Goal: Task Accomplishment & Management: Use online tool/utility

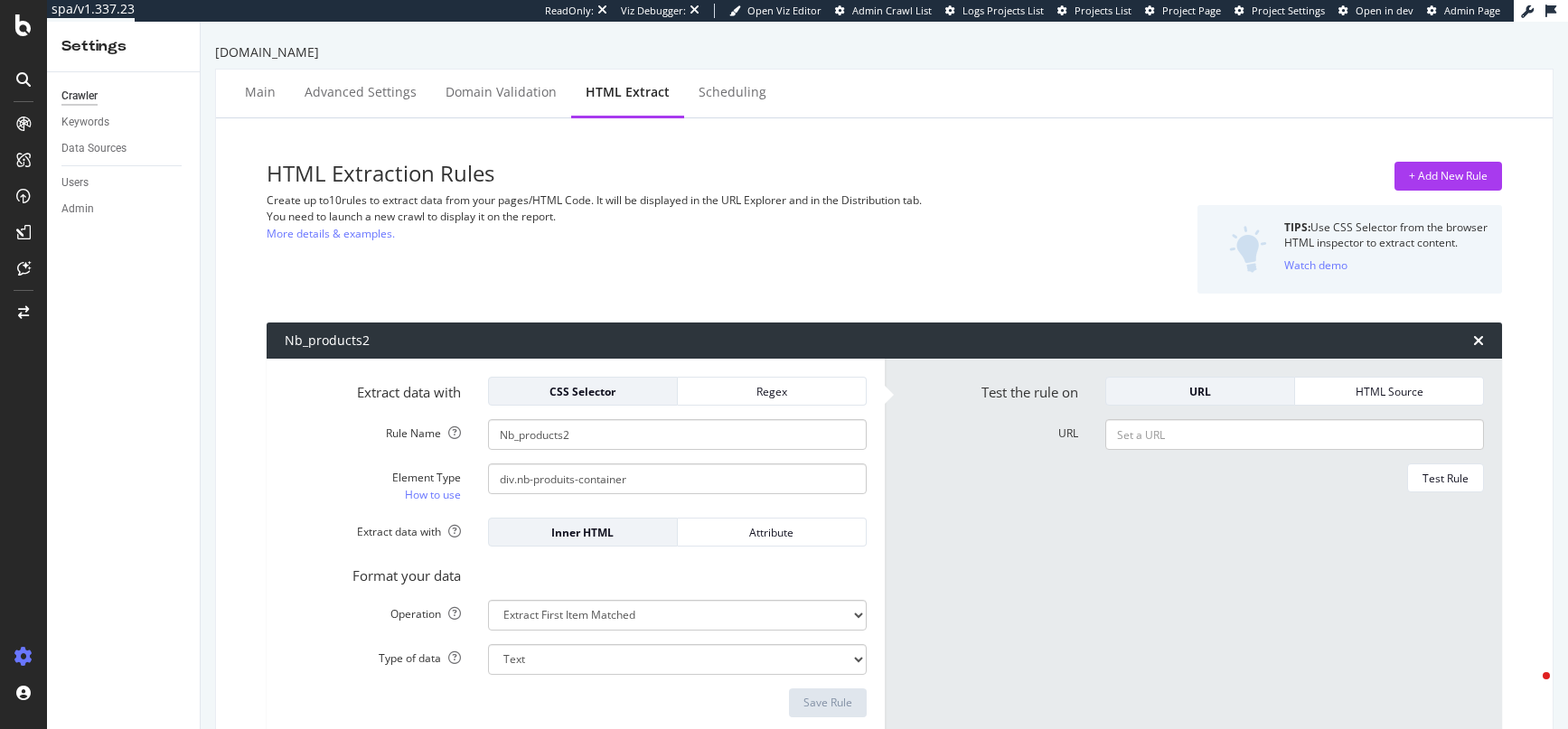
select select "i"
select select "html.length"
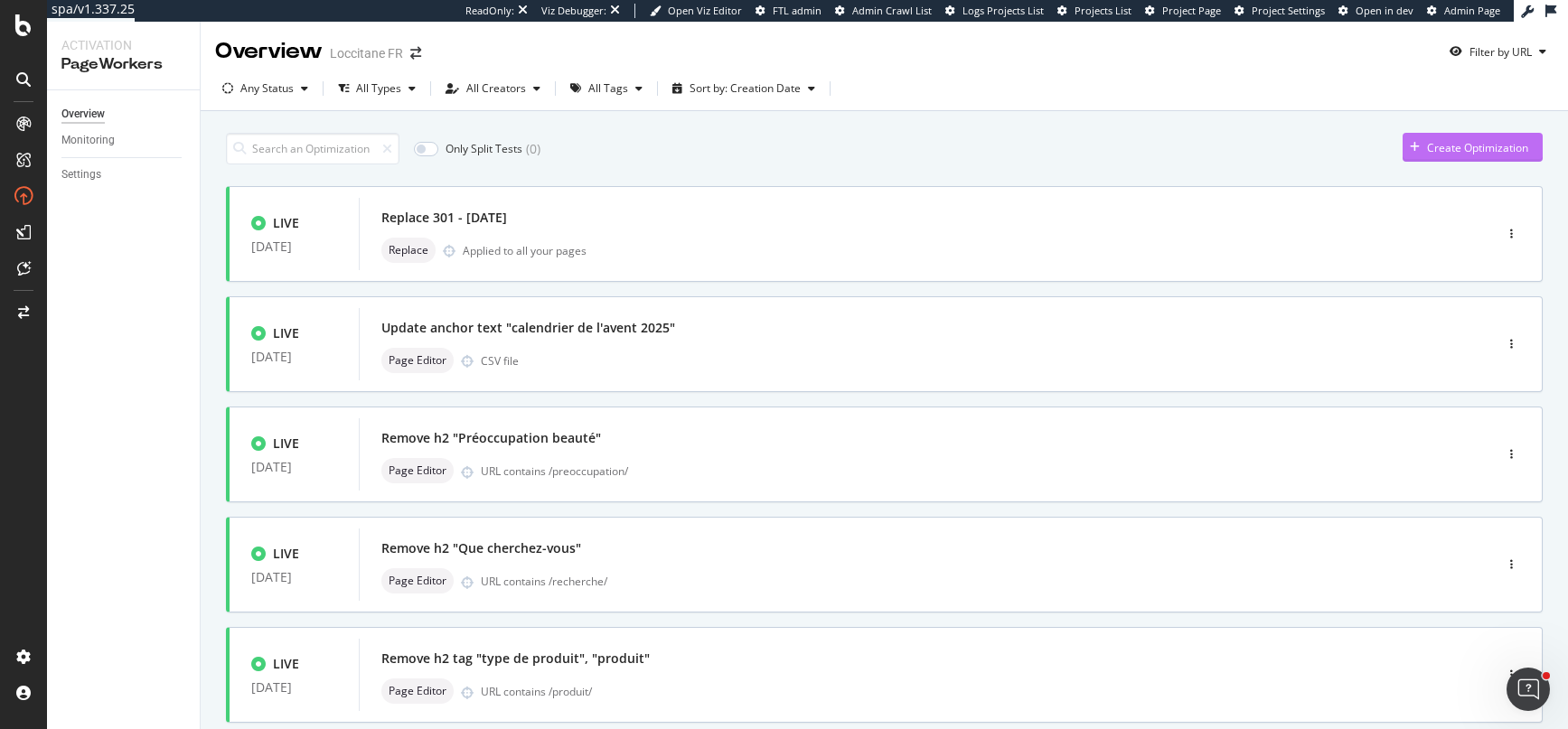
click at [1460, 143] on div "Create Optimization" at bounding box center [1477, 147] width 101 height 16
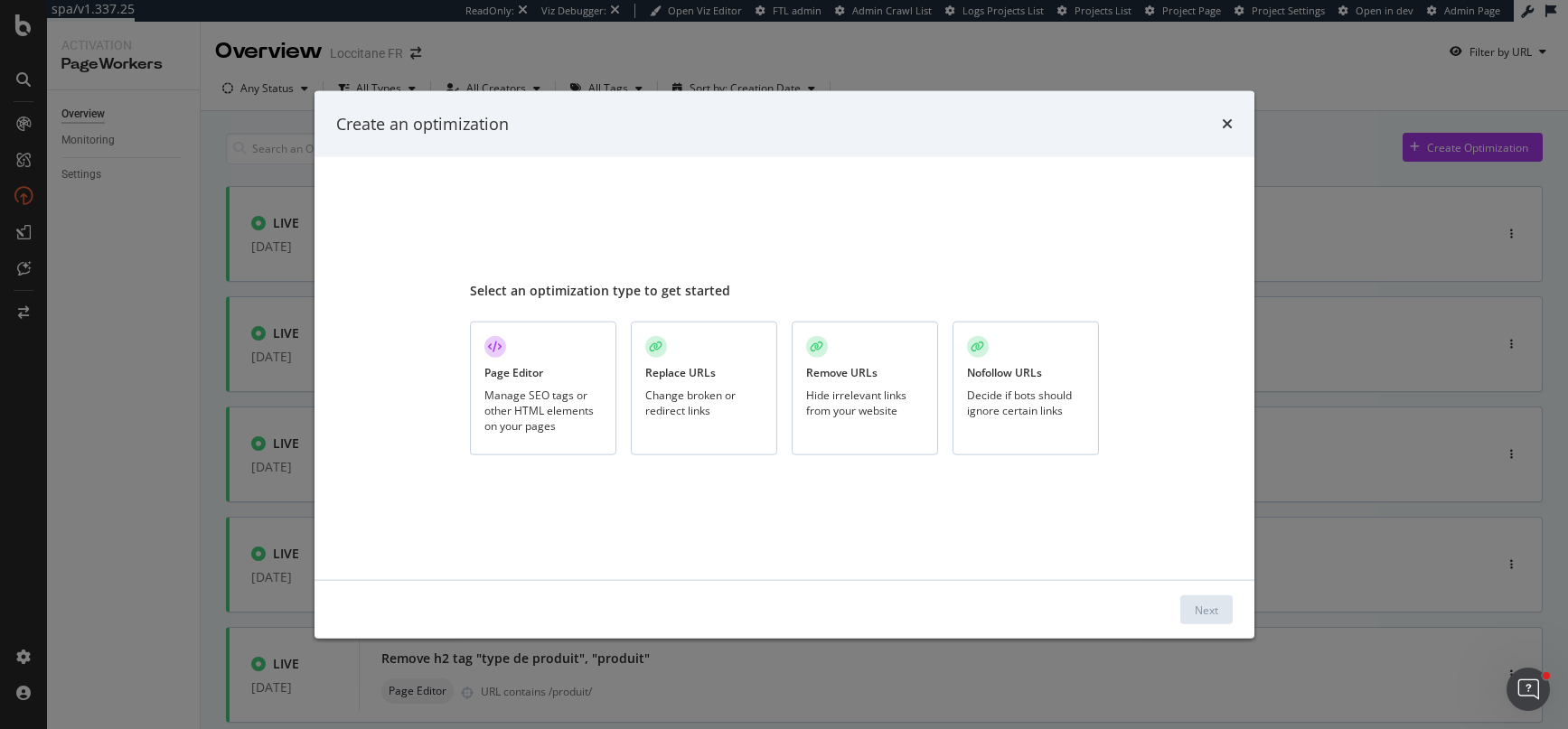
click at [557, 352] on div "Page Editor Manage SEO tags or other HTML elements on your pages" at bounding box center [542, 388] width 146 height 134
click at [1197, 603] on div "Next" at bounding box center [1206, 609] width 24 height 16
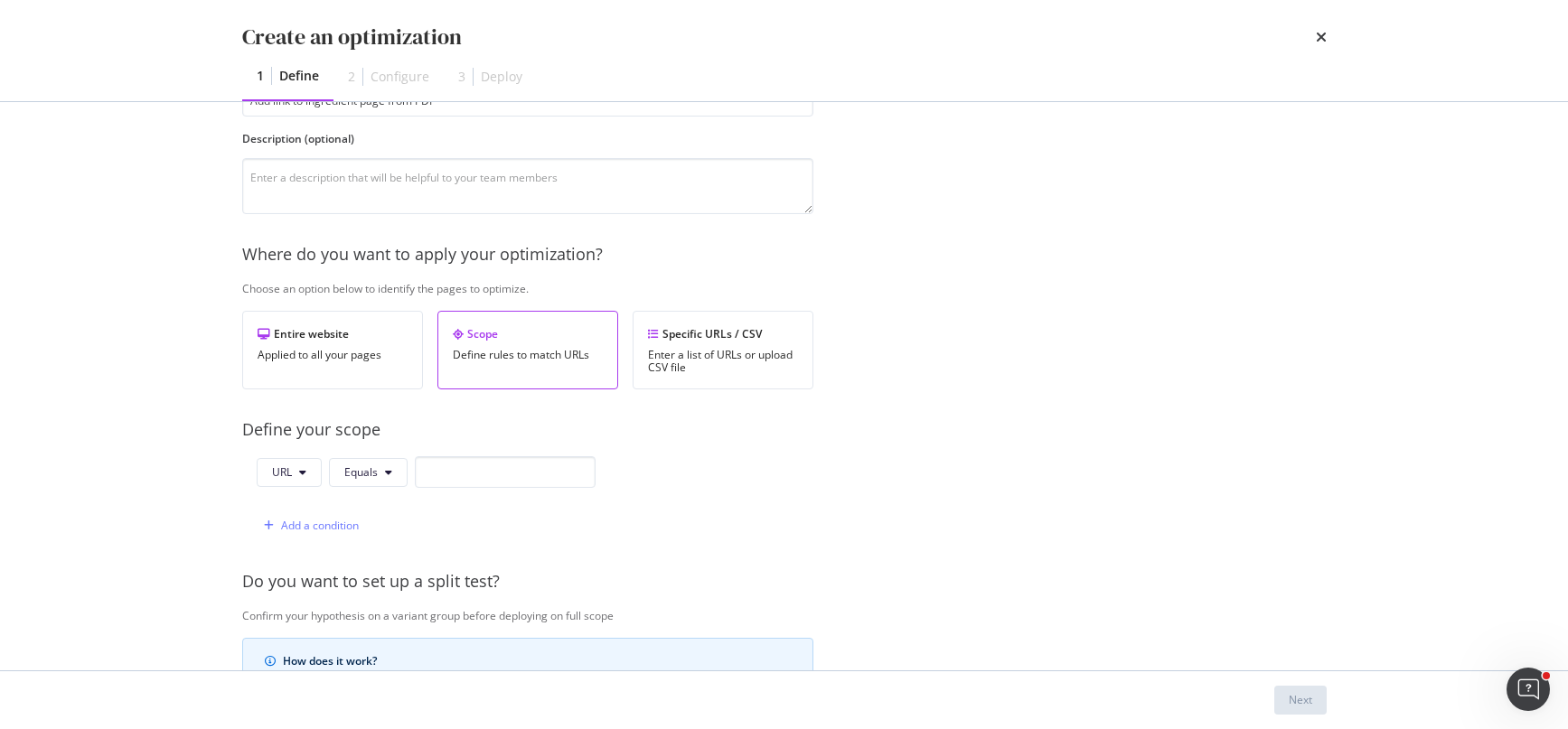
scroll to position [196, 0]
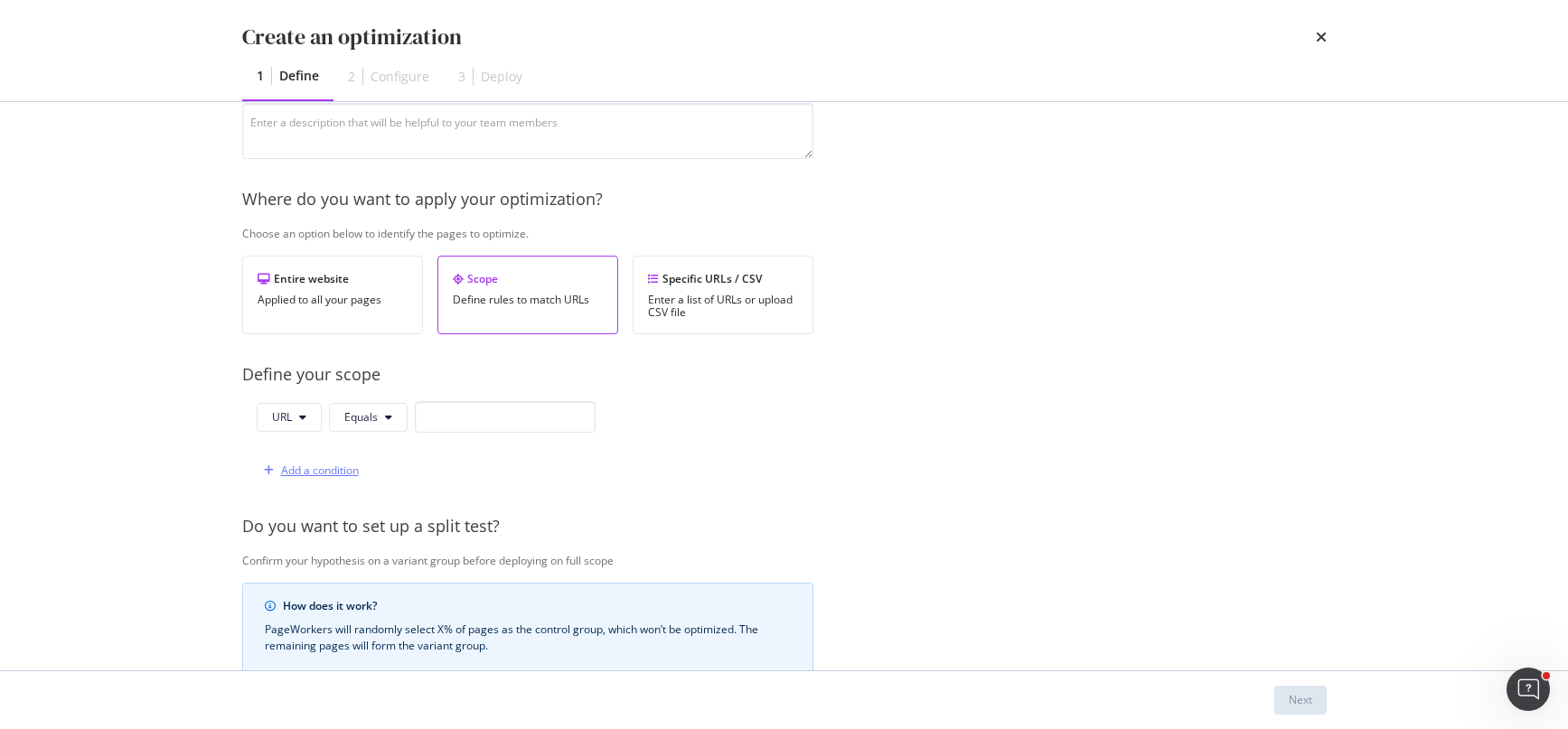
type input "Add link to ingredient page from PDP"
click at [316, 463] on div "Add a condition" at bounding box center [320, 470] width 78 height 16
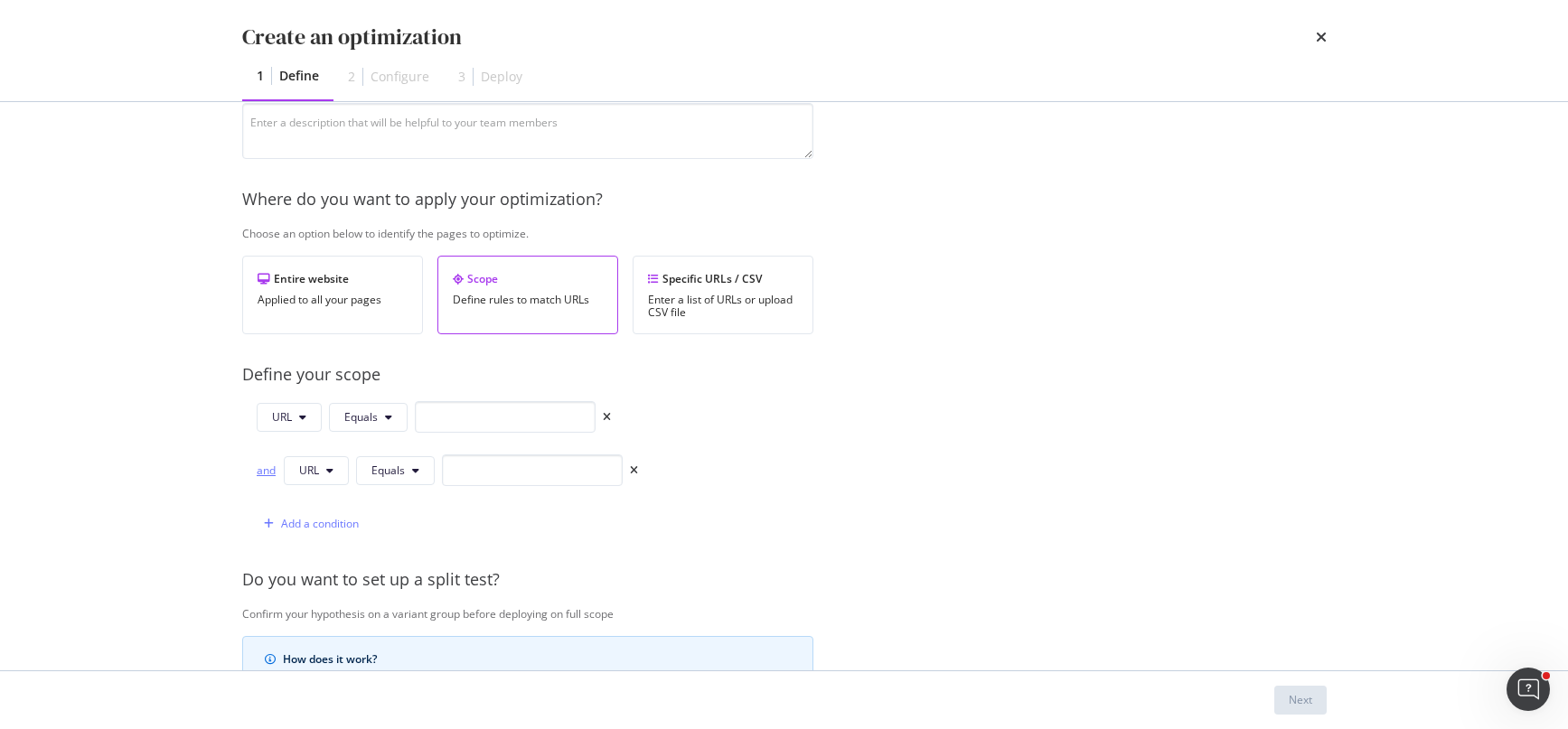
click at [273, 469] on div "and" at bounding box center [267, 470] width 20 height 16
click at [469, 420] on input "modal" at bounding box center [505, 417] width 181 height 32
paste input "https://fr.loccitane.com/fluide-energisant-cade-20FE050H20.html"
type input "https://fr.loccitane.com/fluide-energisant-cade-20FE050H20.html"
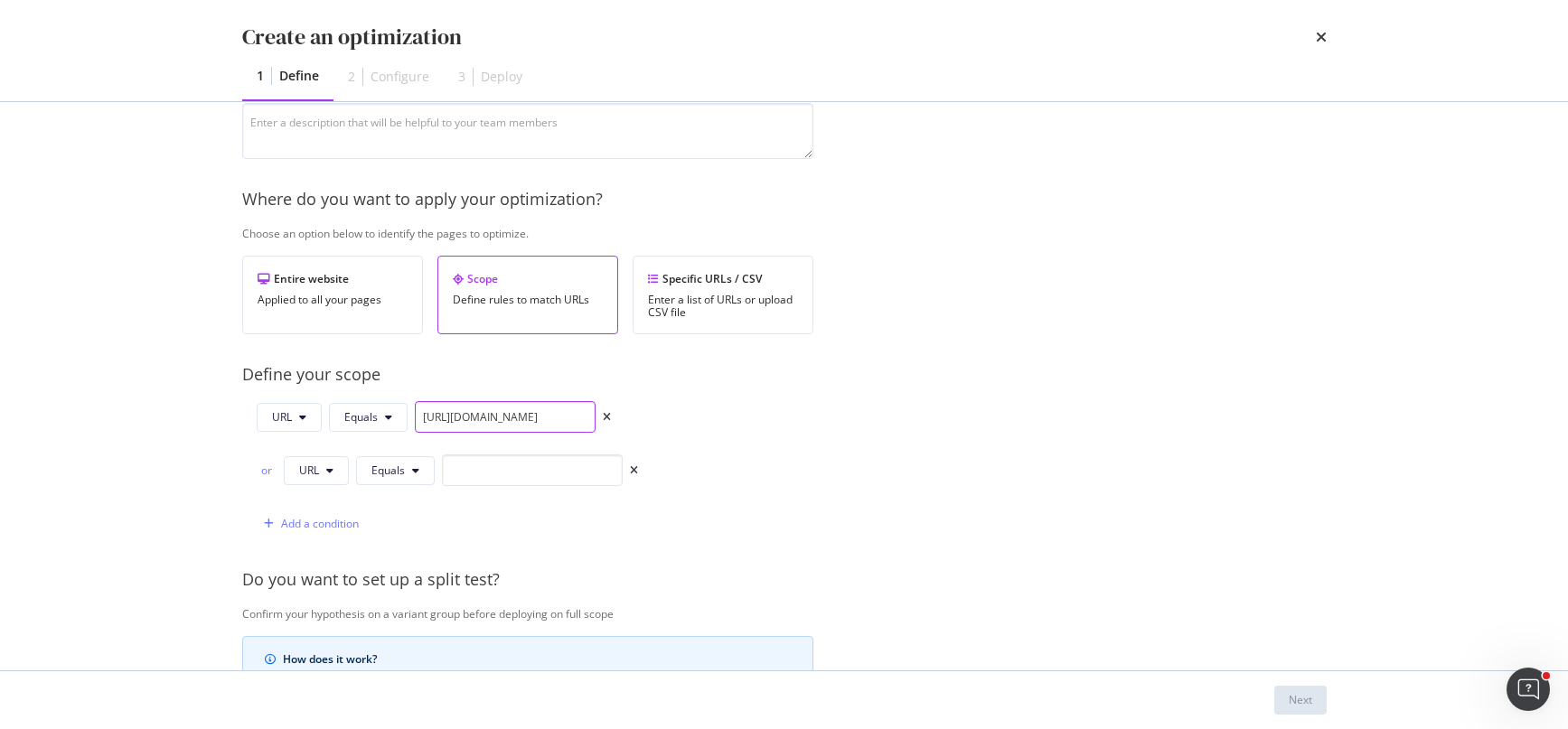
scroll to position [0, 0]
click at [576, 467] on input "modal" at bounding box center [532, 470] width 181 height 32
paste input "https://fr.loccitane.com/savon-a-barbe-cade-20SB100H20.html"
type input "https://fr.loccitane.com/savon-a-barbe-cade-20SB100H20.html"
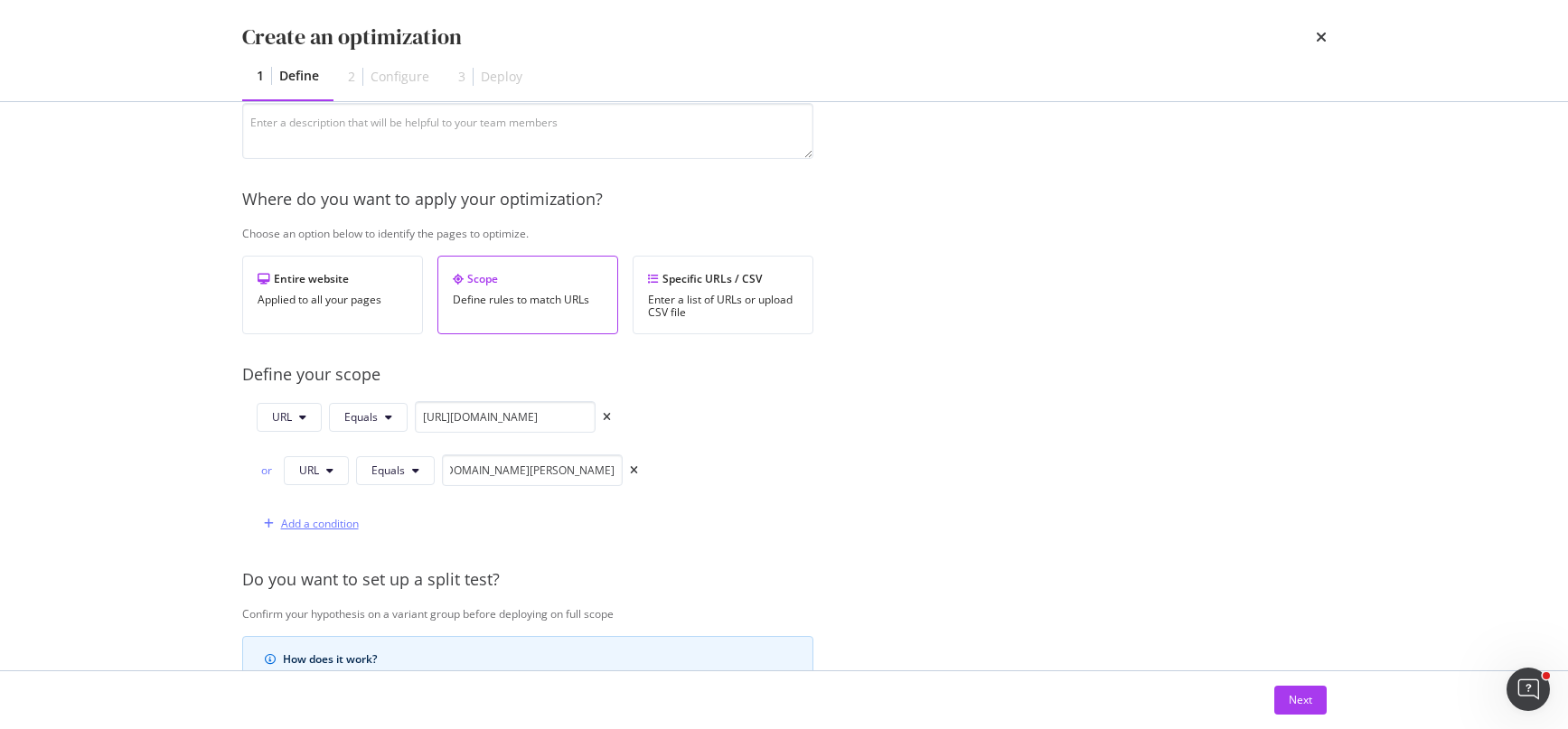
click at [326, 523] on div "Add a condition" at bounding box center [320, 523] width 78 height 16
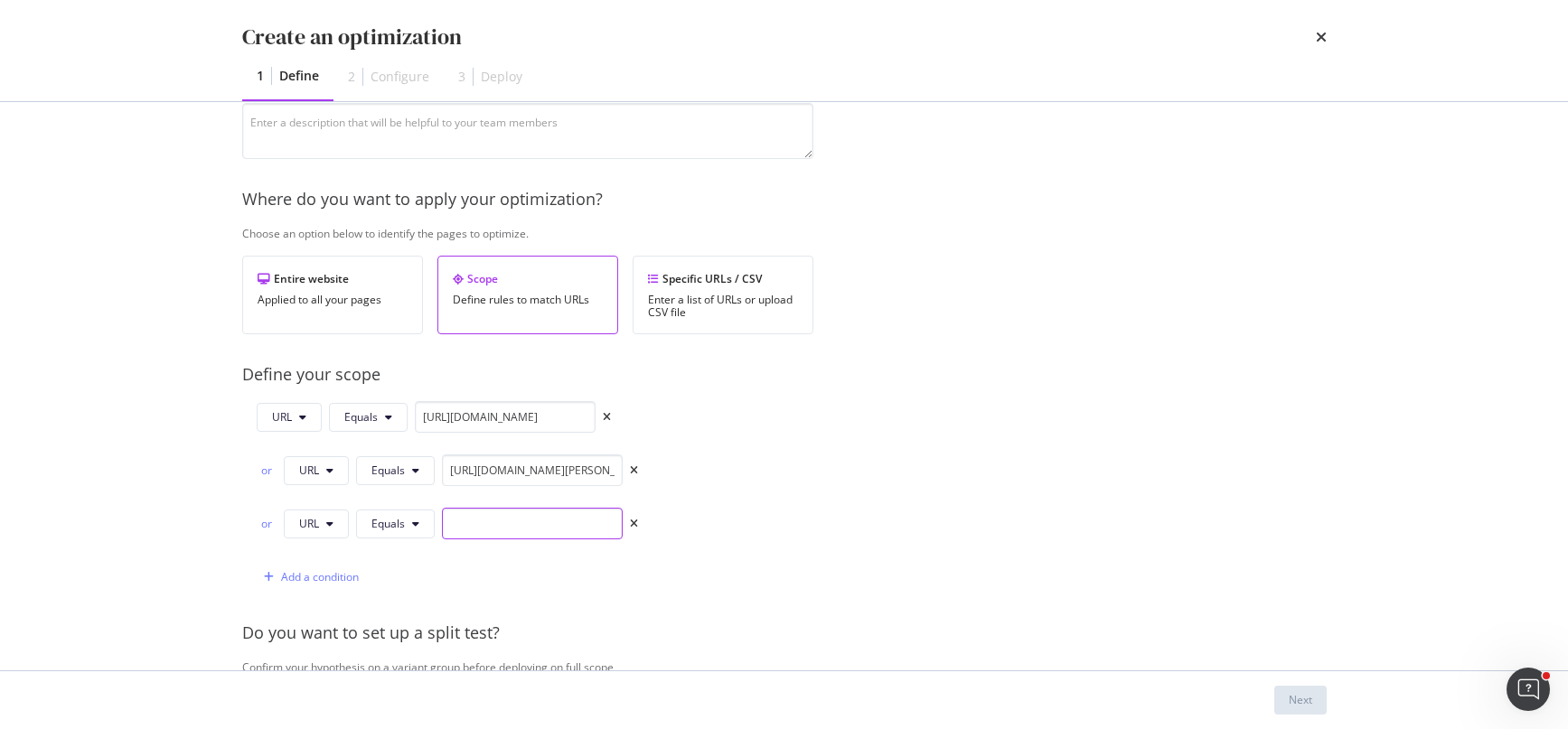
click at [497, 517] on input "modal" at bounding box center [532, 523] width 181 height 32
paste input "https://fr.loccitane.com/creme-revitalisante-cade-20HR050H20.html"
type input "https://fr.loccitane.com/creme-revitalisante-cade-20HR050H20.html"
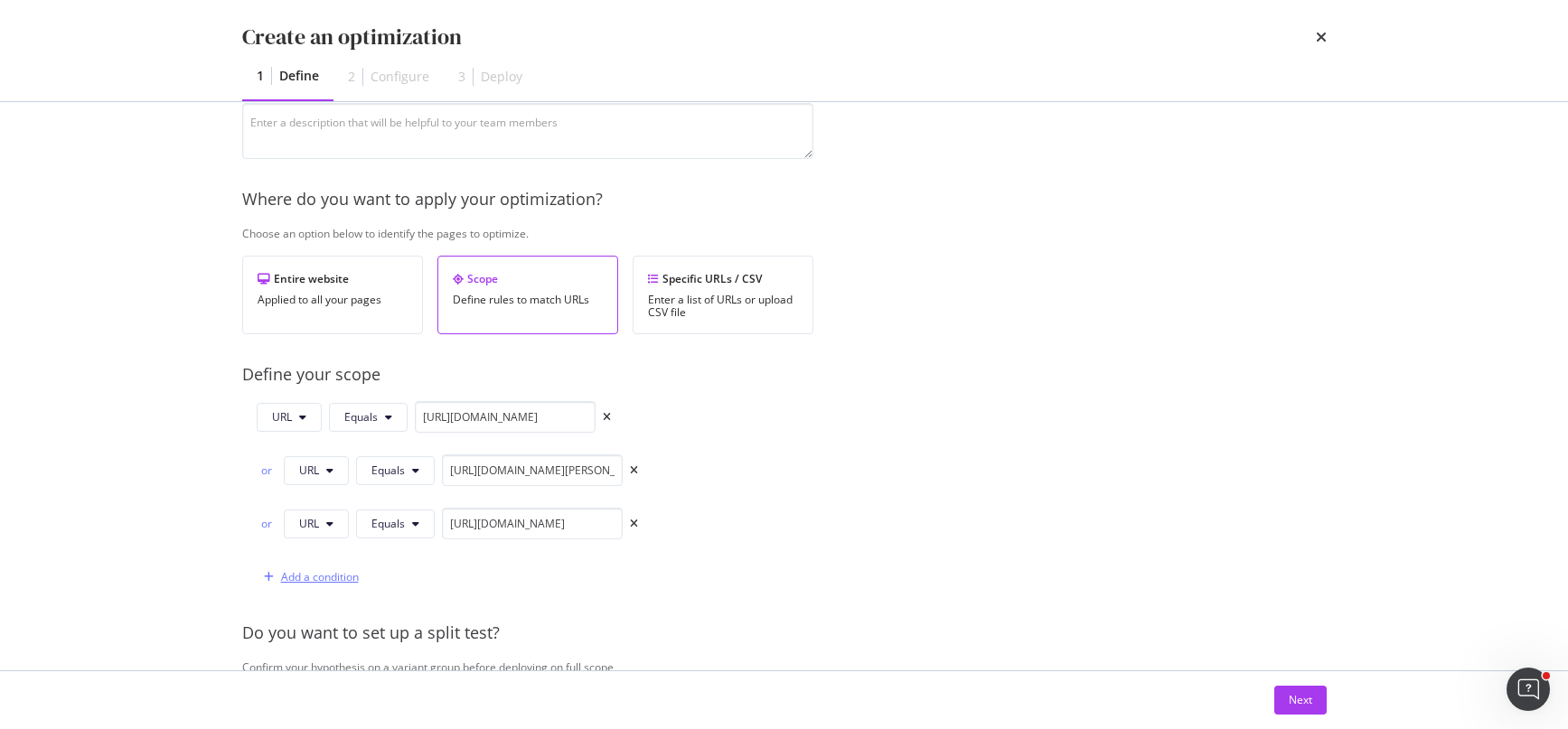
click at [329, 576] on div "Add a condition" at bounding box center [320, 576] width 78 height 16
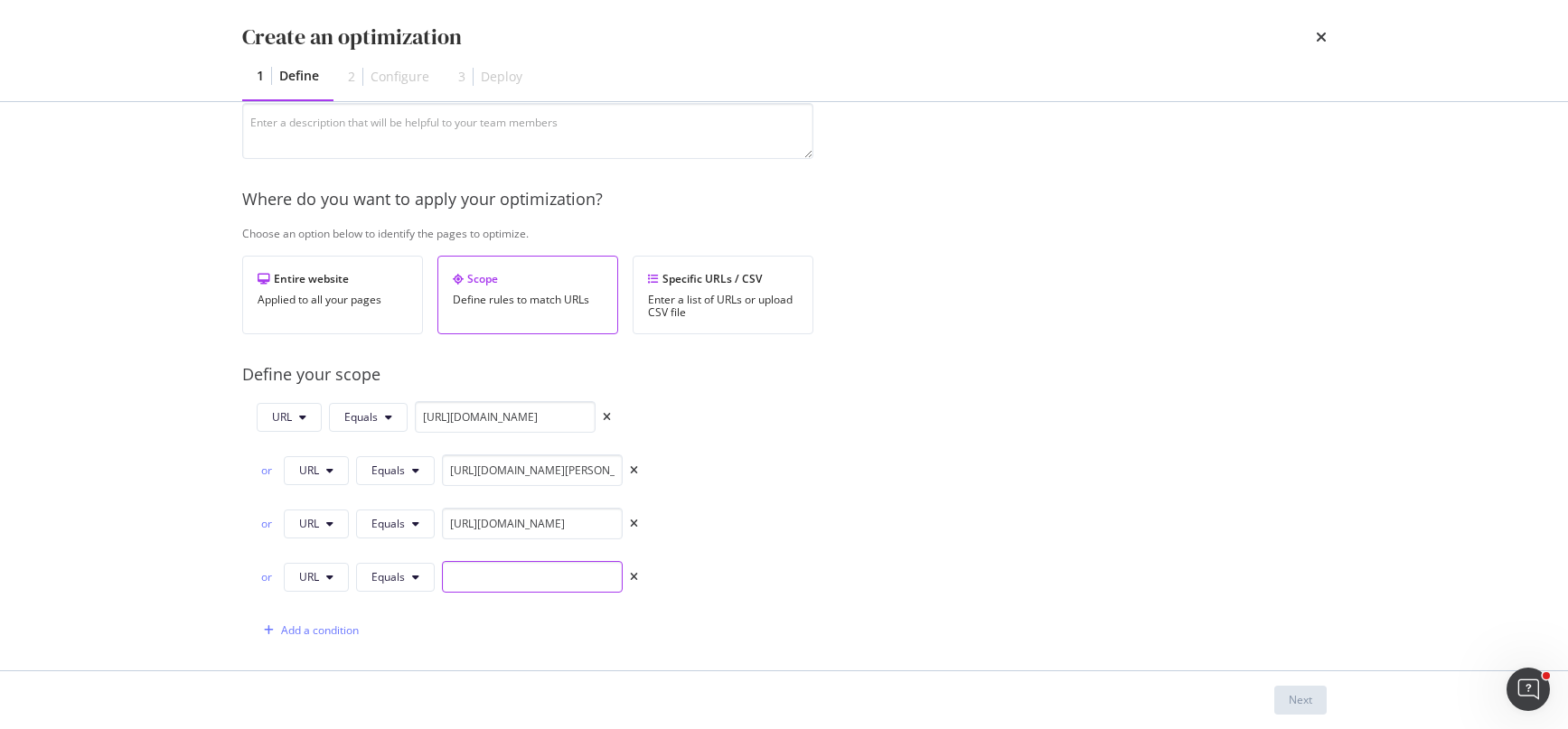
click at [493, 573] on input "modal" at bounding box center [532, 576] width 181 height 32
paste input "https://fr.loccitane.com/baume-a-tout-faire-cade-20BT075H20.html"
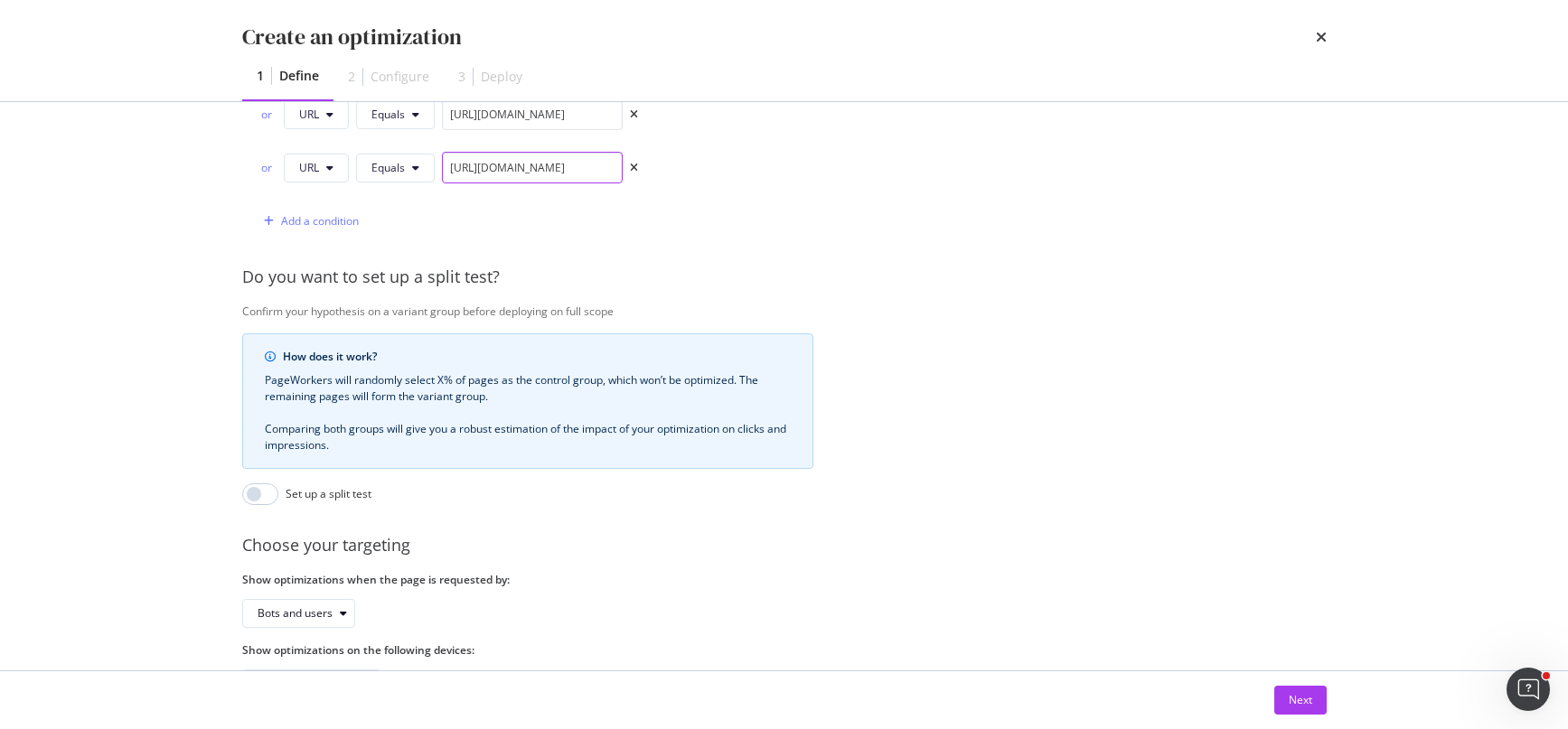
scroll to position [653, 0]
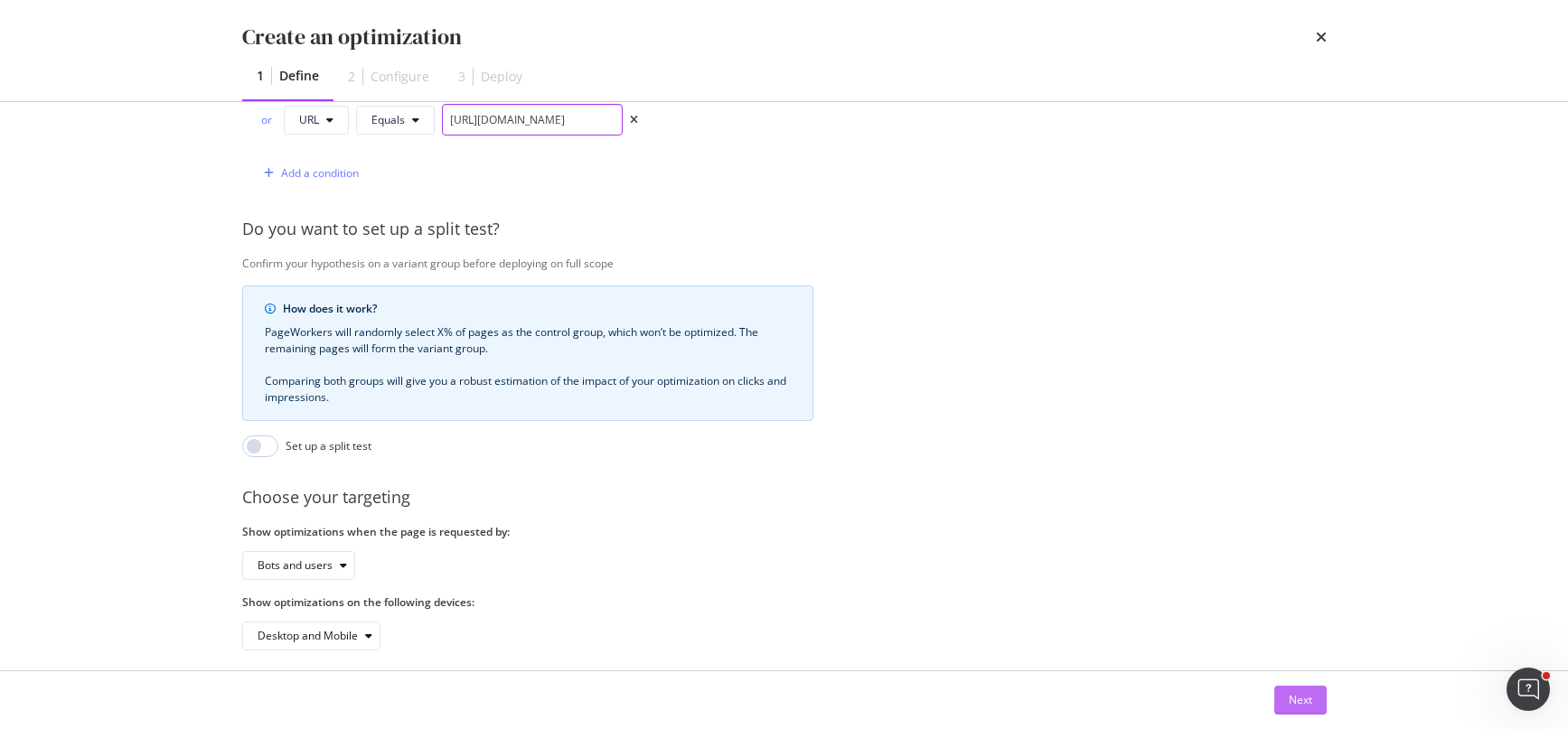
type input "https://fr.loccitane.com/baume-a-tout-faire-cade-20BT075H20.html"
click at [1292, 701] on div "Next" at bounding box center [1300, 700] width 24 height 16
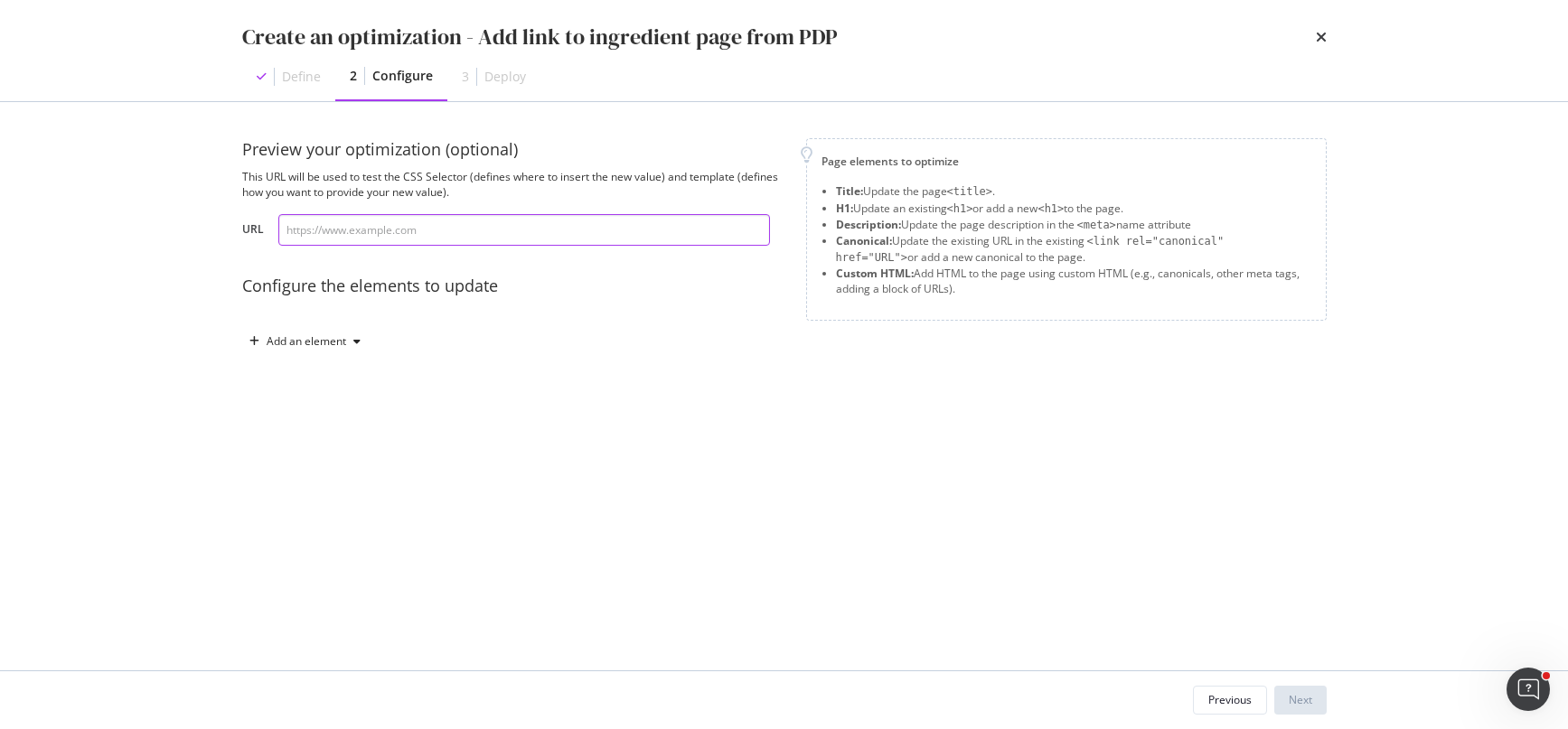
click at [442, 235] on input "modal" at bounding box center [524, 229] width 491 height 32
paste input "https://fr.loccitane.com/baume-a-tout-faire-cade-20BT075H20.html"
type input "https://fr.loccitane.com/baume-a-tout-faire-cade-20BT075H20.html"
click at [332, 338] on div "Add an element" at bounding box center [306, 342] width 79 height 11
click at [310, 497] on div "Custom HTML" at bounding box center [326, 494] width 71 height 16
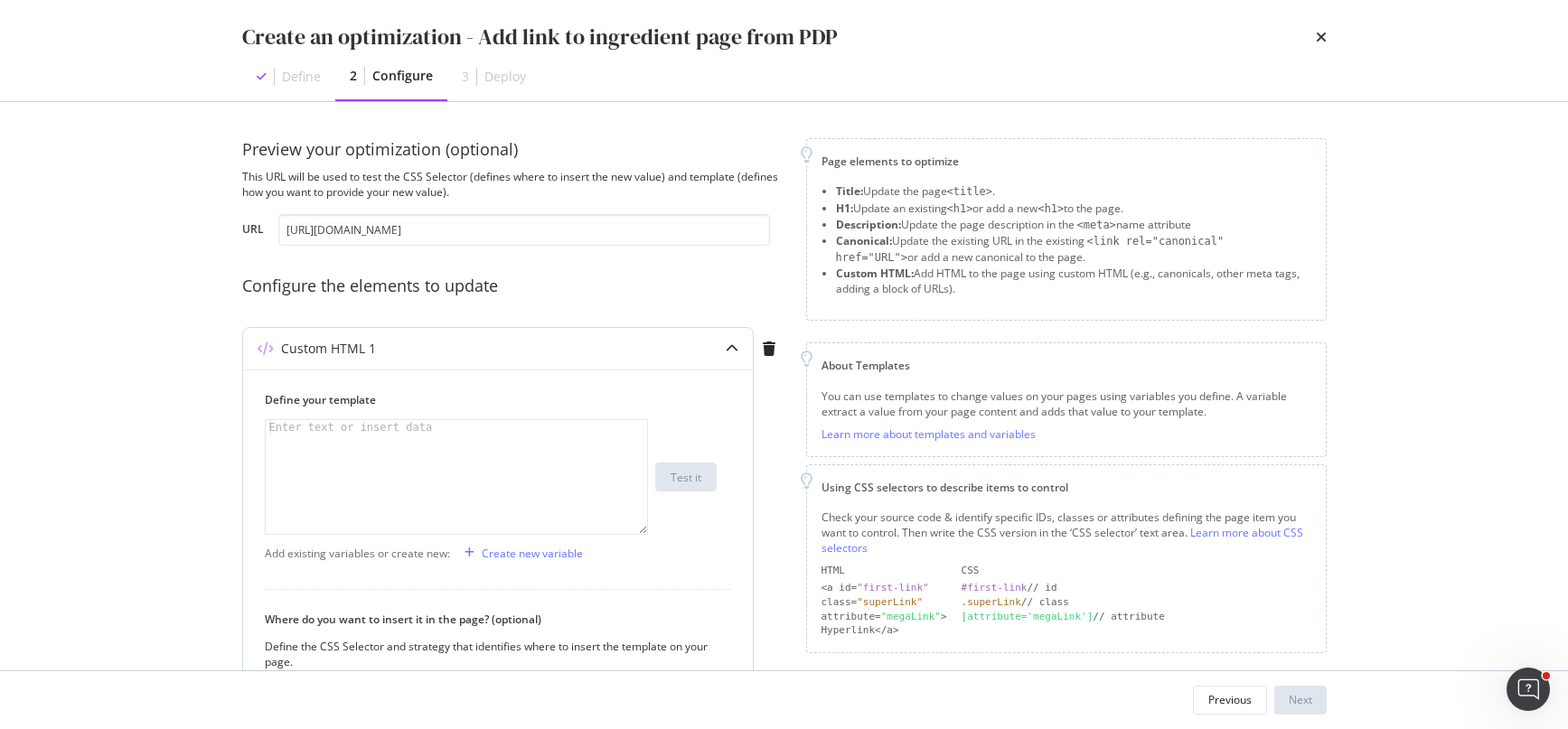
scroll to position [283, 0]
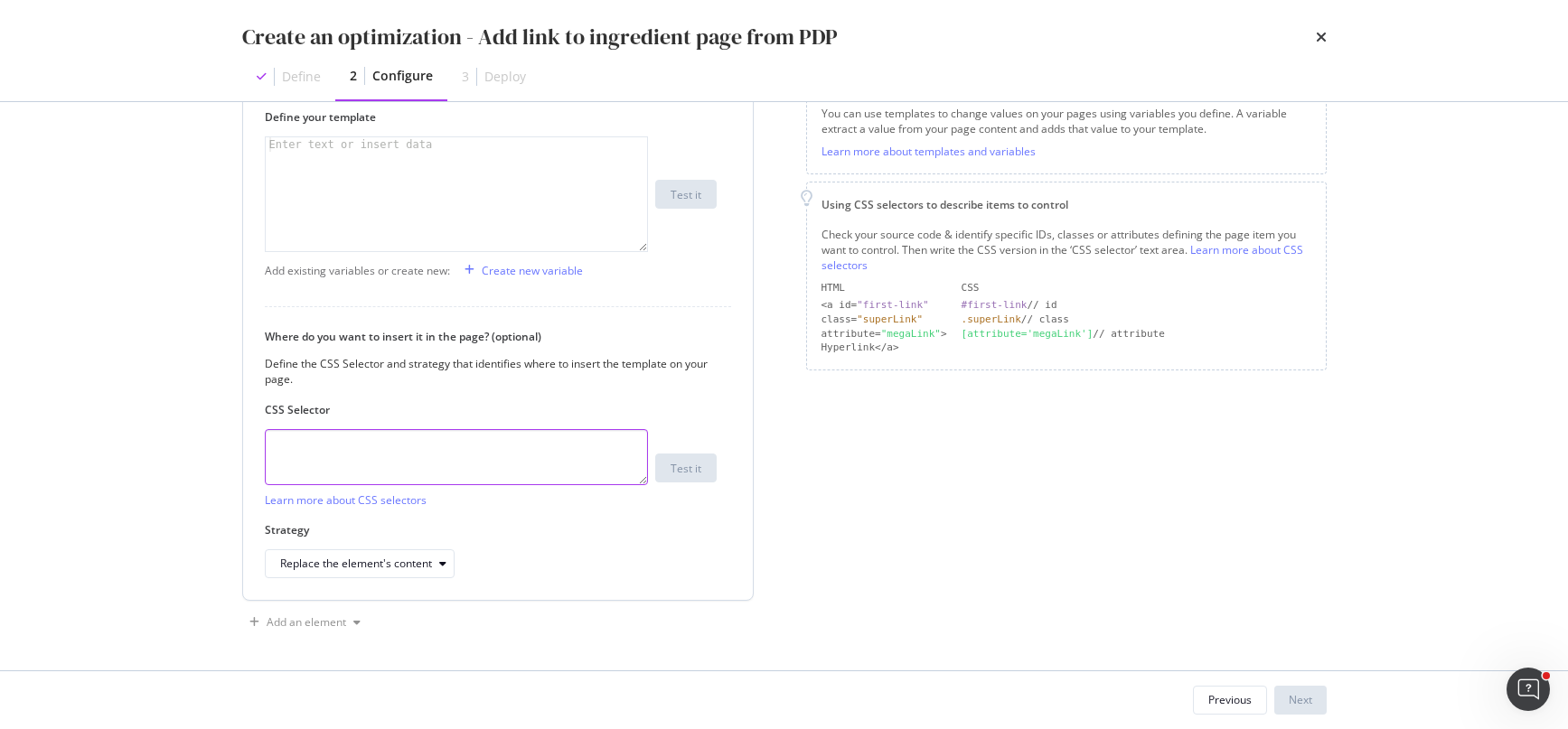
click at [378, 446] on textarea "modal" at bounding box center [457, 457] width 384 height 56
paste textarea "#ING-Cade > h3"
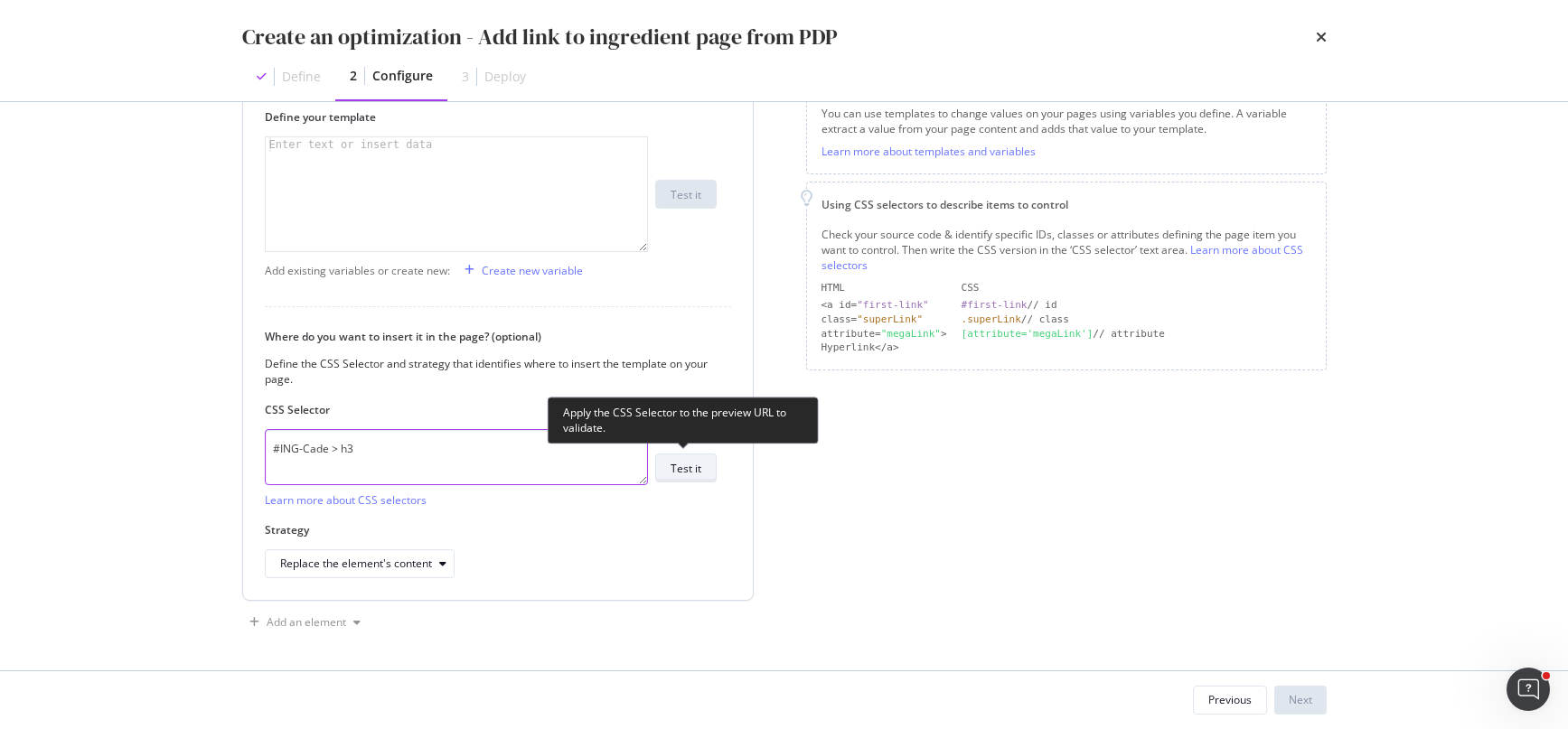
type textarea "#ING-Cade > h3"
click at [682, 470] on div "Test it" at bounding box center [686, 469] width 31 height 16
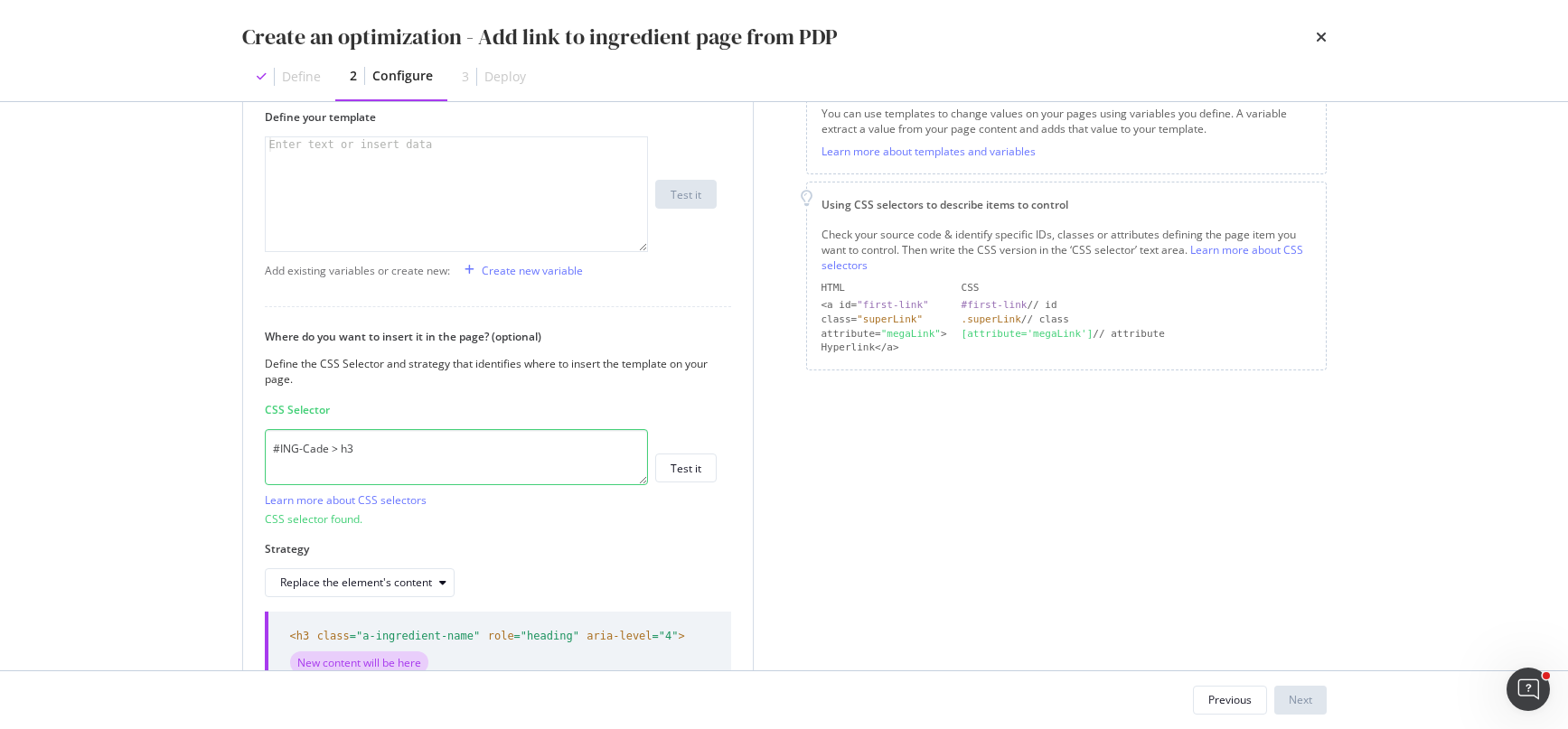
click at [403, 206] on div "modal" at bounding box center [458, 208] width 384 height 143
paste textarea "</h3>"
type textarea "</h3>"
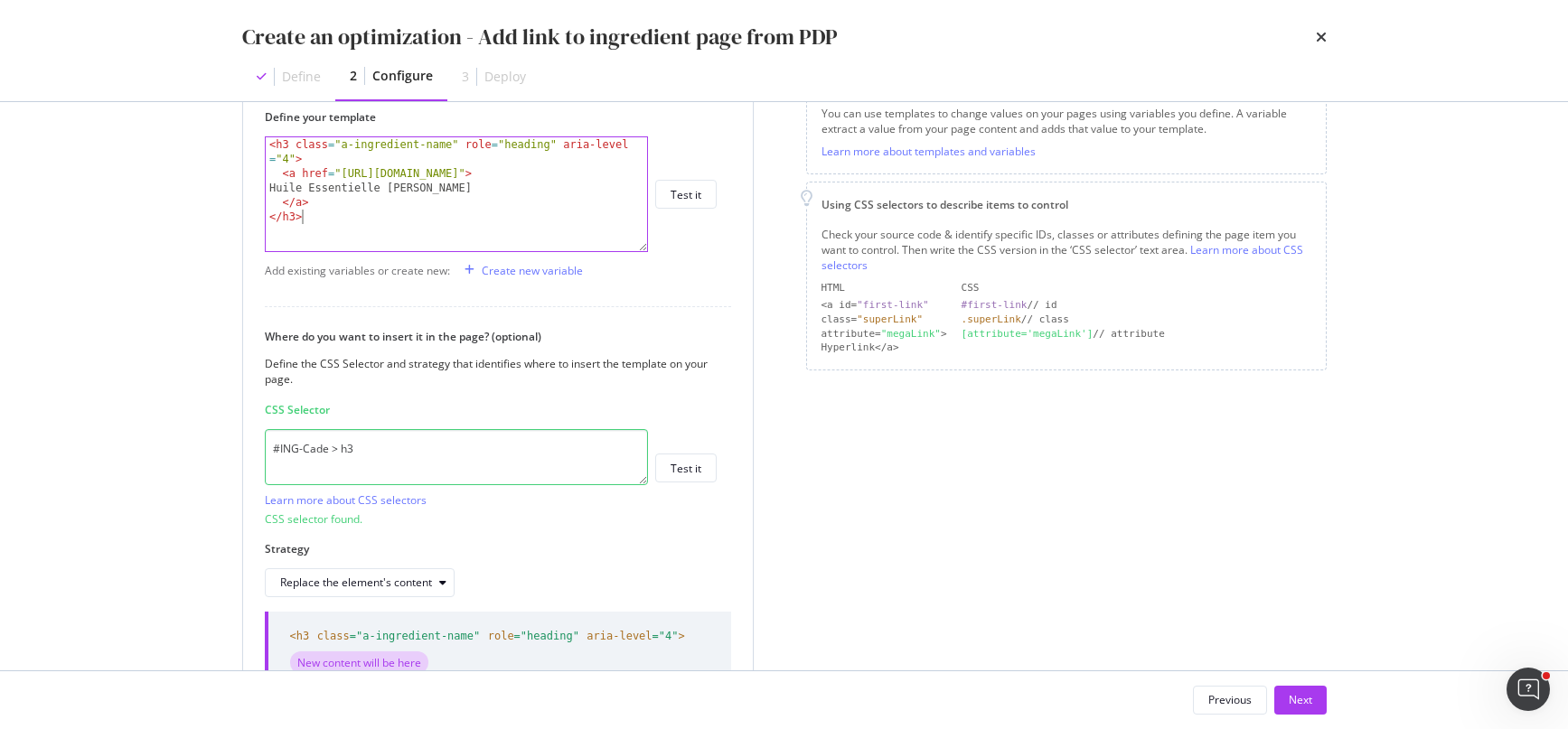
scroll to position [416, 0]
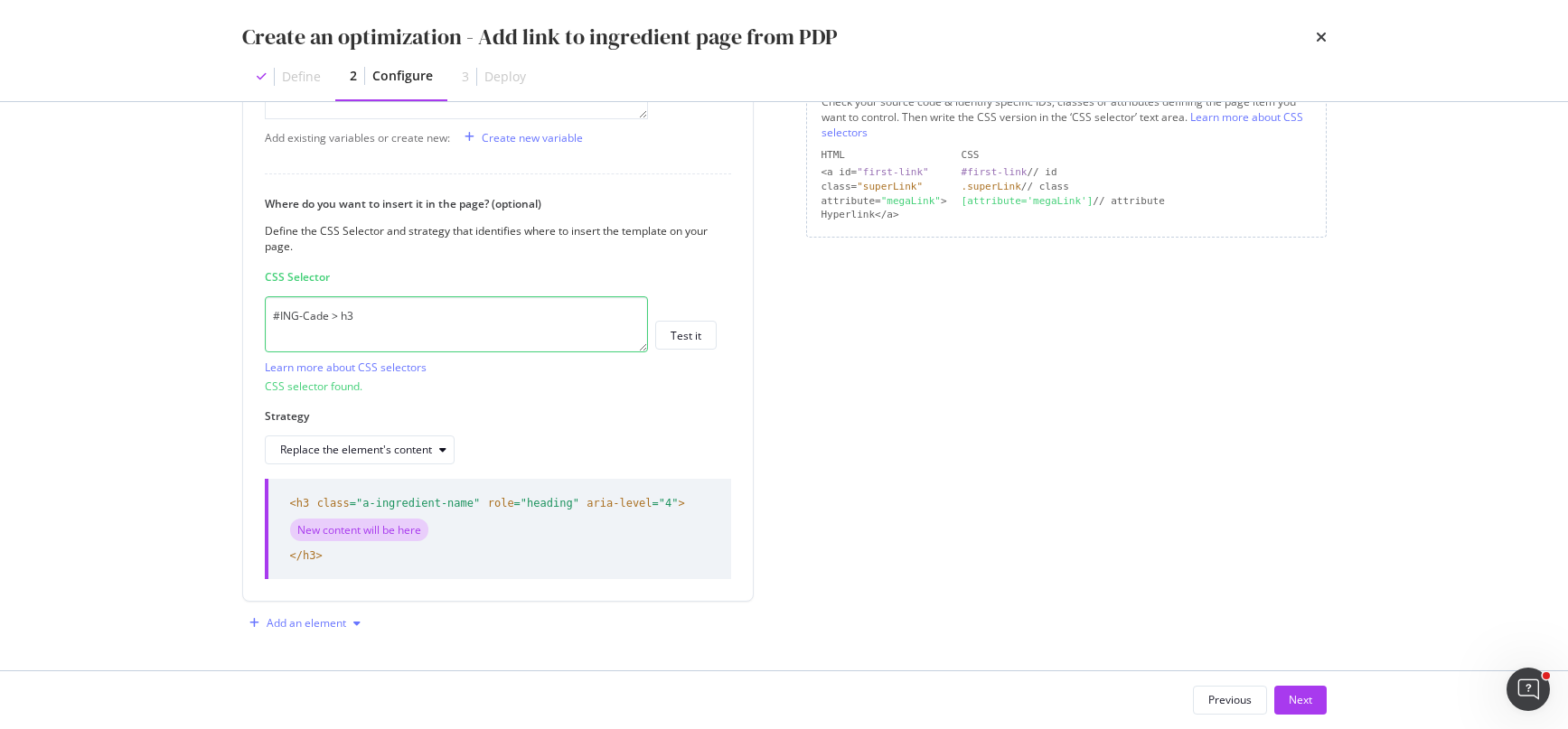
click at [337, 618] on div "Add an element" at bounding box center [306, 624] width 79 height 11
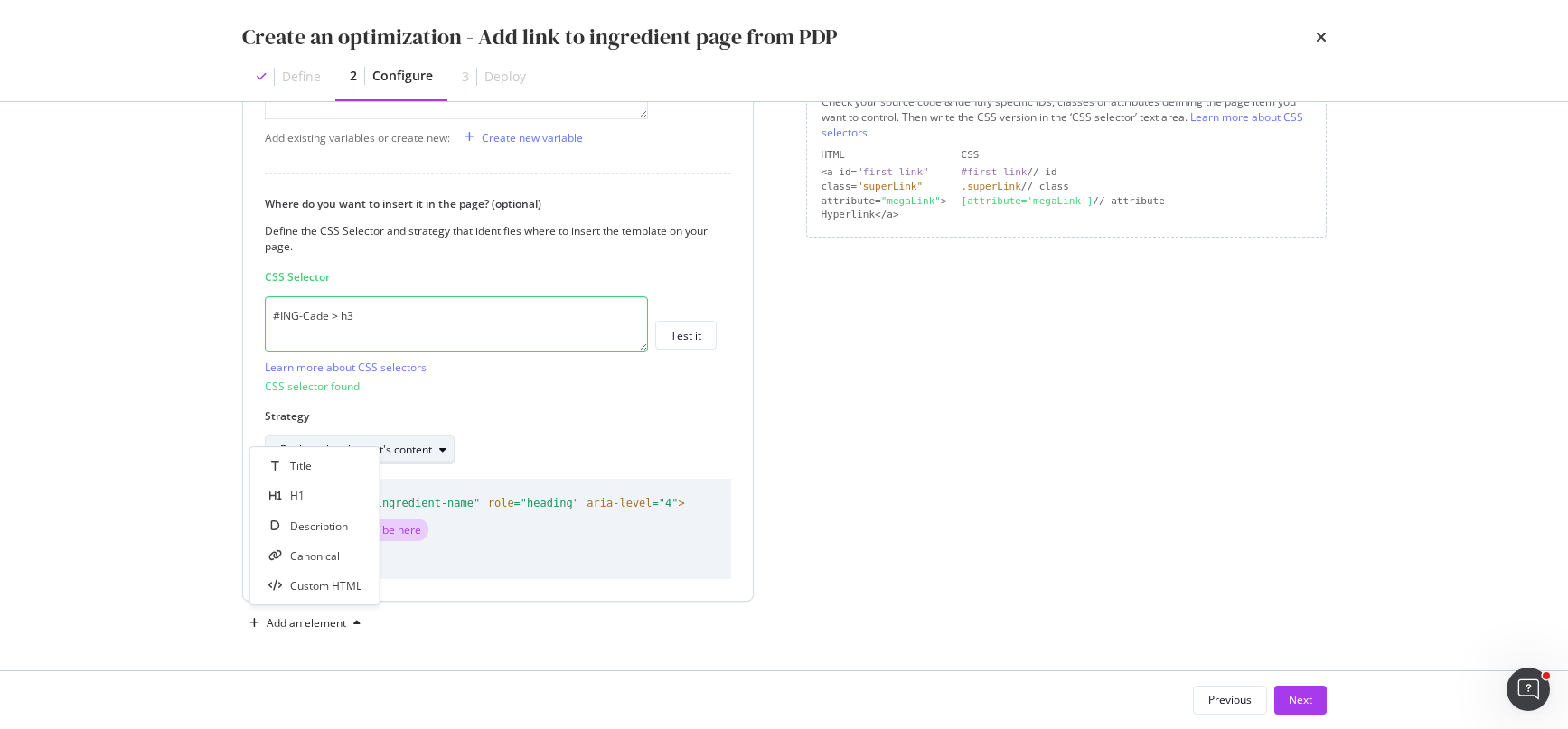
click at [428, 462] on button "Replace the element's content" at bounding box center [360, 450] width 190 height 29
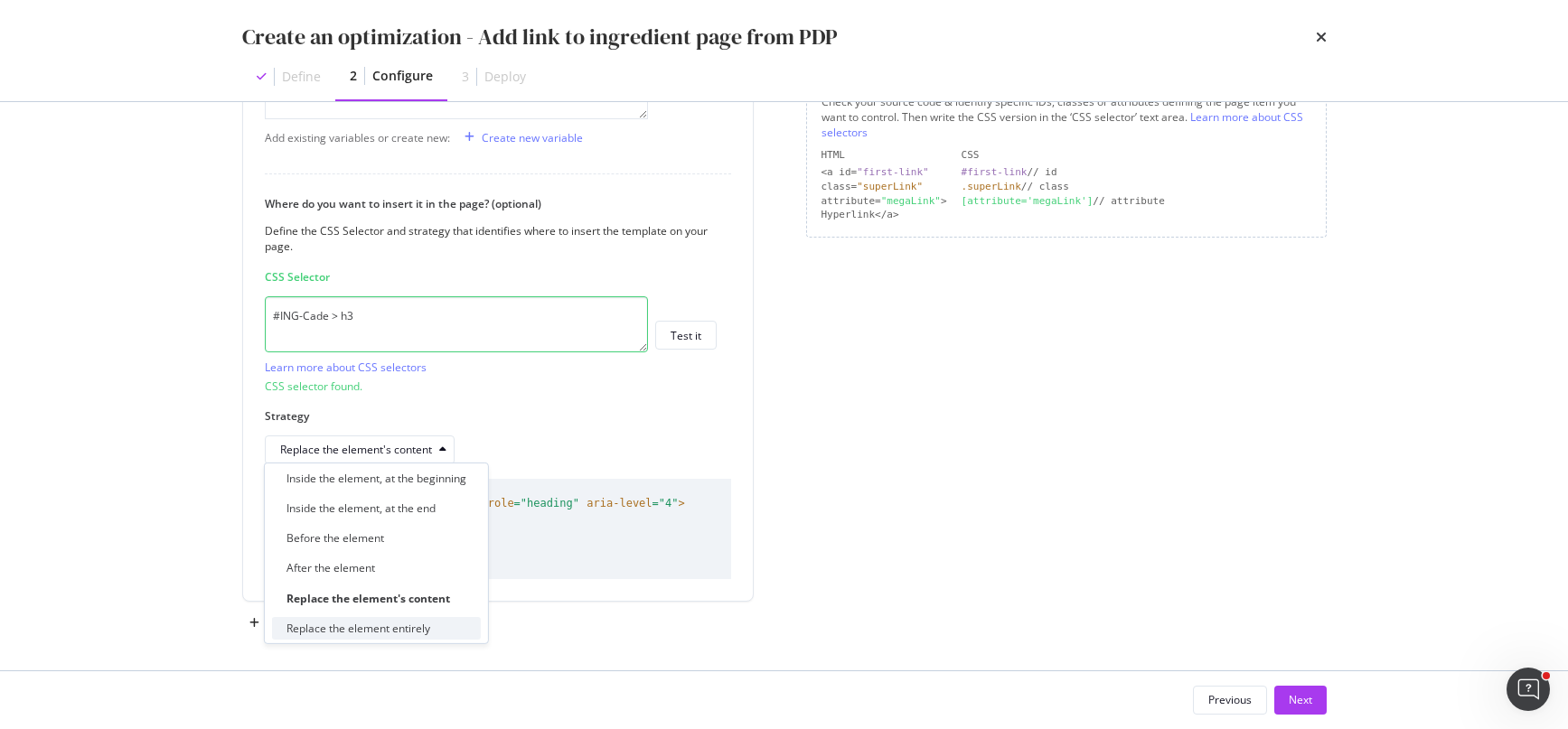
click at [434, 636] on div "Replace the element entirely" at bounding box center [376, 629] width 209 height 23
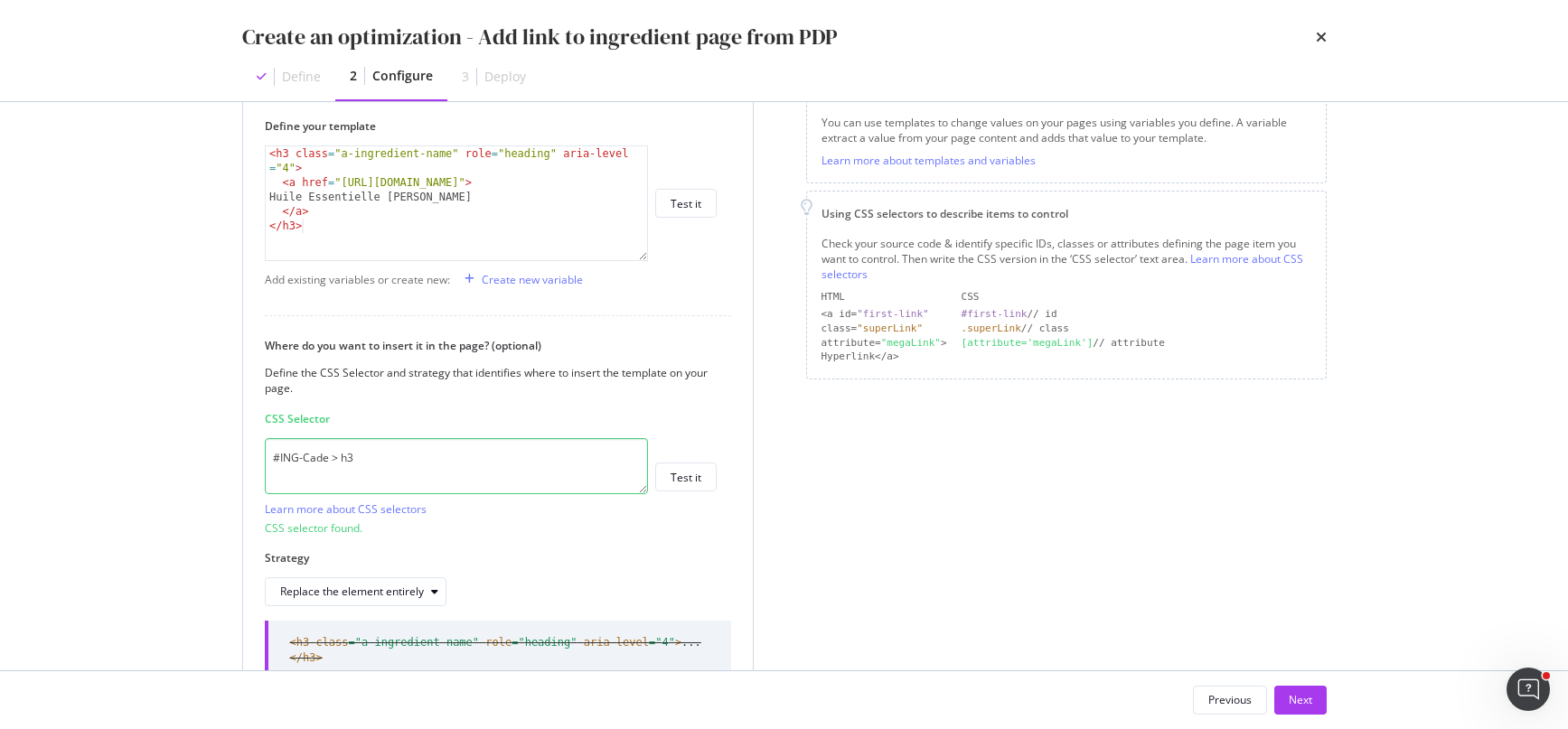
scroll to position [248, 0]
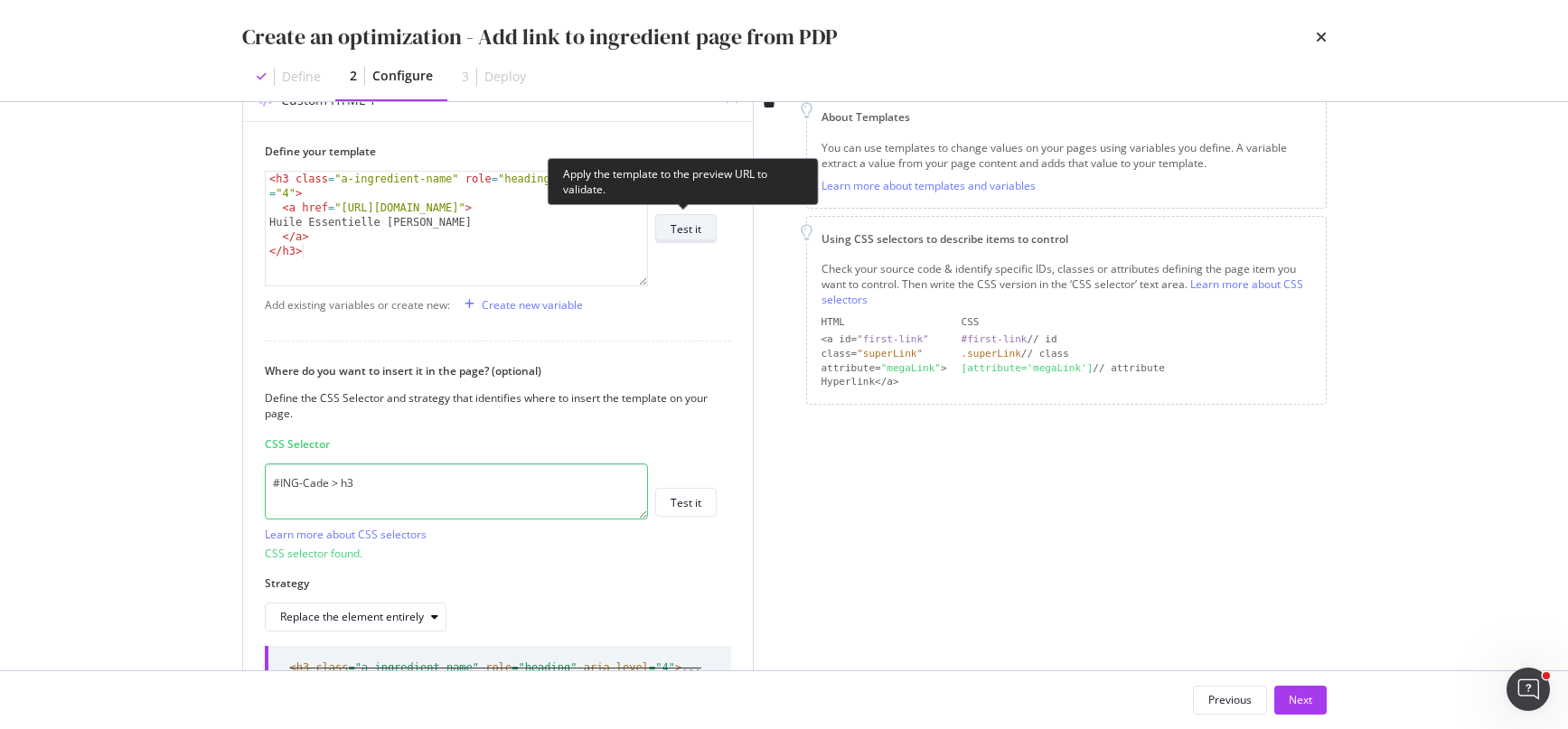
click at [689, 228] on div "Test it" at bounding box center [686, 228] width 31 height 16
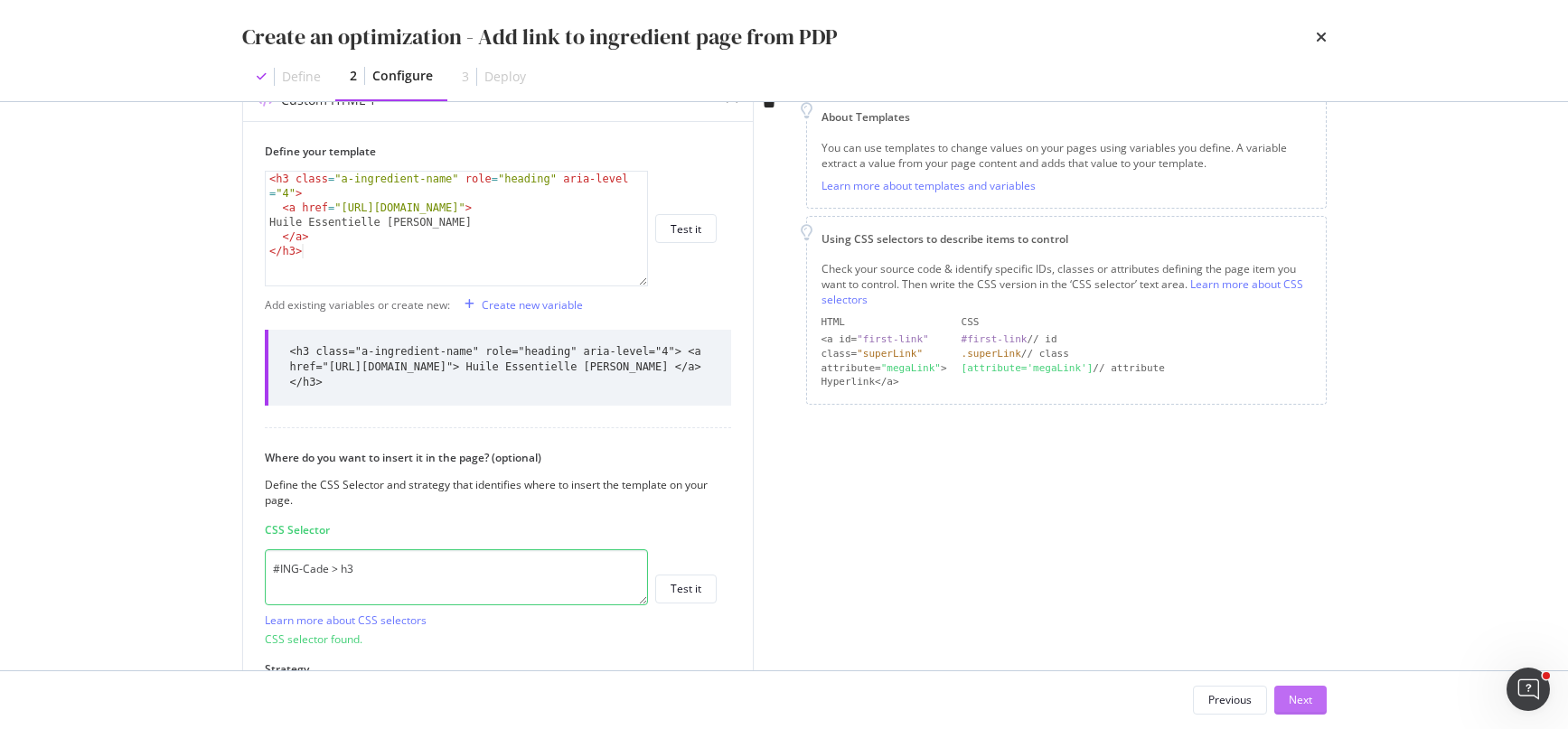
click at [1295, 686] on button "Next" at bounding box center [1300, 701] width 52 height 29
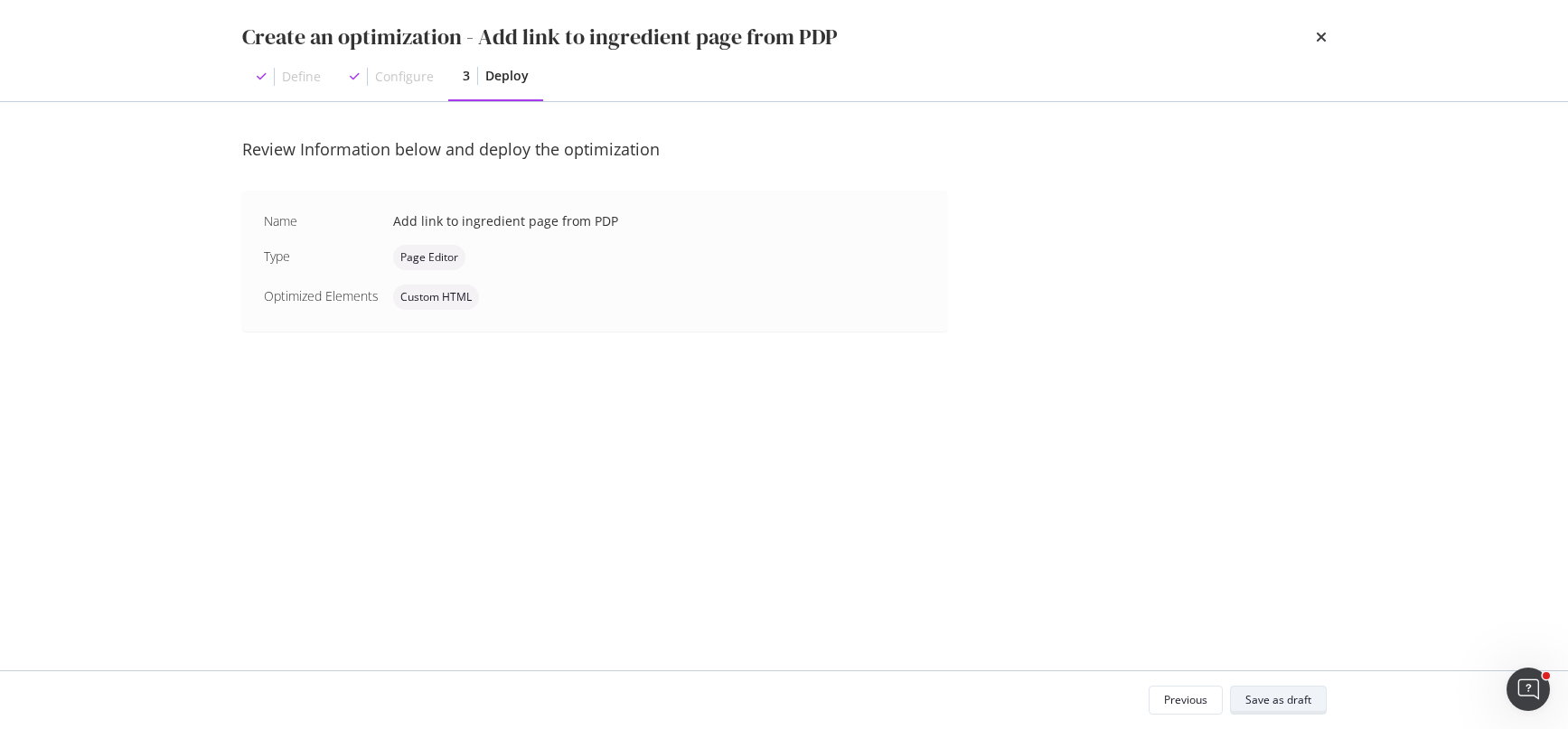
click at [1295, 692] on div "Save as draft" at bounding box center [1278, 701] width 66 height 26
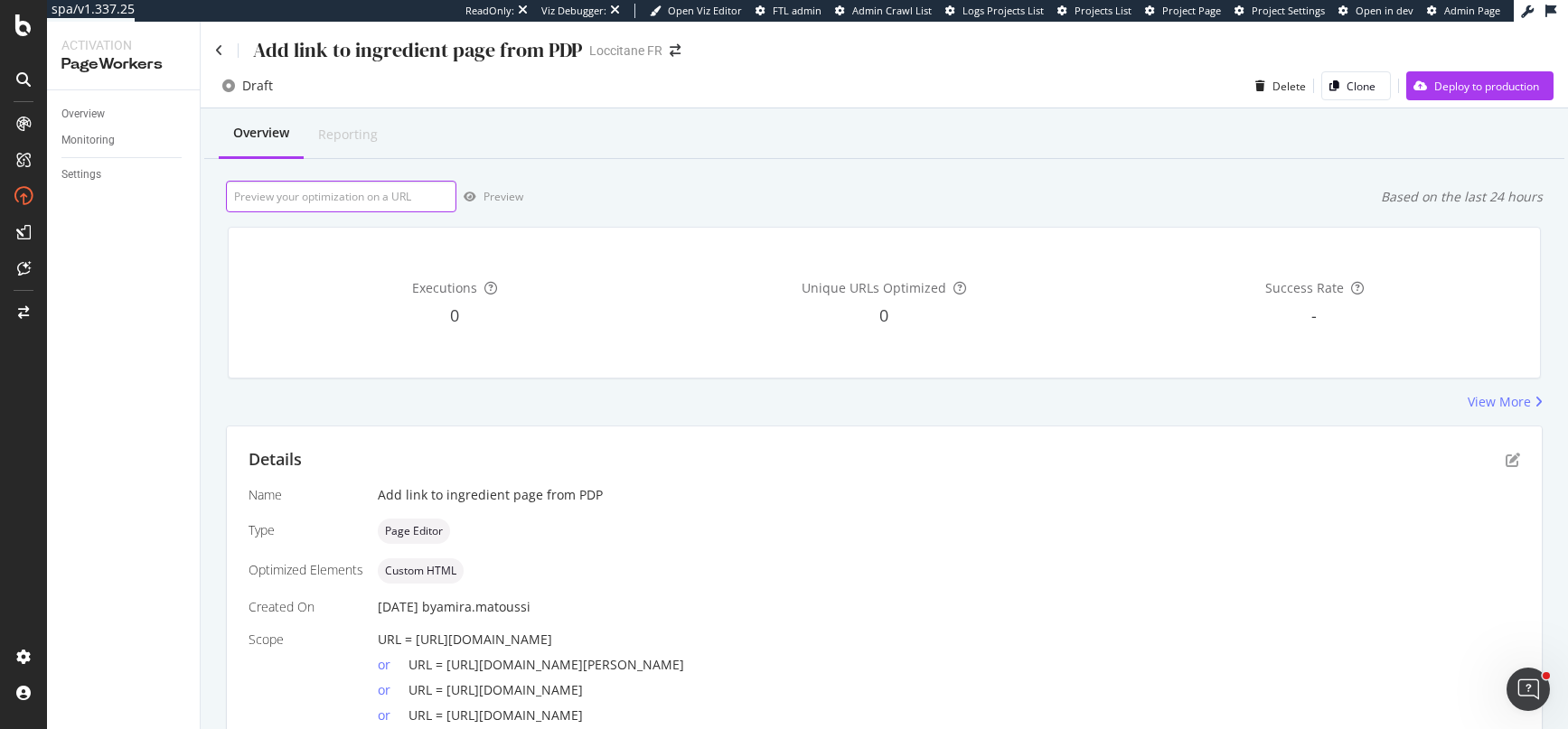
click at [324, 201] on input "url" at bounding box center [341, 196] width 230 height 32
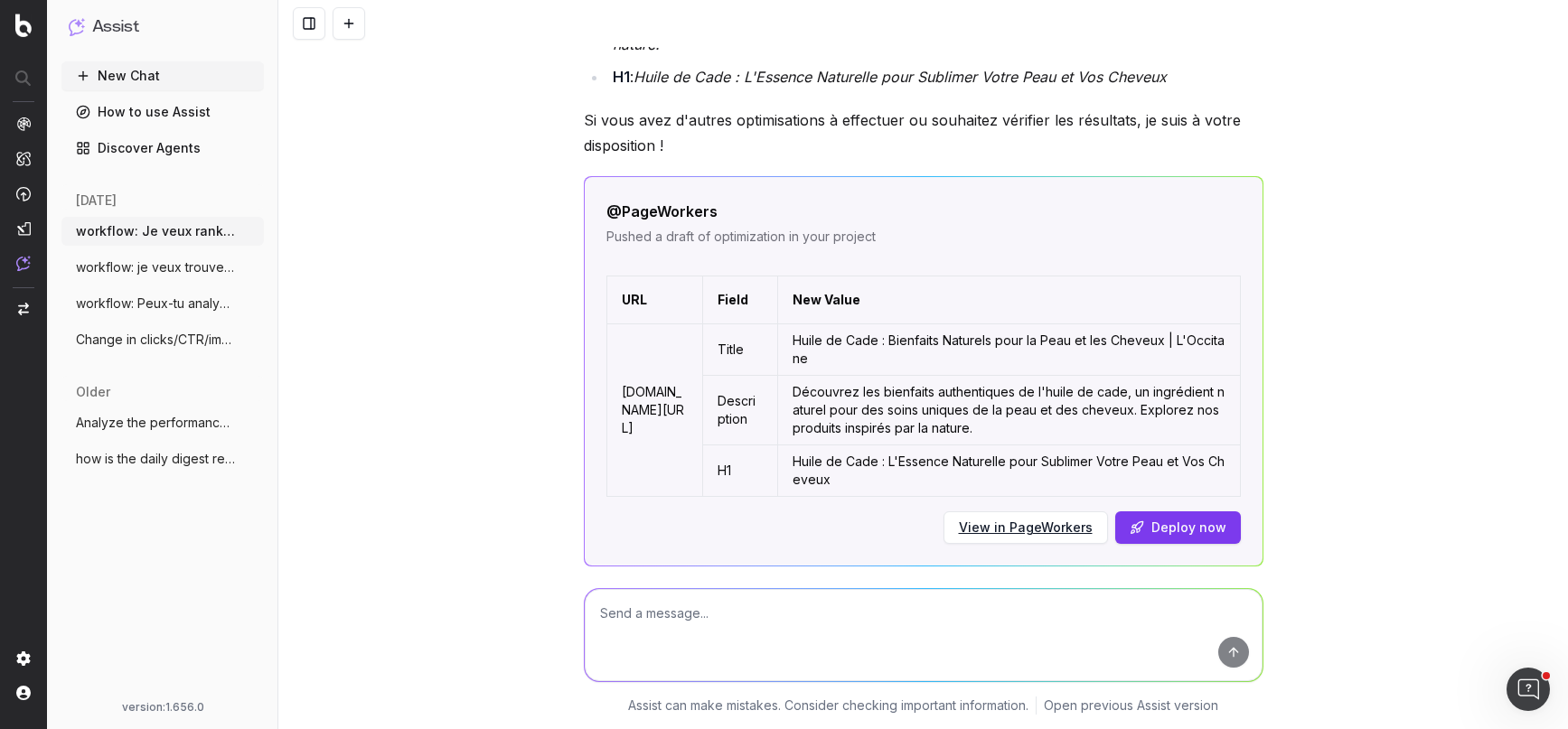
click at [163, 263] on span "workflow: je veux trouver des mots clés" at bounding box center [155, 268] width 159 height 18
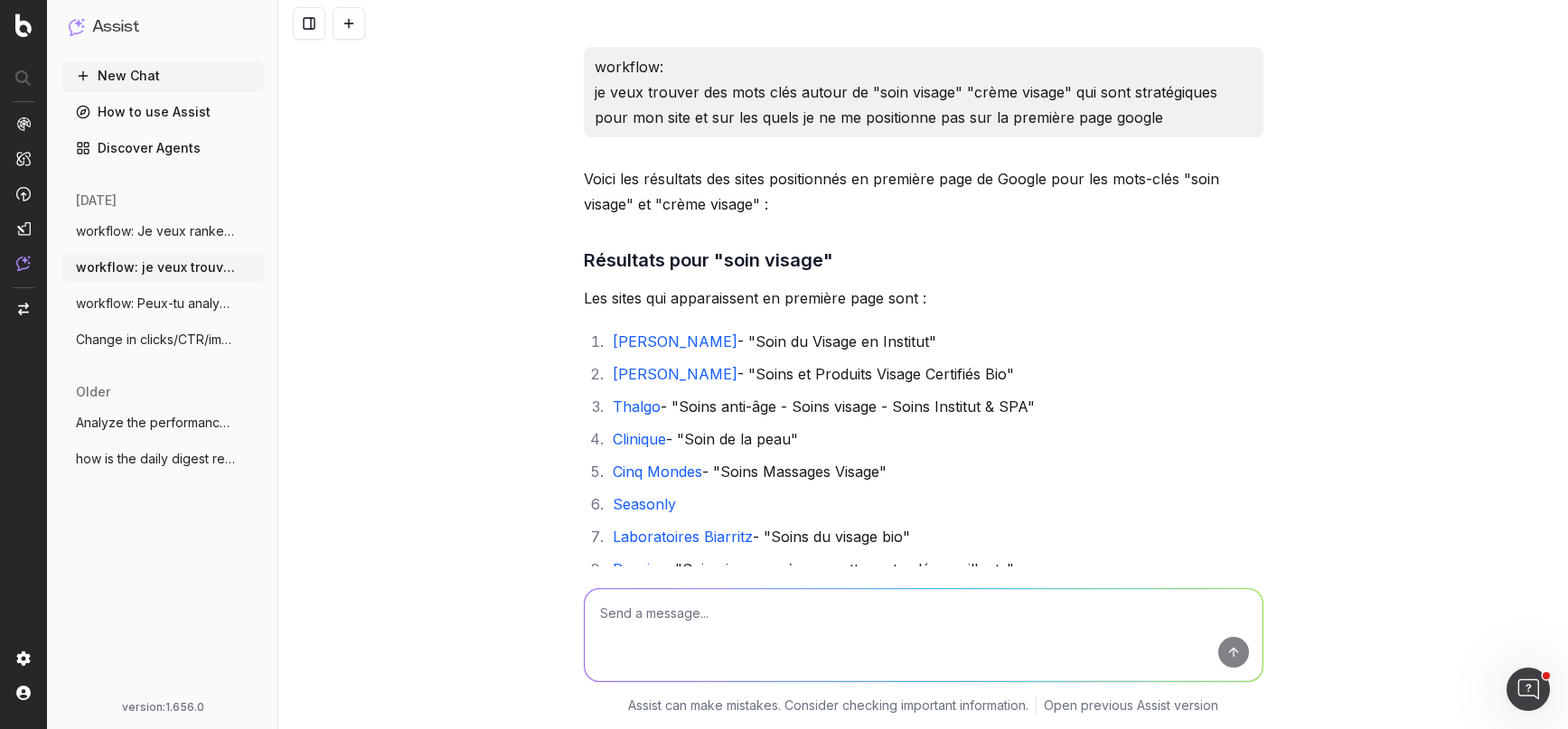
click at [143, 308] on span "workflow: Peux-tu analyser les 10 premie" at bounding box center [155, 304] width 159 height 18
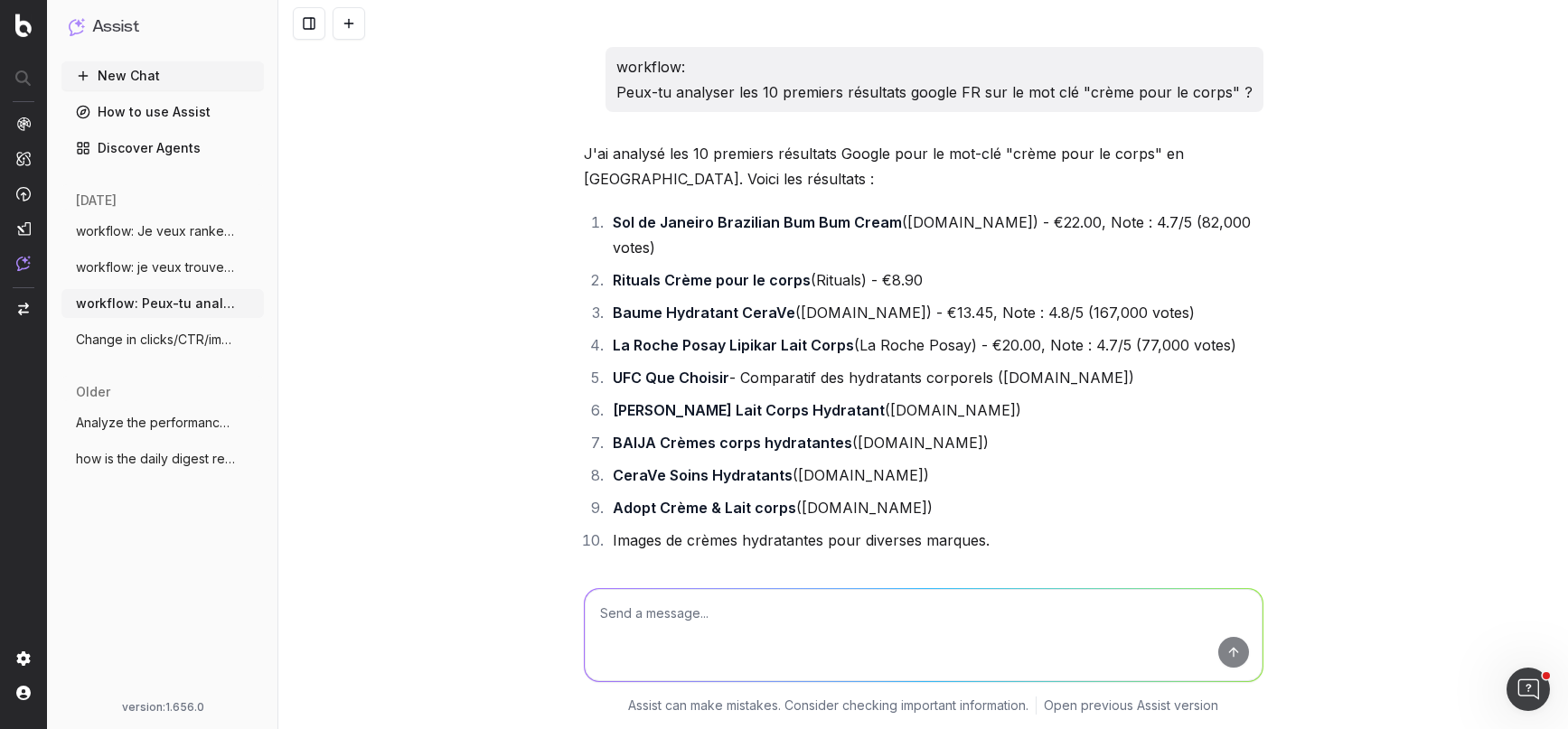
click at [163, 221] on button "workflow: Je veux ranker sur des mots cl" at bounding box center [163, 231] width 203 height 29
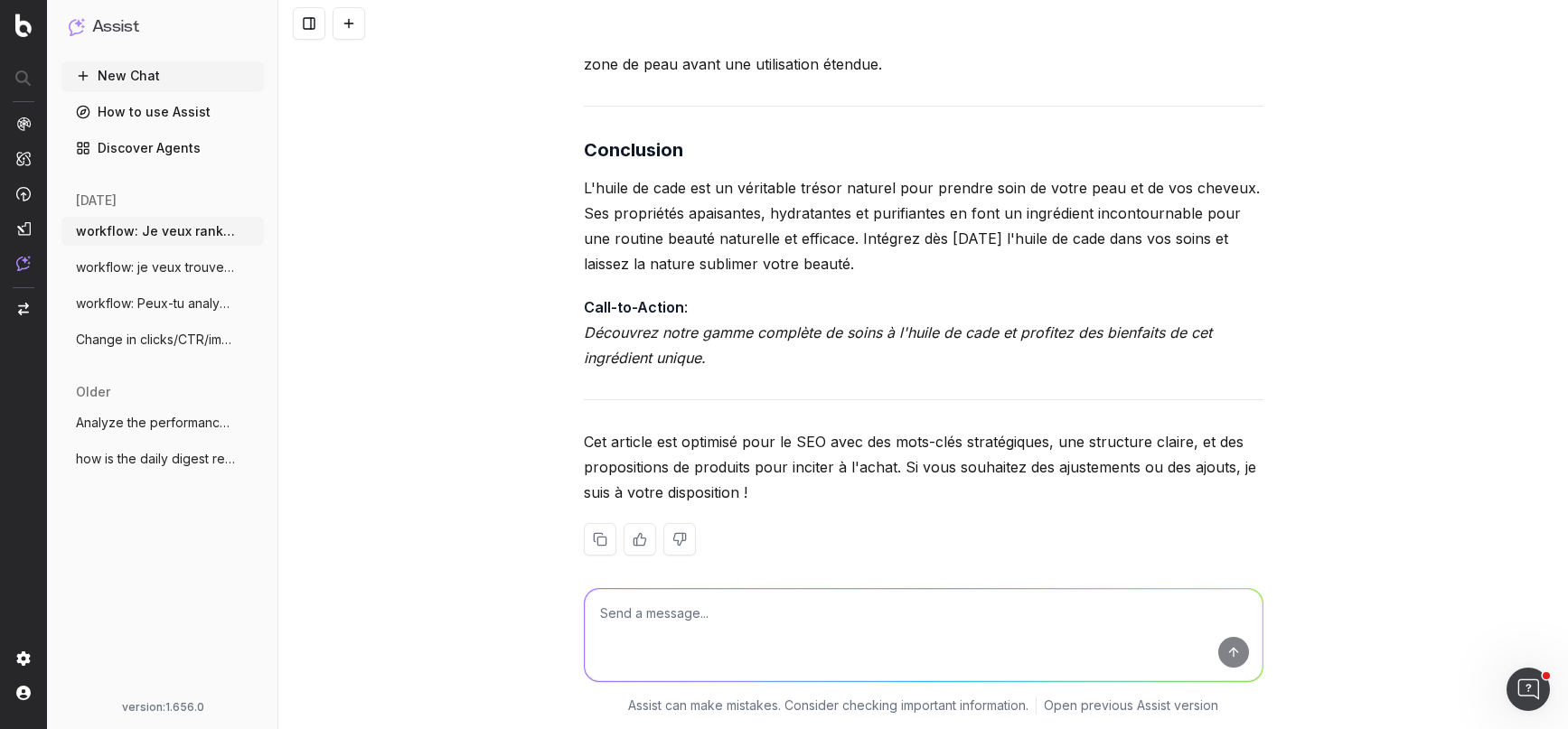
scroll to position [10307, 0]
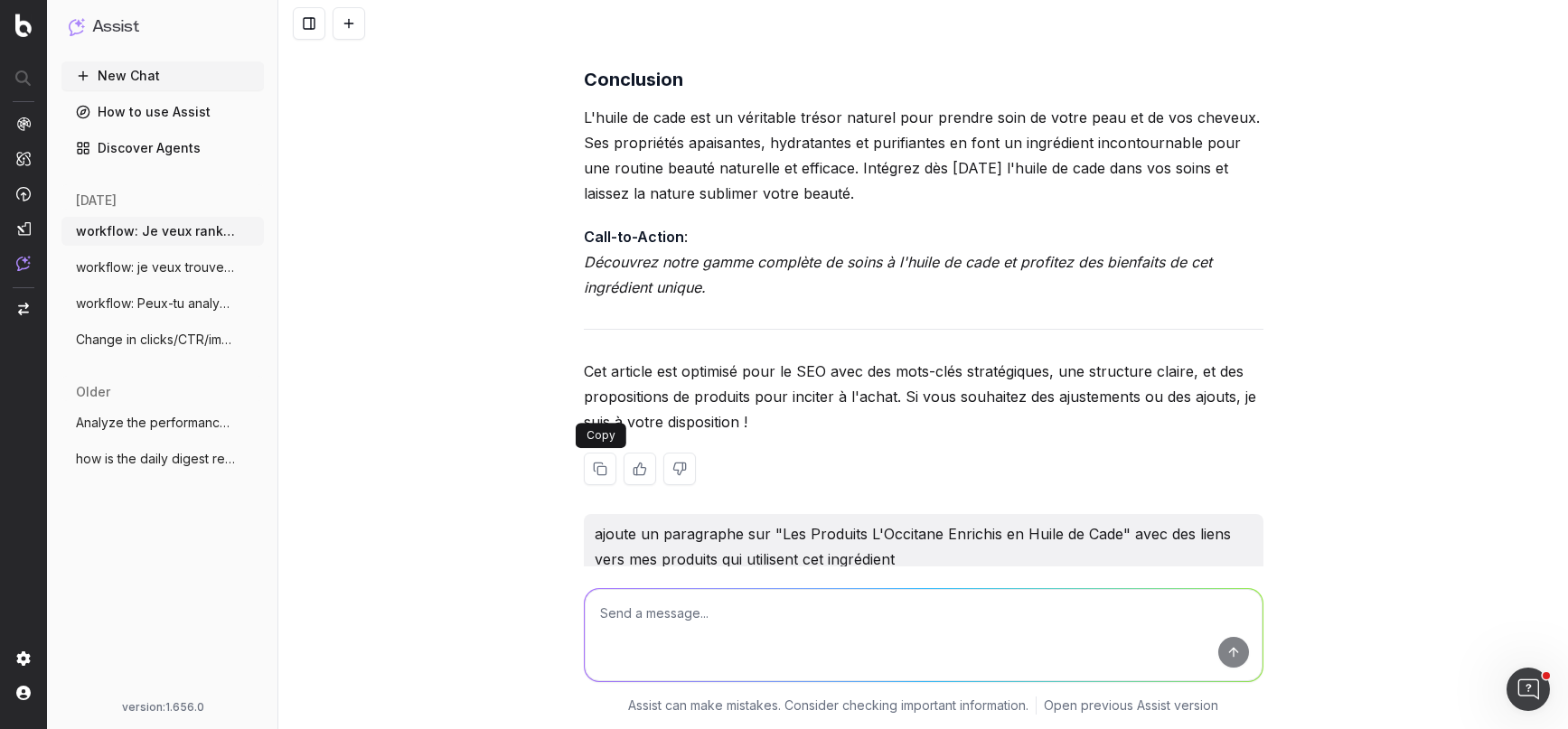
click at [600, 453] on button at bounding box center [600, 470] width 33 height 33
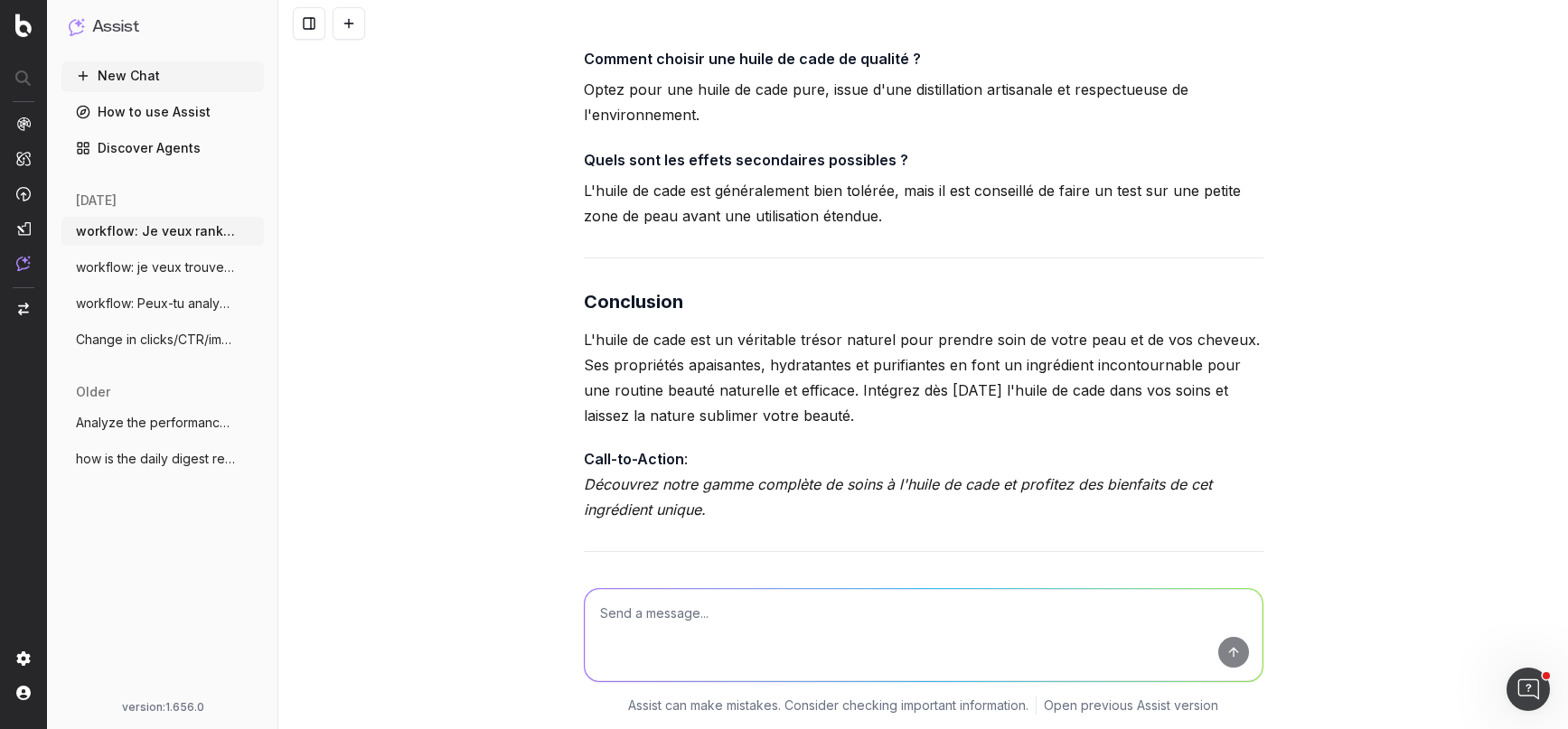
scroll to position [10095, 0]
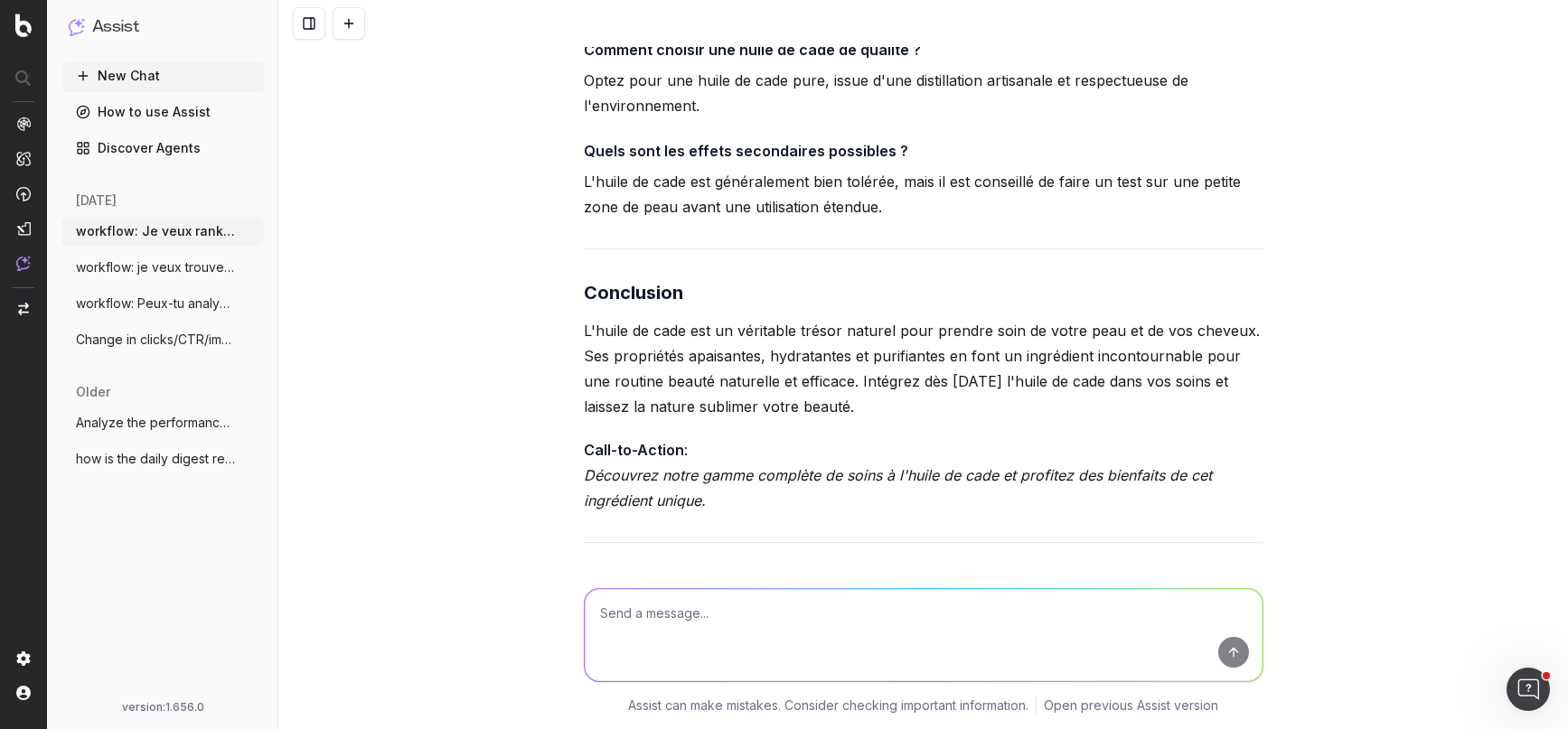
click at [637, 441] on strong "Call-to-Action" at bounding box center [634, 450] width 100 height 18
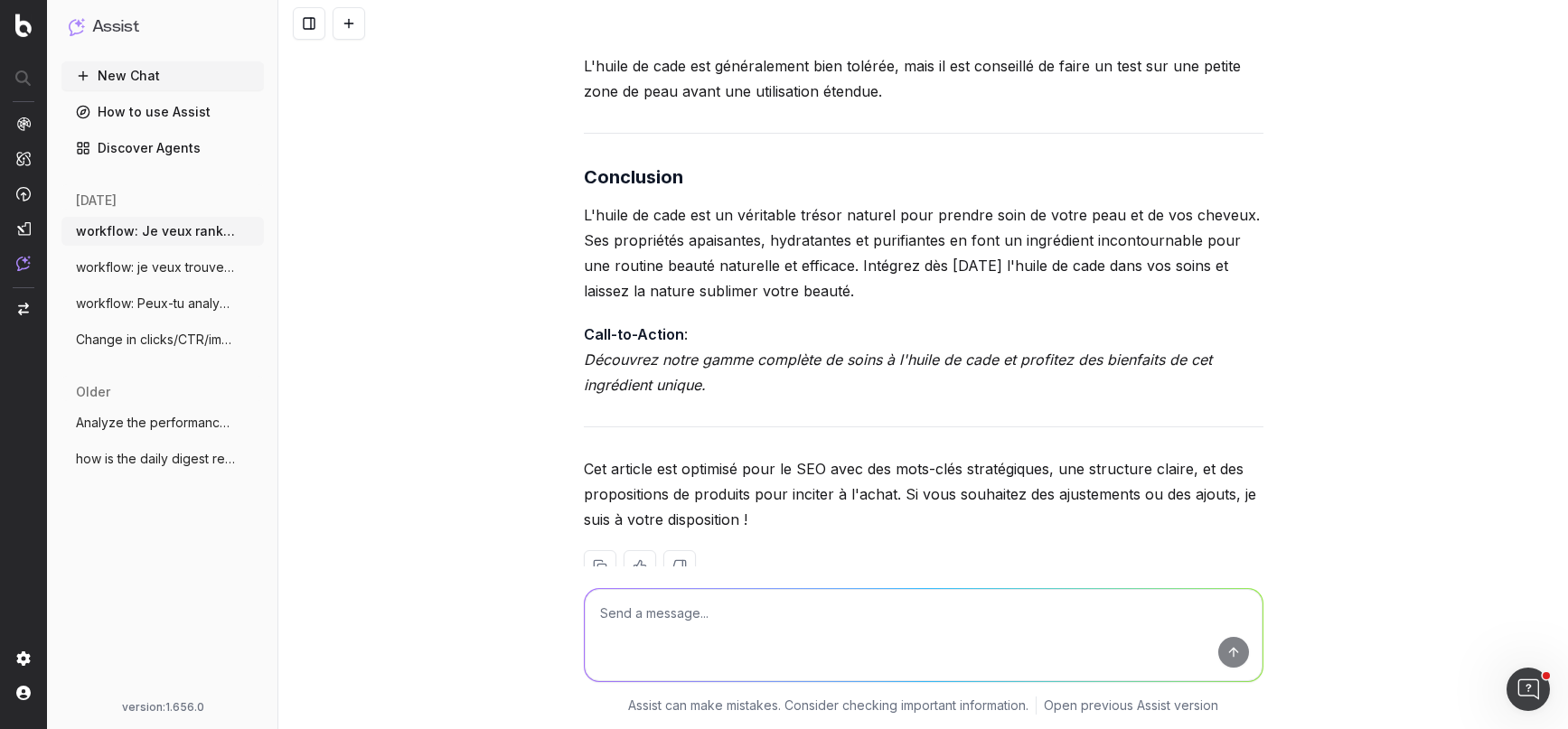
scroll to position [10213, 0]
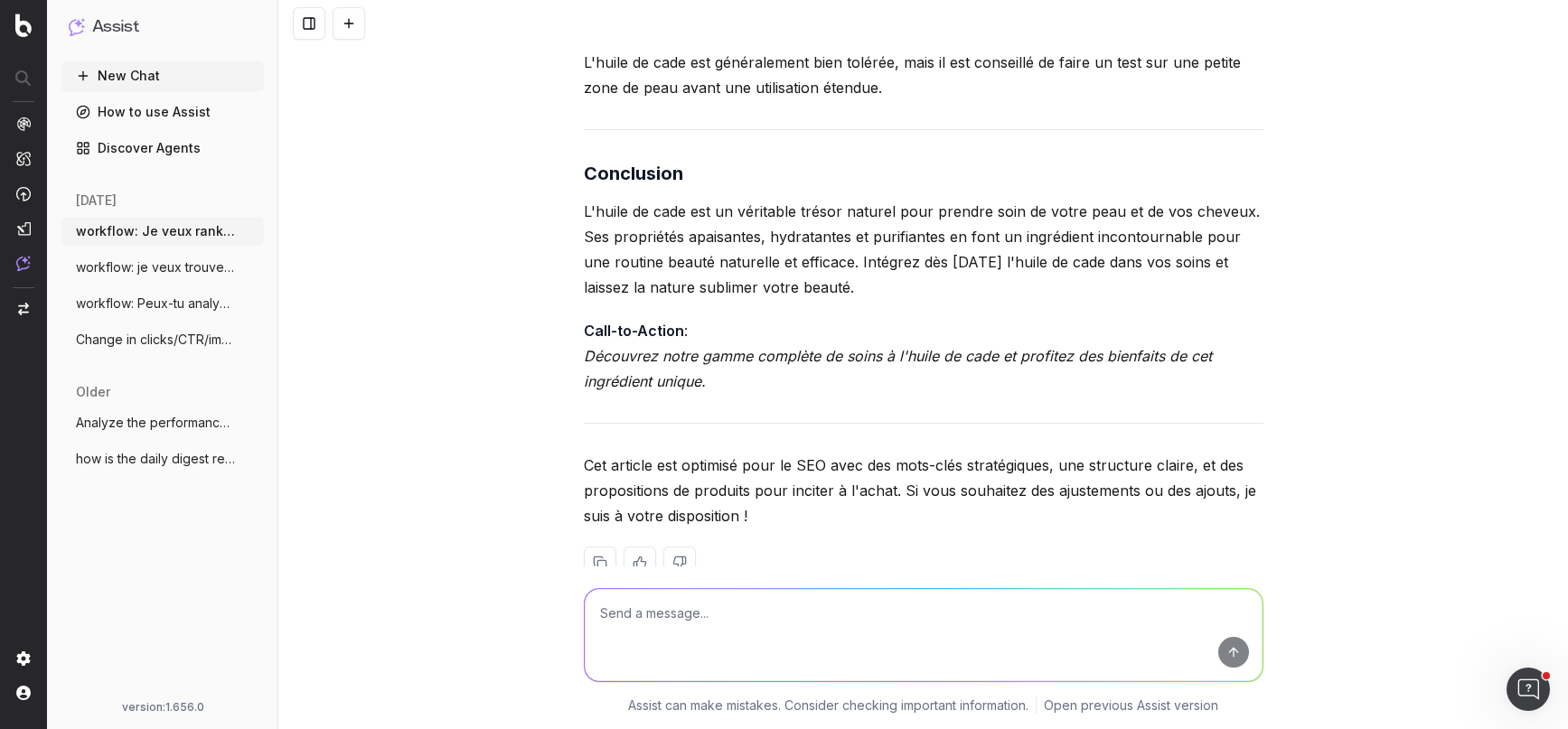
click at [602, 547] on button at bounding box center [600, 564] width 33 height 33
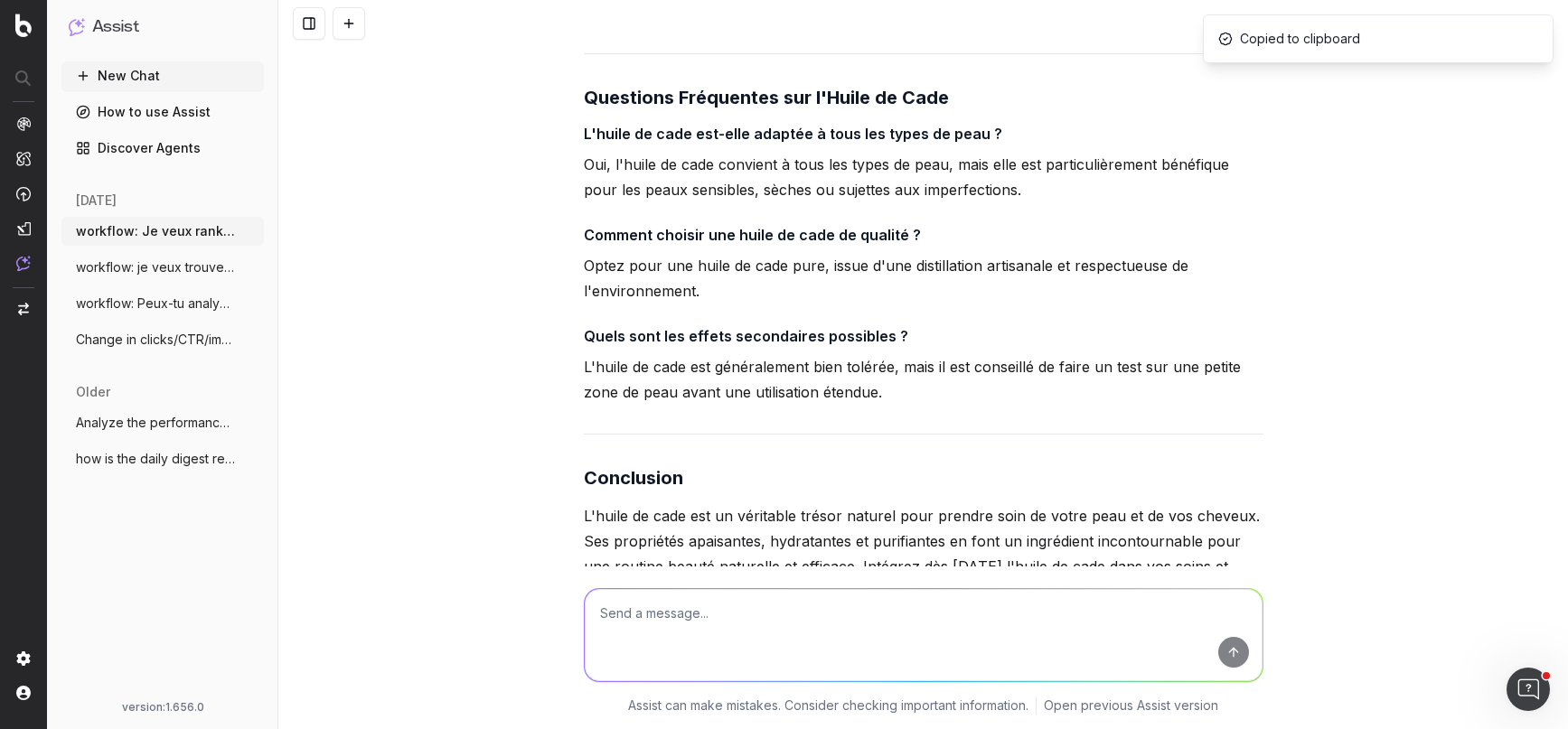
scroll to position [9834, 0]
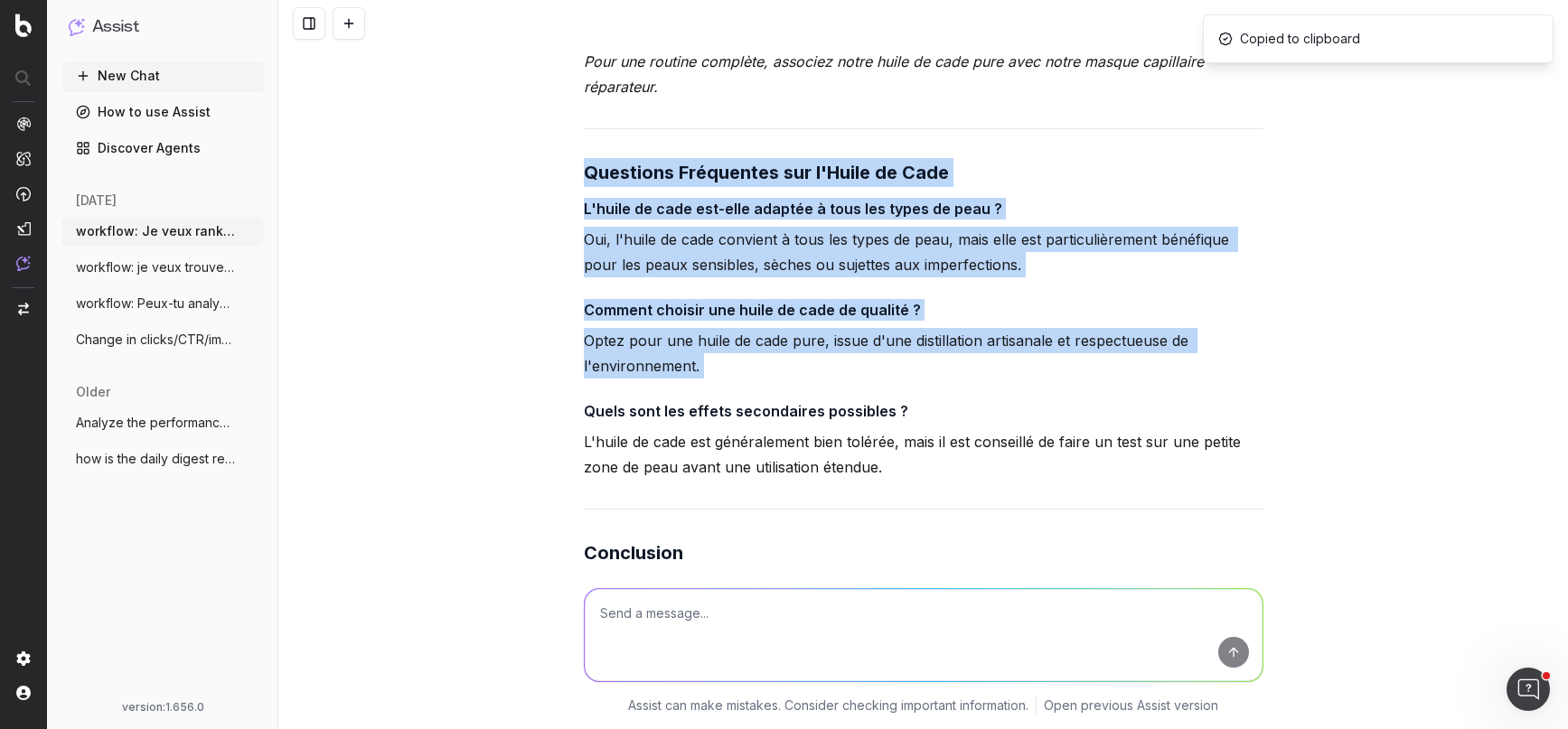
drag, startPoint x: 574, startPoint y: 105, endPoint x: 669, endPoint y: 316, distance: 231.4
click at [669, 317] on div "workflow: Je veux ranker sur des mots clés autour de l'ingrédient "cade" et "hu…" at bounding box center [923, 364] width 1289 height 729
copy div "Questions Fréquentes sur l'Huile de Cade L'huile de cade est-elle adaptée à tou…"
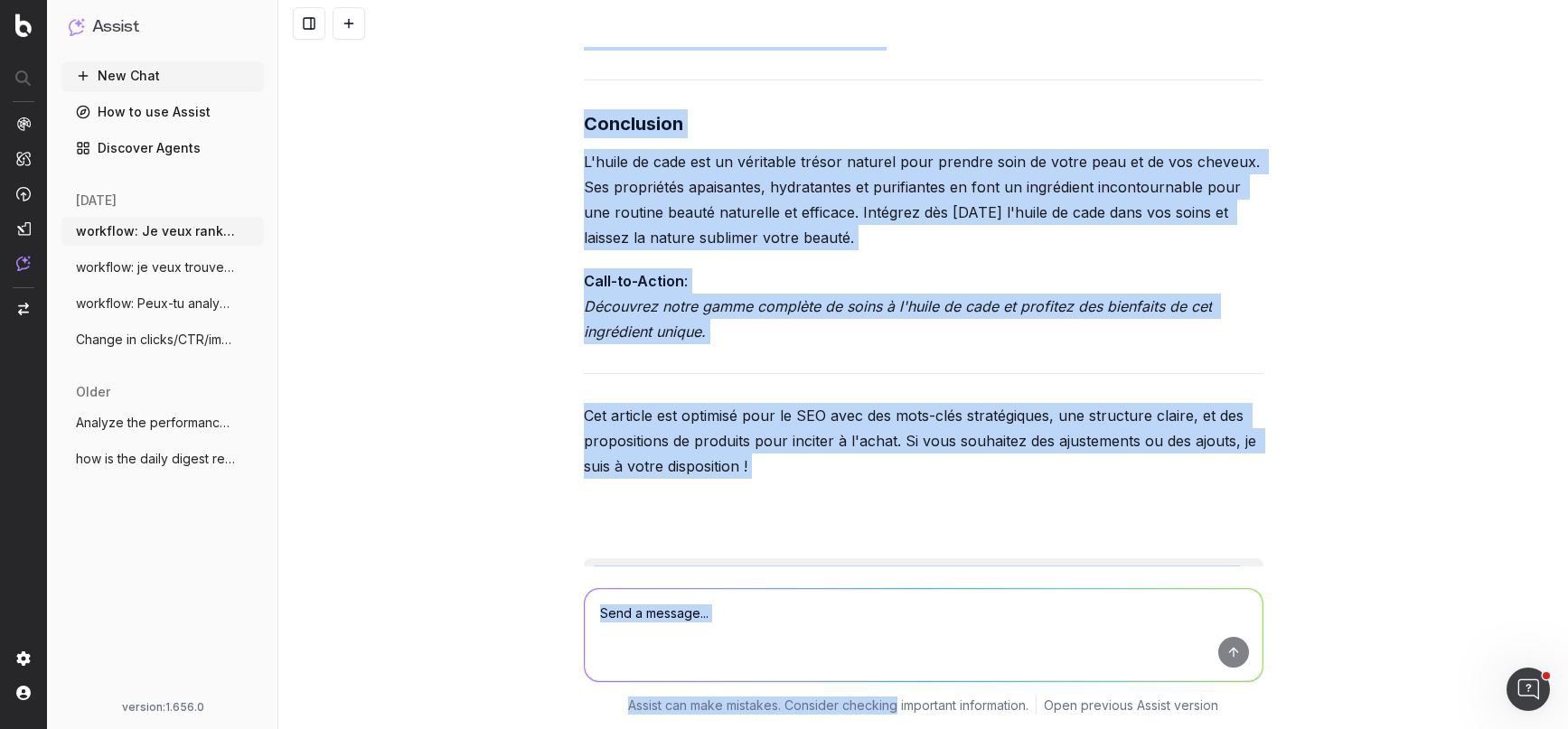
scroll to position [10280, 0]
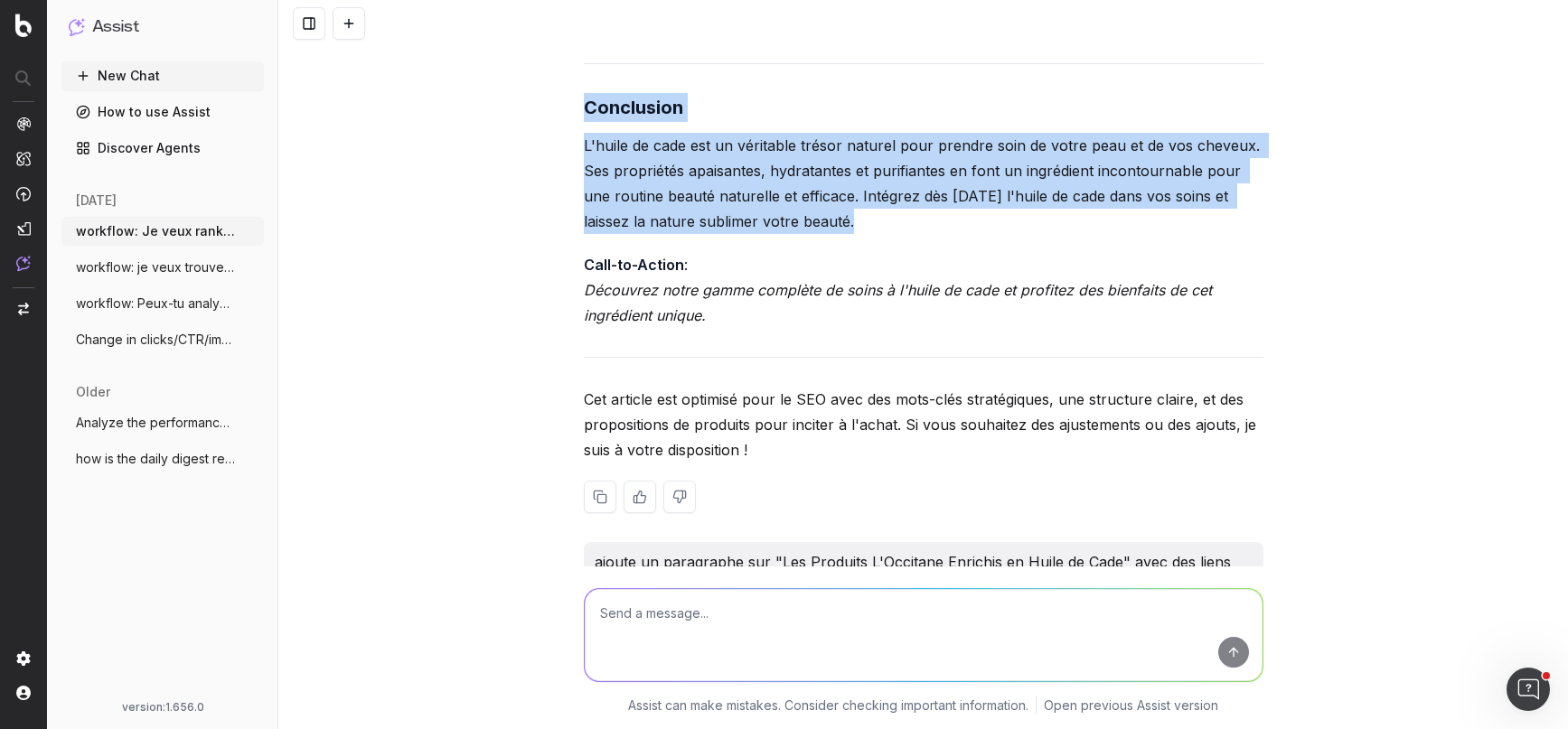
drag, startPoint x: 586, startPoint y: 241, endPoint x: 812, endPoint y: 279, distance: 229.2
copy div "Les Bienfaits de l'Huile de Cade pour Sublimer Votre Peau et Vos Cheveux Introd…"
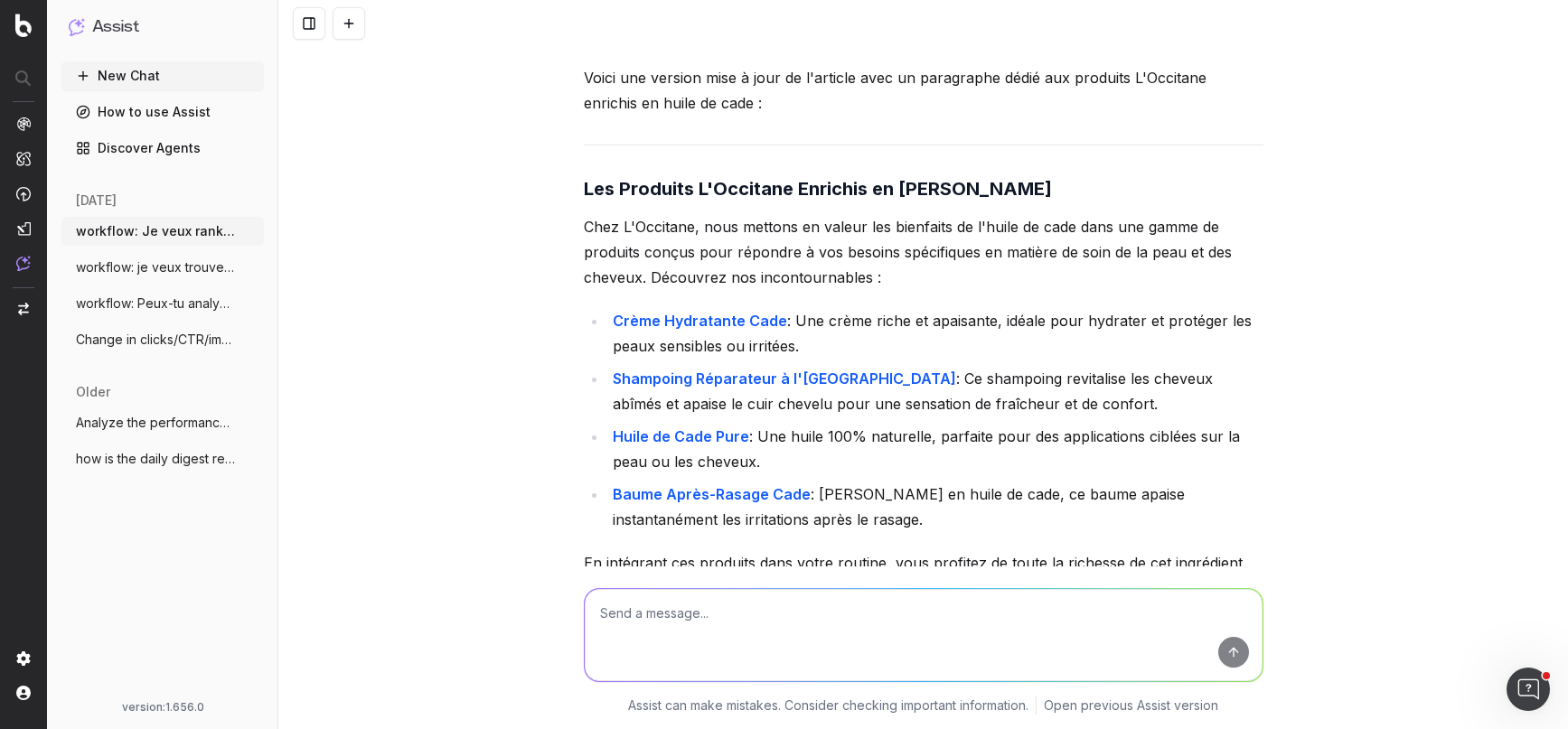
scroll to position [10853, 0]
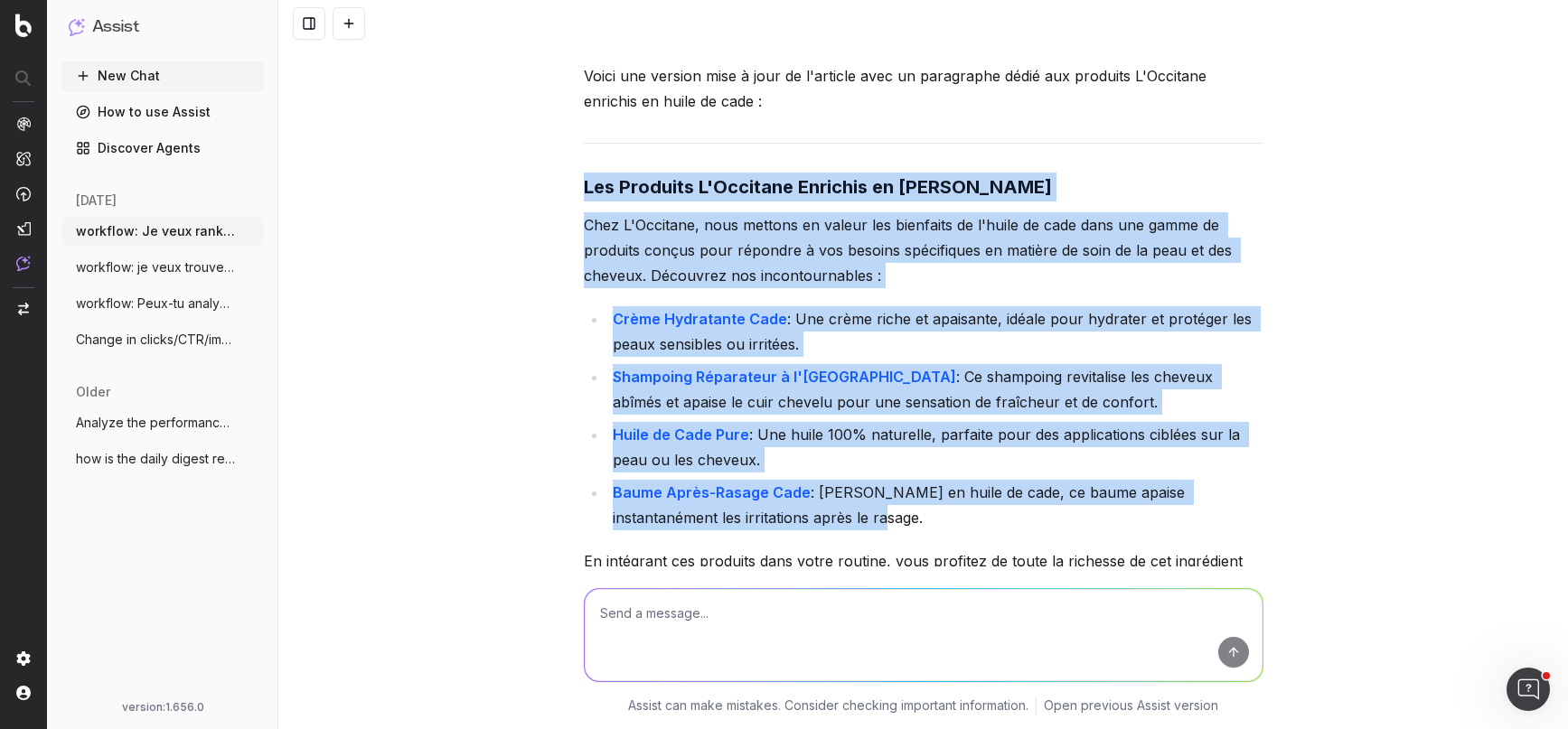
drag, startPoint x: 584, startPoint y: 117, endPoint x: 961, endPoint y: 461, distance: 510.4
click at [961, 461] on div "Voici une version mise à jour de l'article avec un paragraphe dédié aux produit…" at bounding box center [923, 438] width 679 height 750
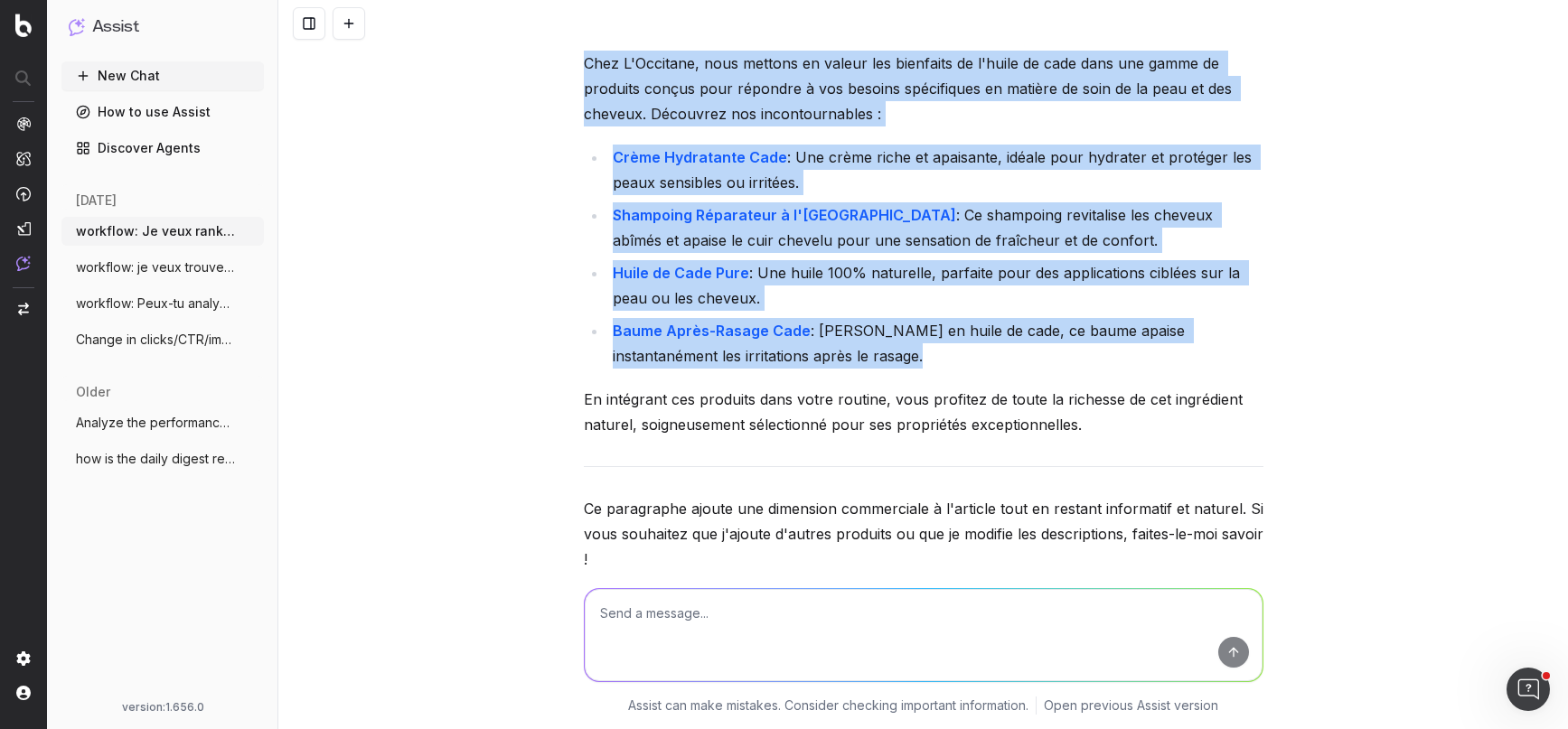
scroll to position [11021, 0]
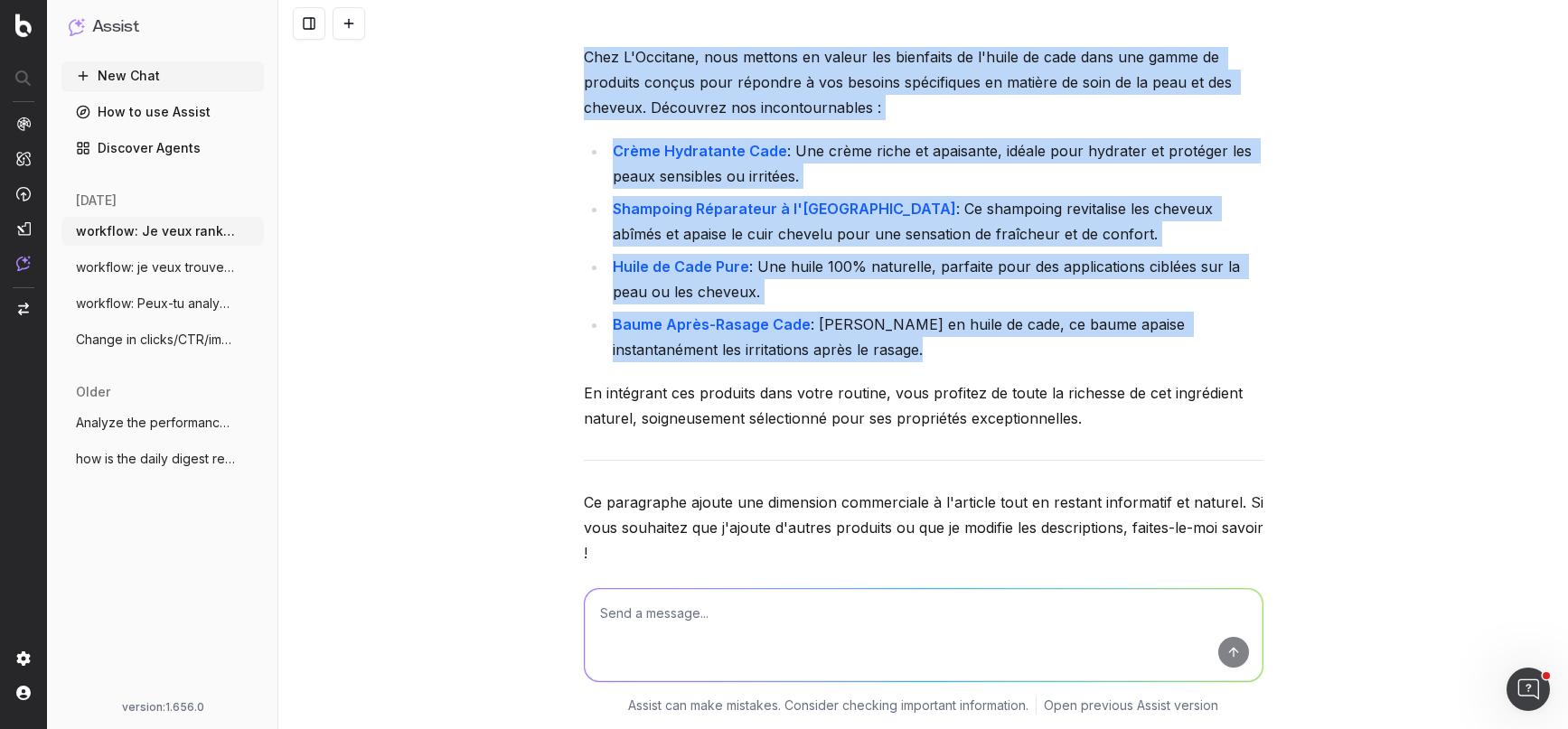
copy div "Les Produits L'Occitane Enrichis en Huile de Cade Chez L'Occitane, nous mettons…"
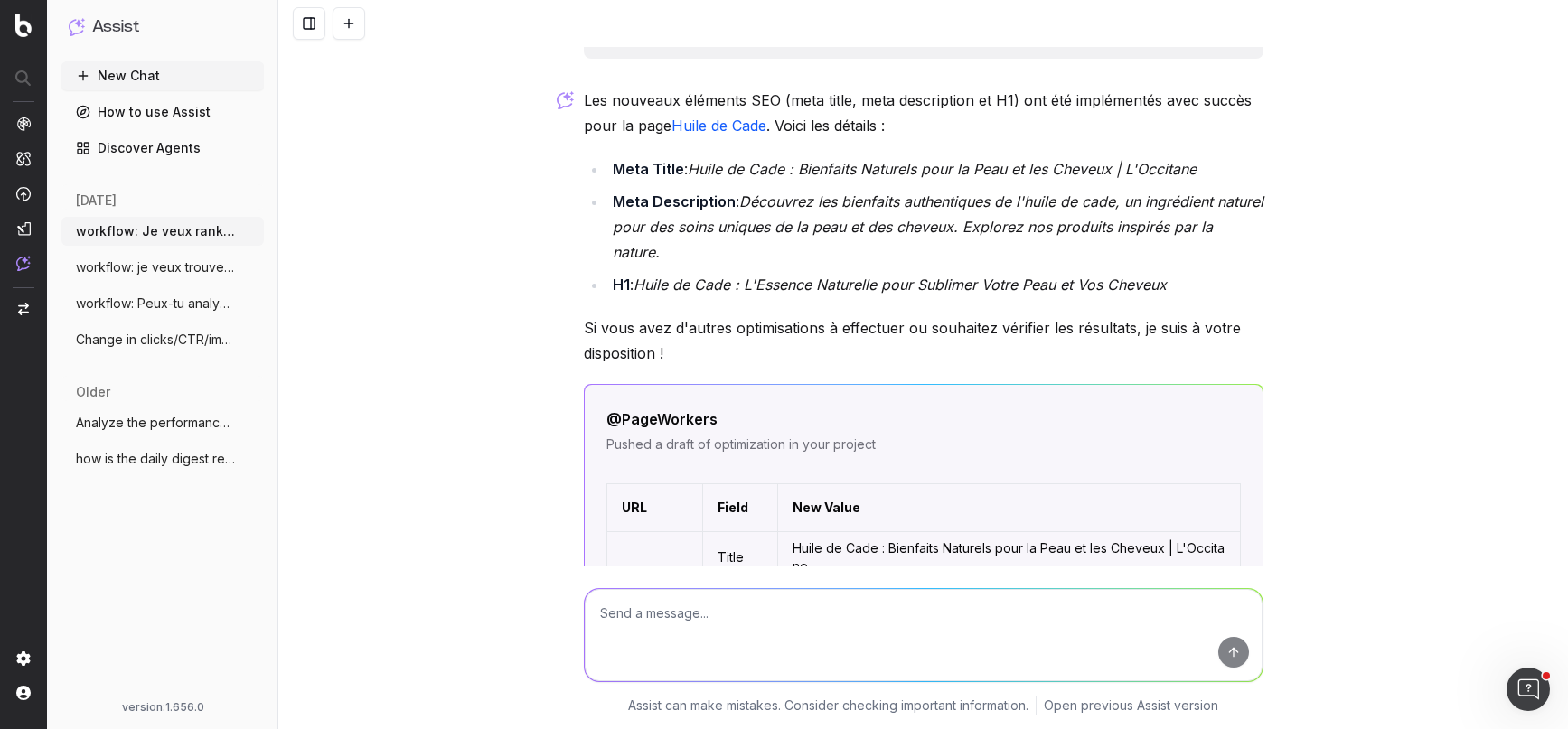
scroll to position [12715, 0]
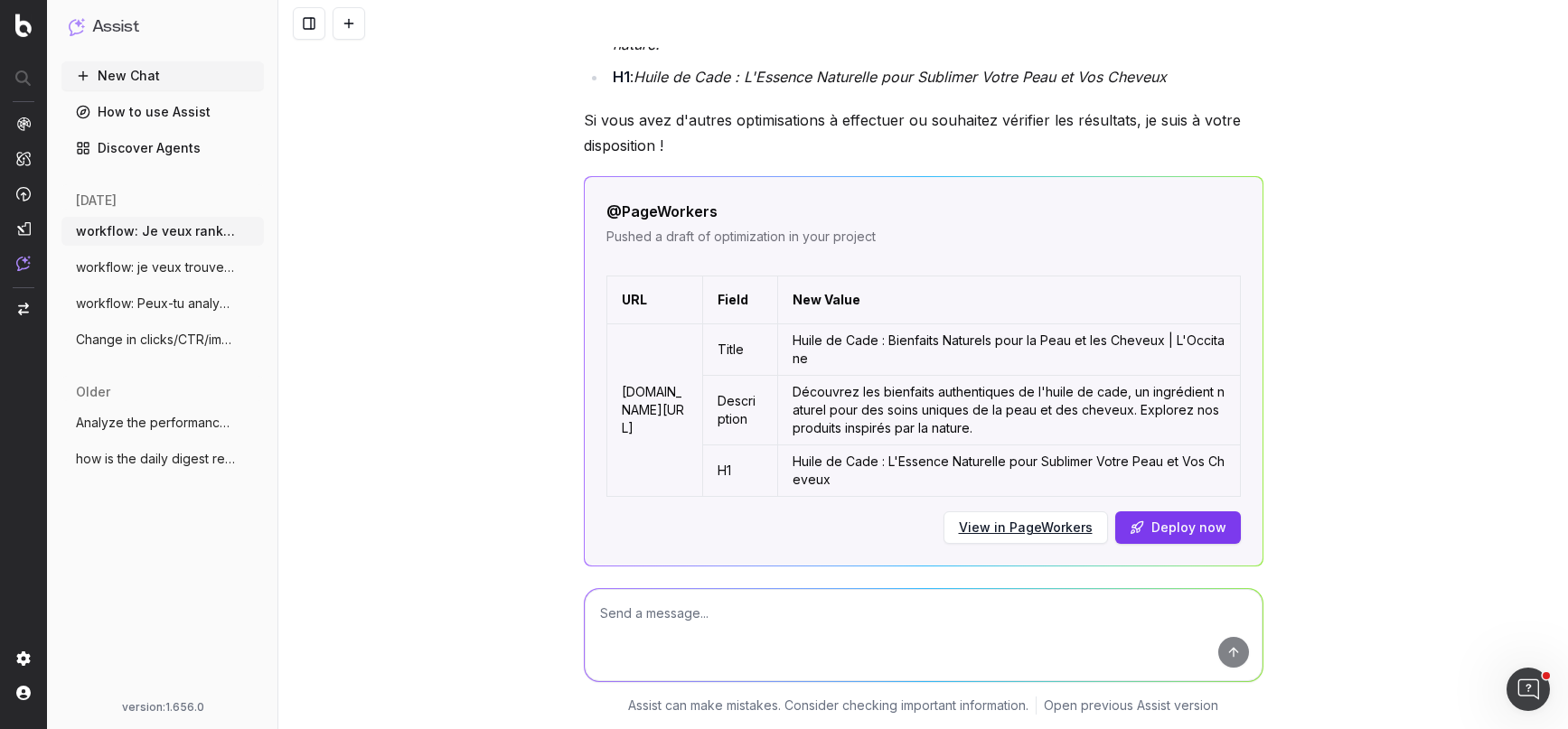
click at [1153, 512] on button "Deploy now" at bounding box center [1178, 528] width 126 height 33
drag, startPoint x: 812, startPoint y: 493, endPoint x: 888, endPoint y: 493, distance: 76.0
click at [888, 552] on div "Error deploying: Activation HOST URL is not defined" at bounding box center [923, 561] width 635 height 18
drag, startPoint x: 626, startPoint y: 493, endPoint x: 804, endPoint y: 493, distance: 178.0
click at [804, 552] on div "Error deploying: Activation HOST URL is not defined" at bounding box center [923, 561] width 635 height 18
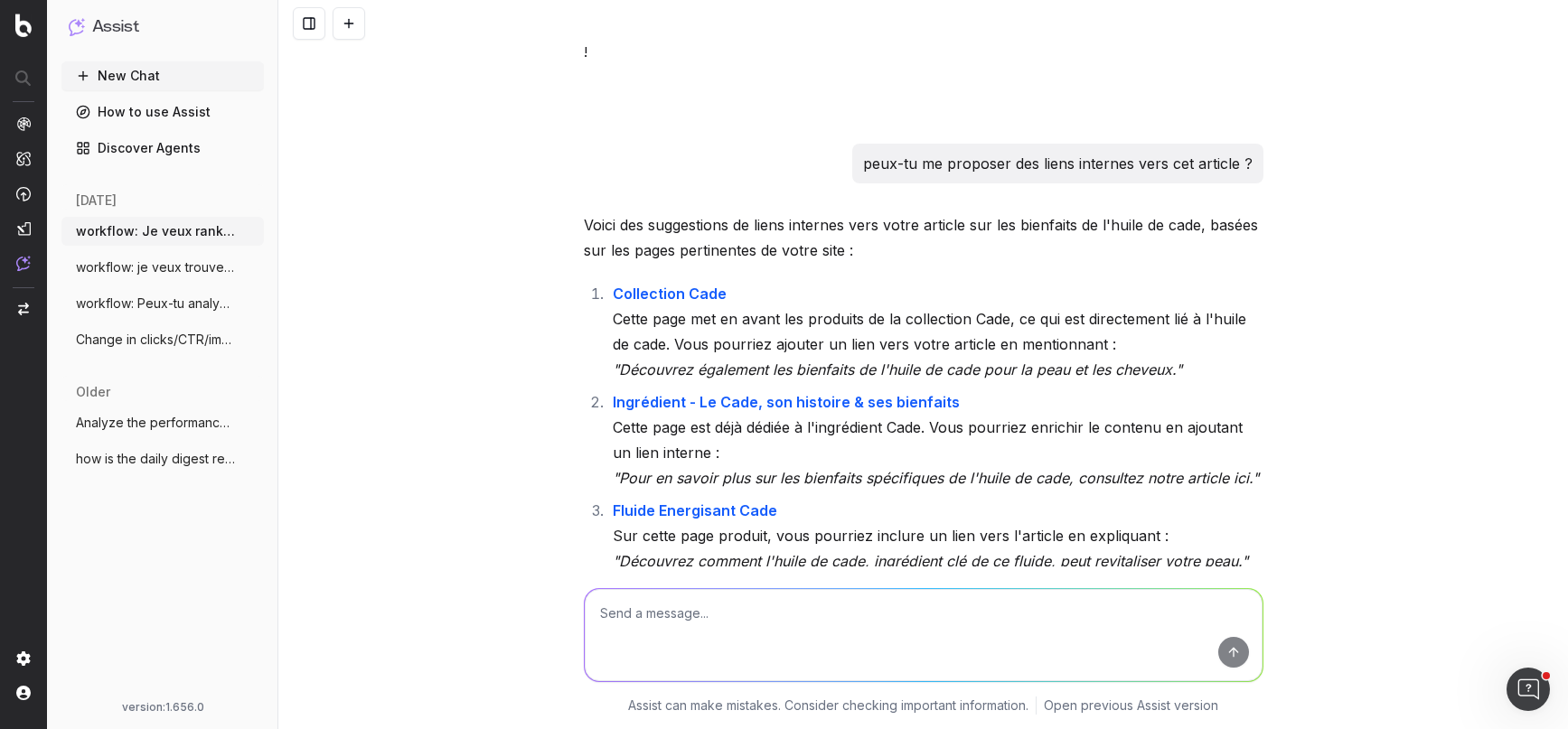
scroll to position [11603, 0]
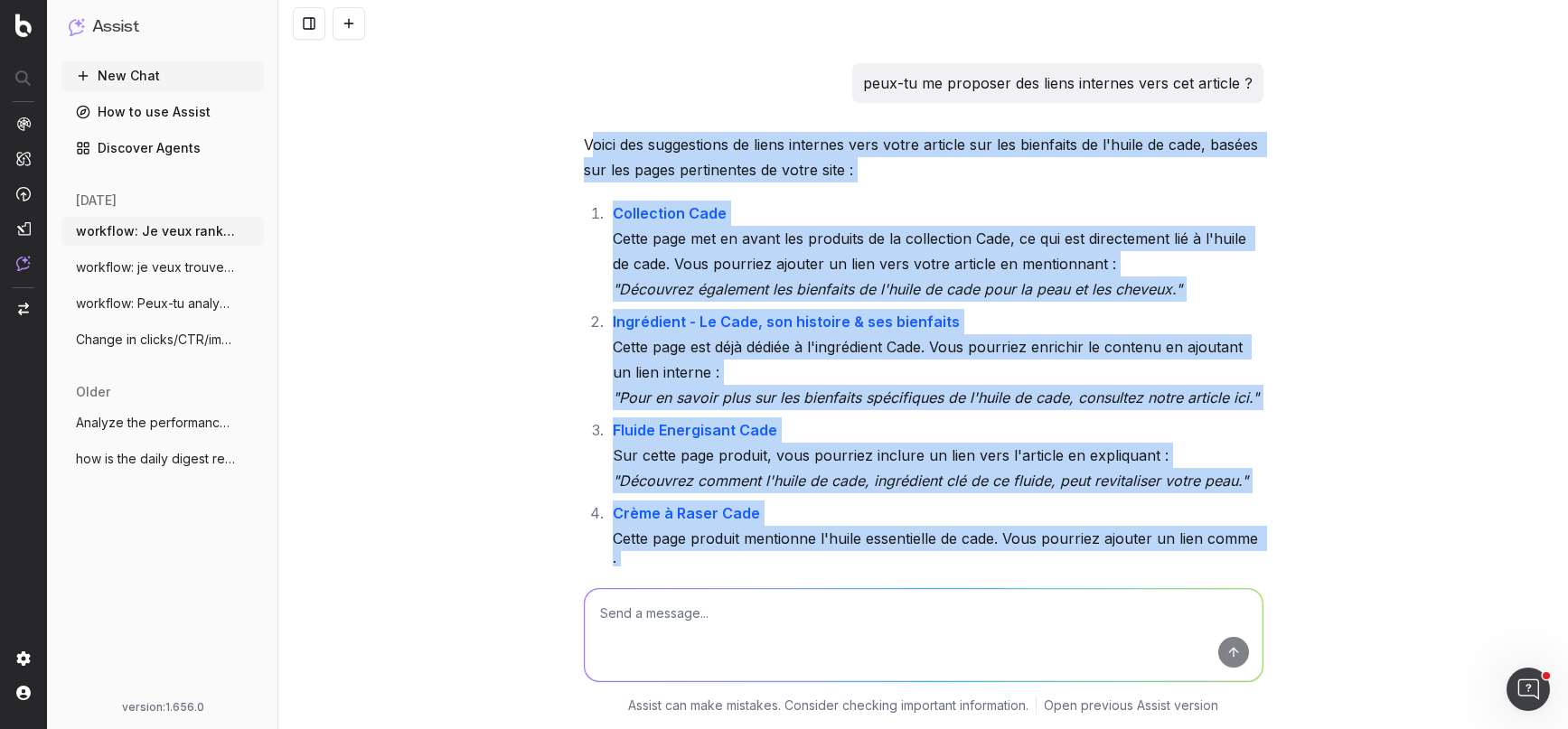
drag, startPoint x: 589, startPoint y: 73, endPoint x: 999, endPoint y: 556, distance: 633.6
click at [999, 556] on div "Voici des suggestions de liens internes vers votre article sur les bienfaits de…" at bounding box center [923, 514] width 679 height 766
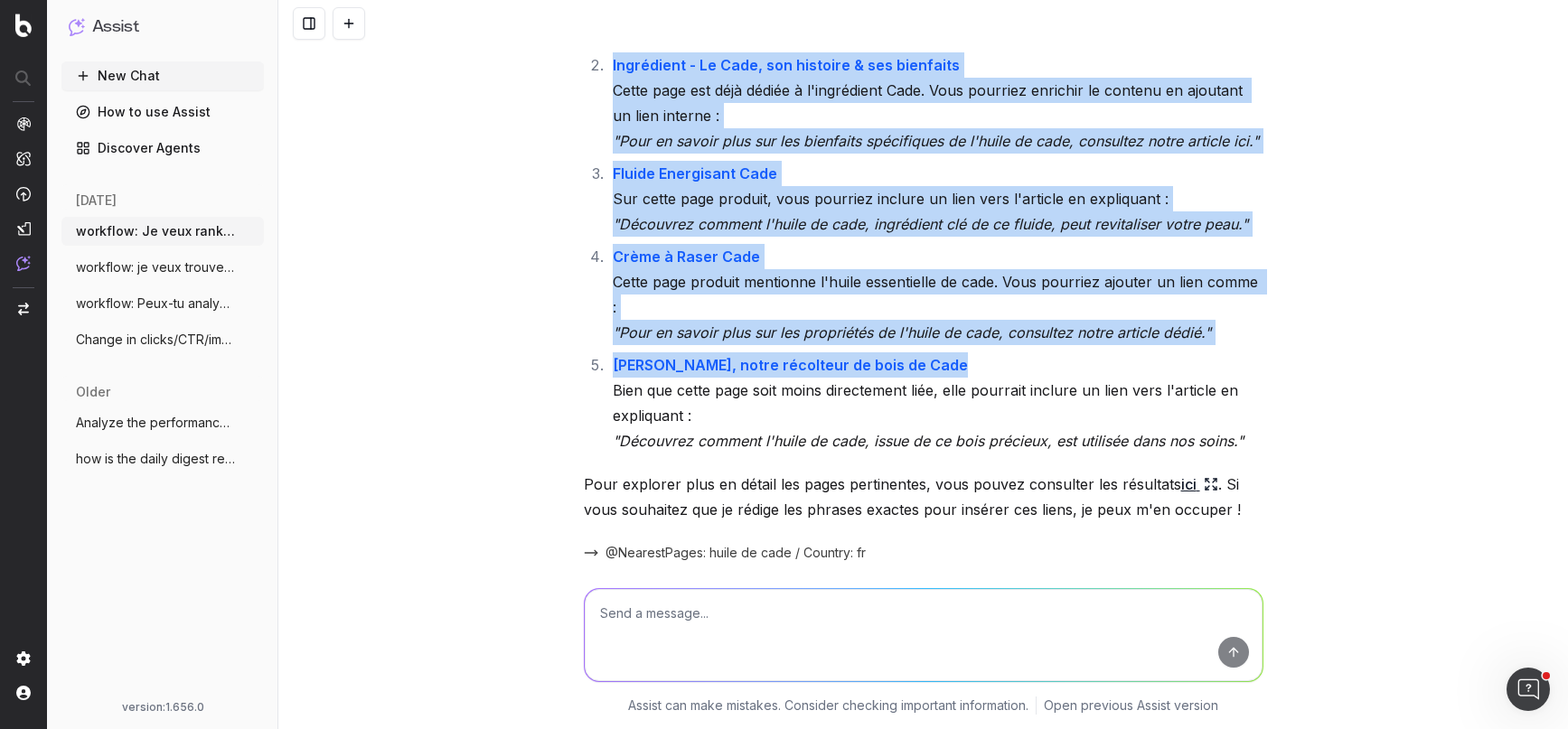
scroll to position [11866, 0]
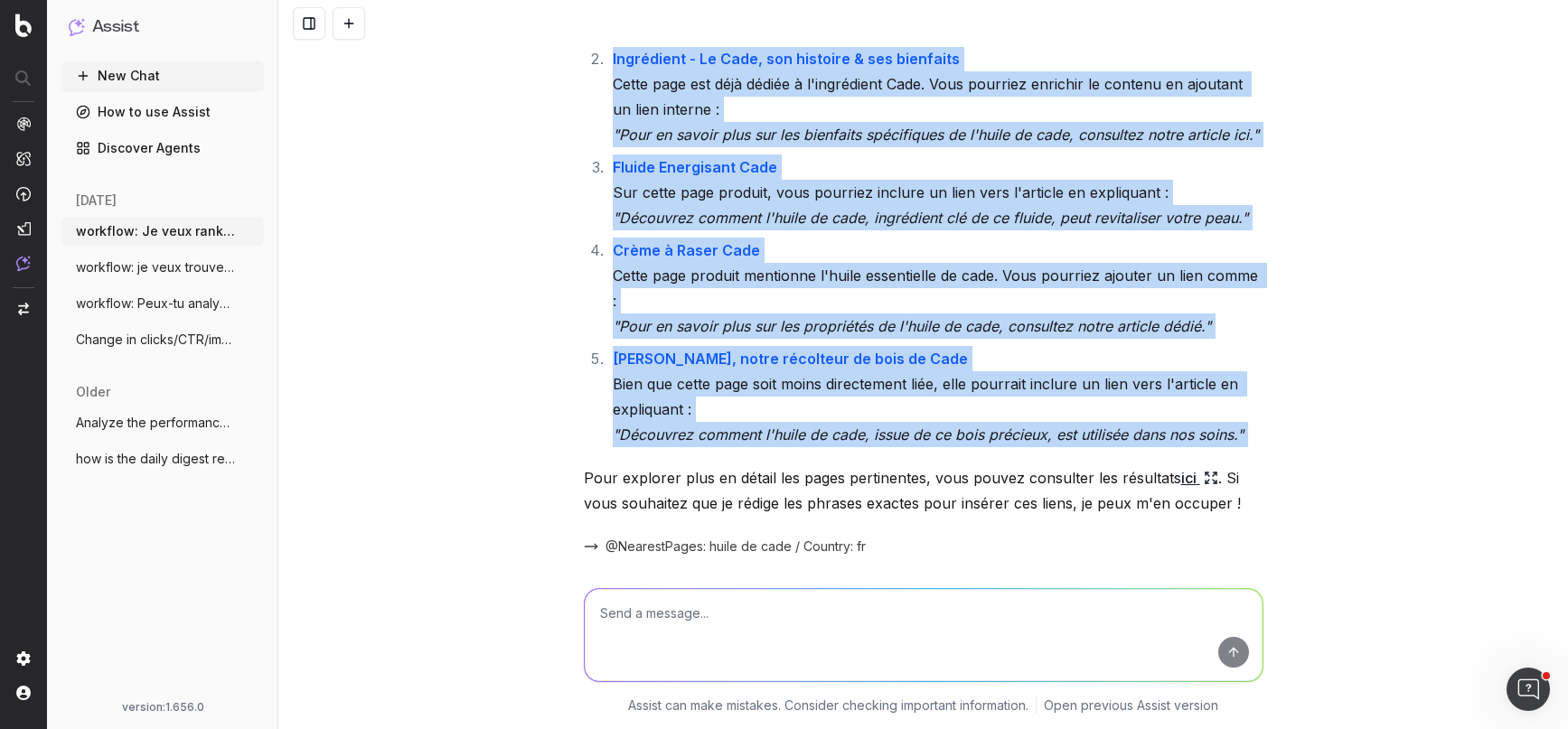
copy div "oici des suggestions de liens internes vers votre article sur les bienfaits de …"
click at [153, 230] on span "workflow: Je veux ranker sur des mots cl" at bounding box center [155, 231] width 159 height 18
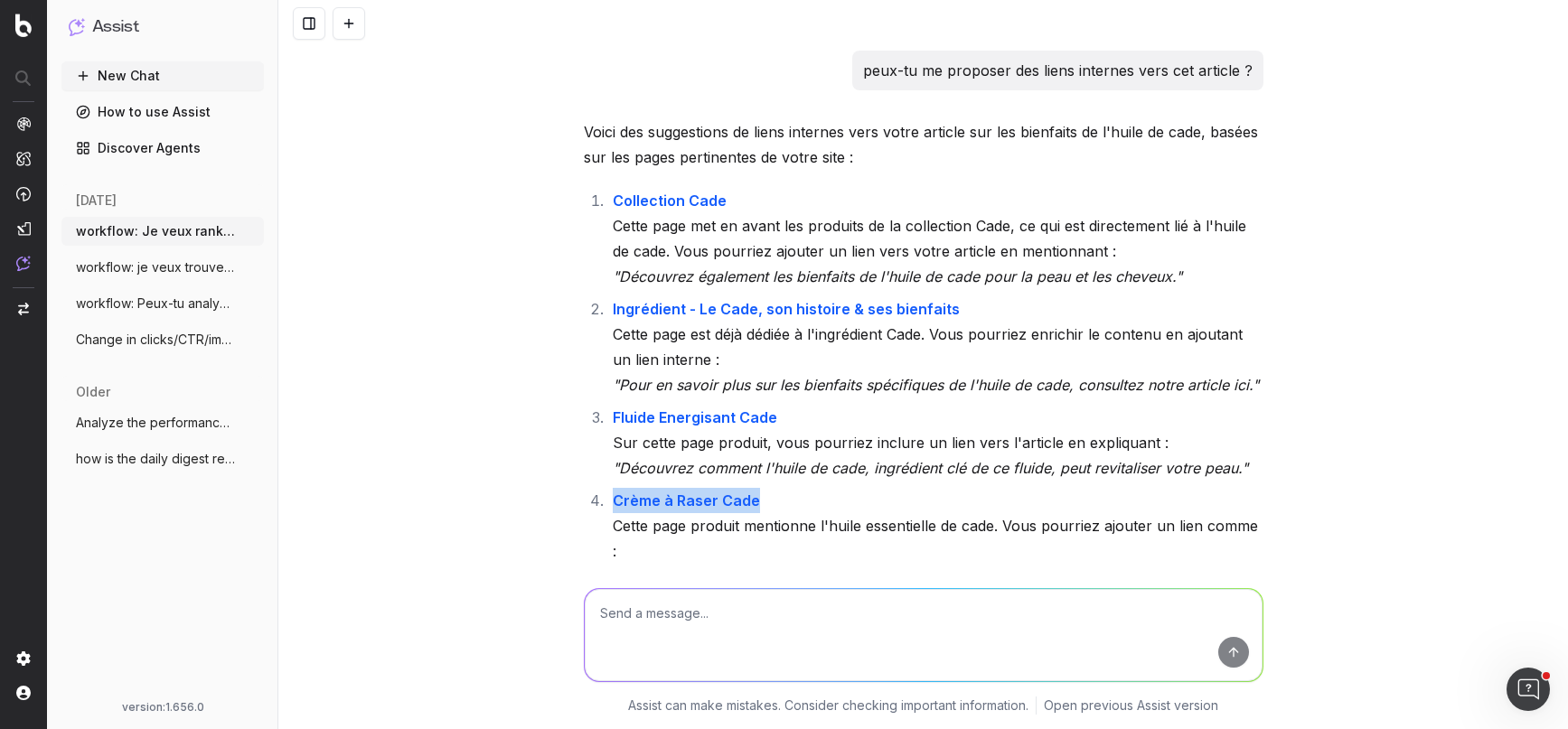
scroll to position [11617, 0]
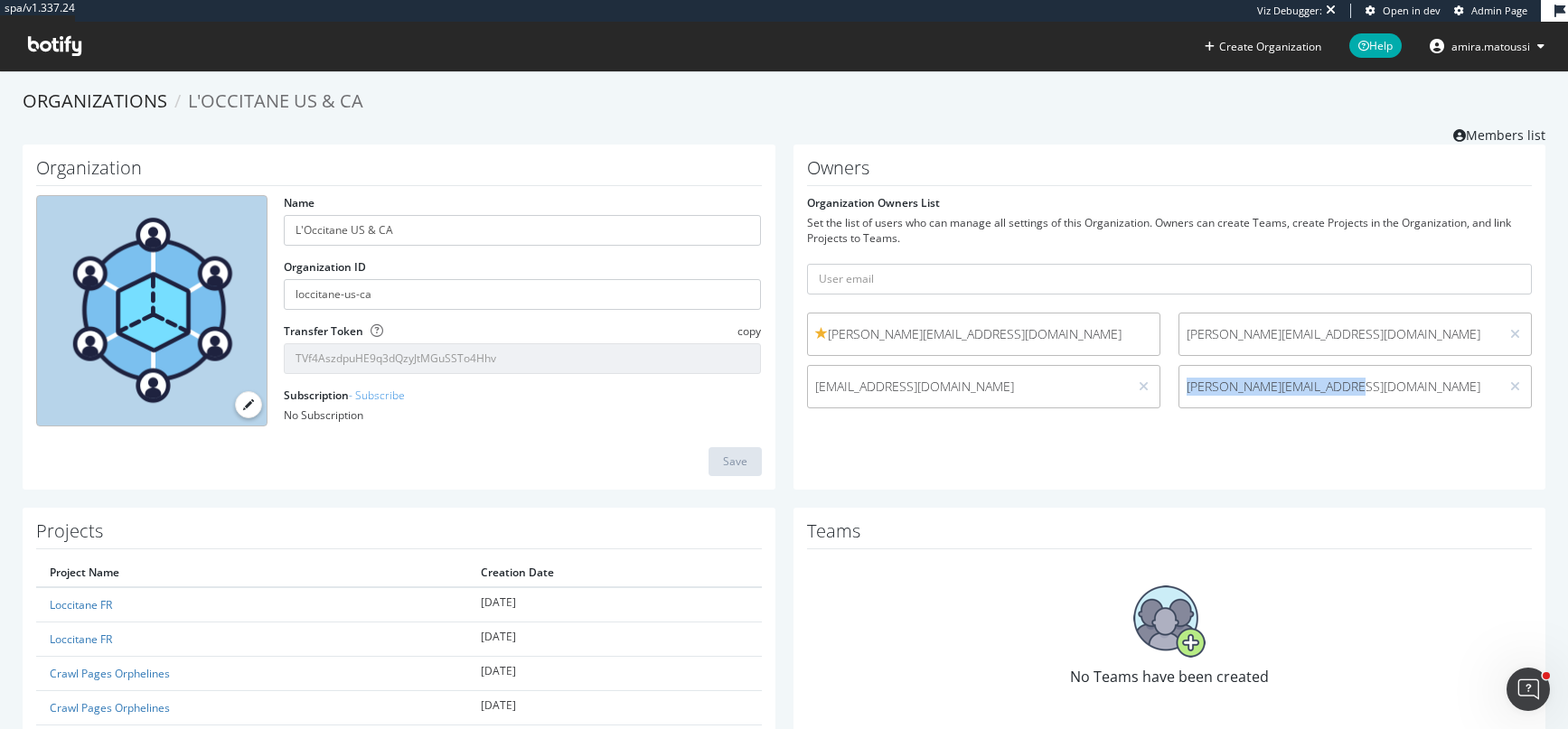
drag, startPoint x: 1367, startPoint y: 387, endPoint x: 1163, endPoint y: 386, distance: 204.0
click at [1163, 386] on div "nicolas.beaucourt@loccitane.com robin@acquisis.fr dorian.candavoine@loccitane.c…" at bounding box center [1170, 364] width 743 height 105
copy span "jean.cognet@loccitane.com"
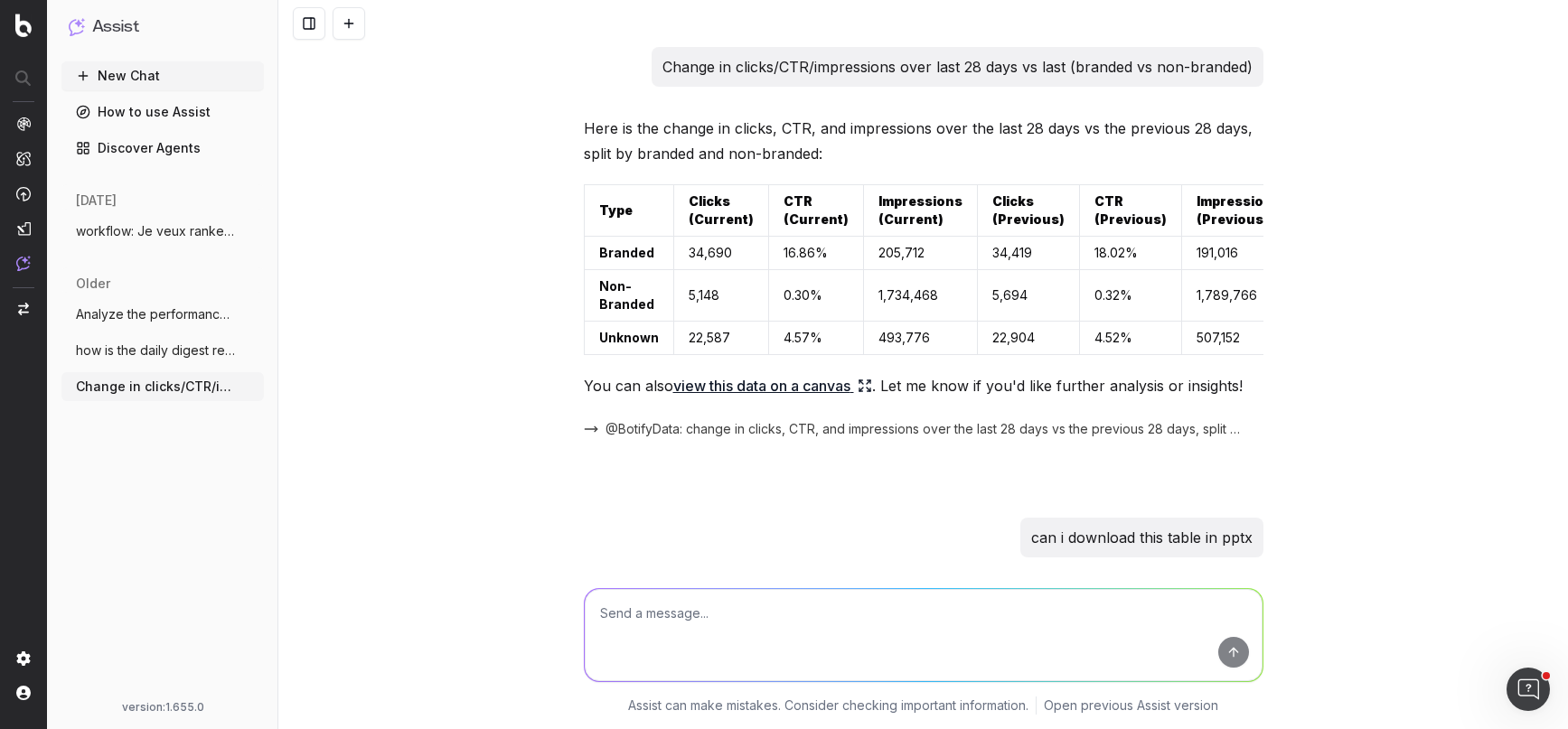
scroll to position [705, 0]
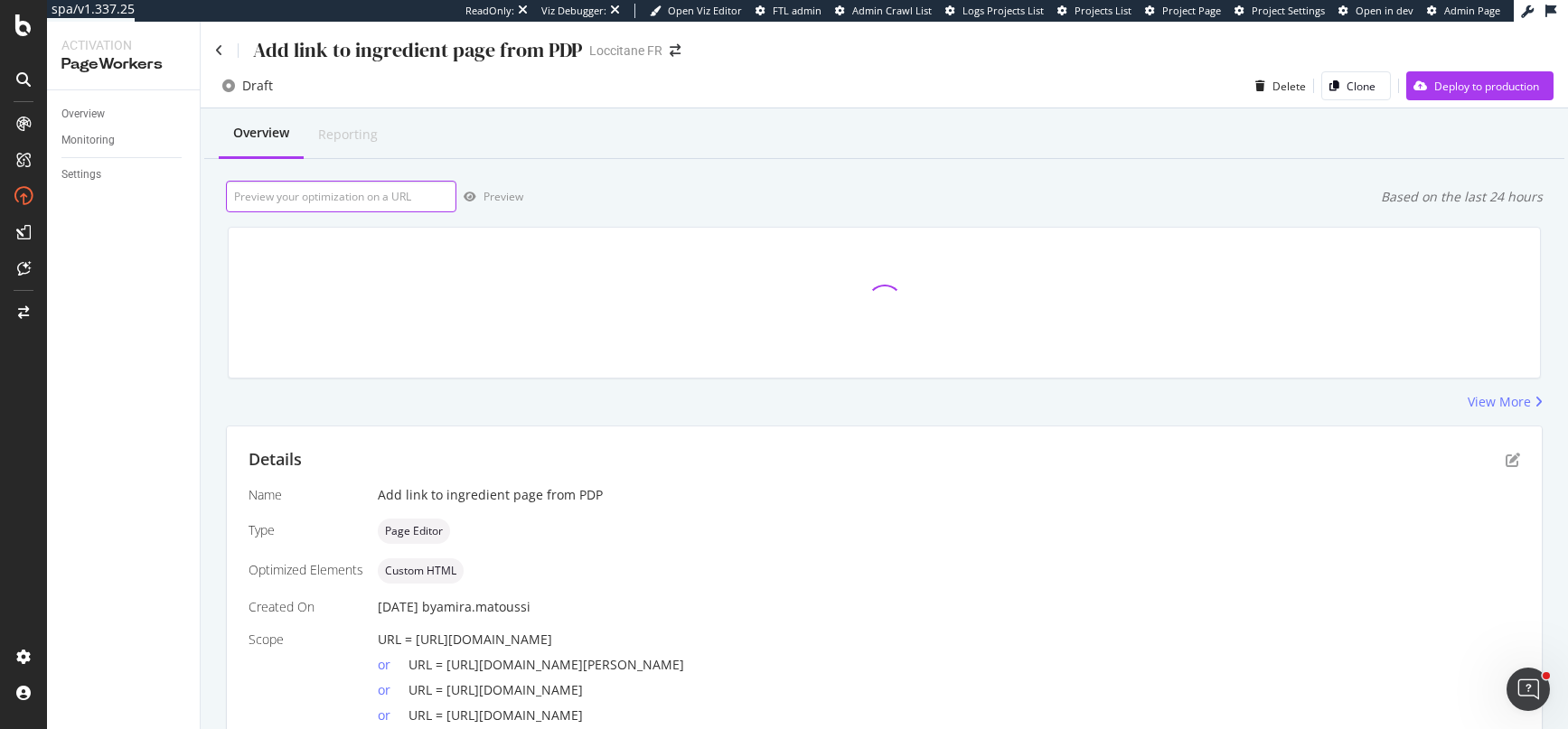
click at [324, 201] on input "url" at bounding box center [341, 196] width 230 height 32
paste input "[URL][DOMAIN_NAME]"
type input "https://fr.loccitane.com/creme-revitalisante-cade-20HR050H20.html"
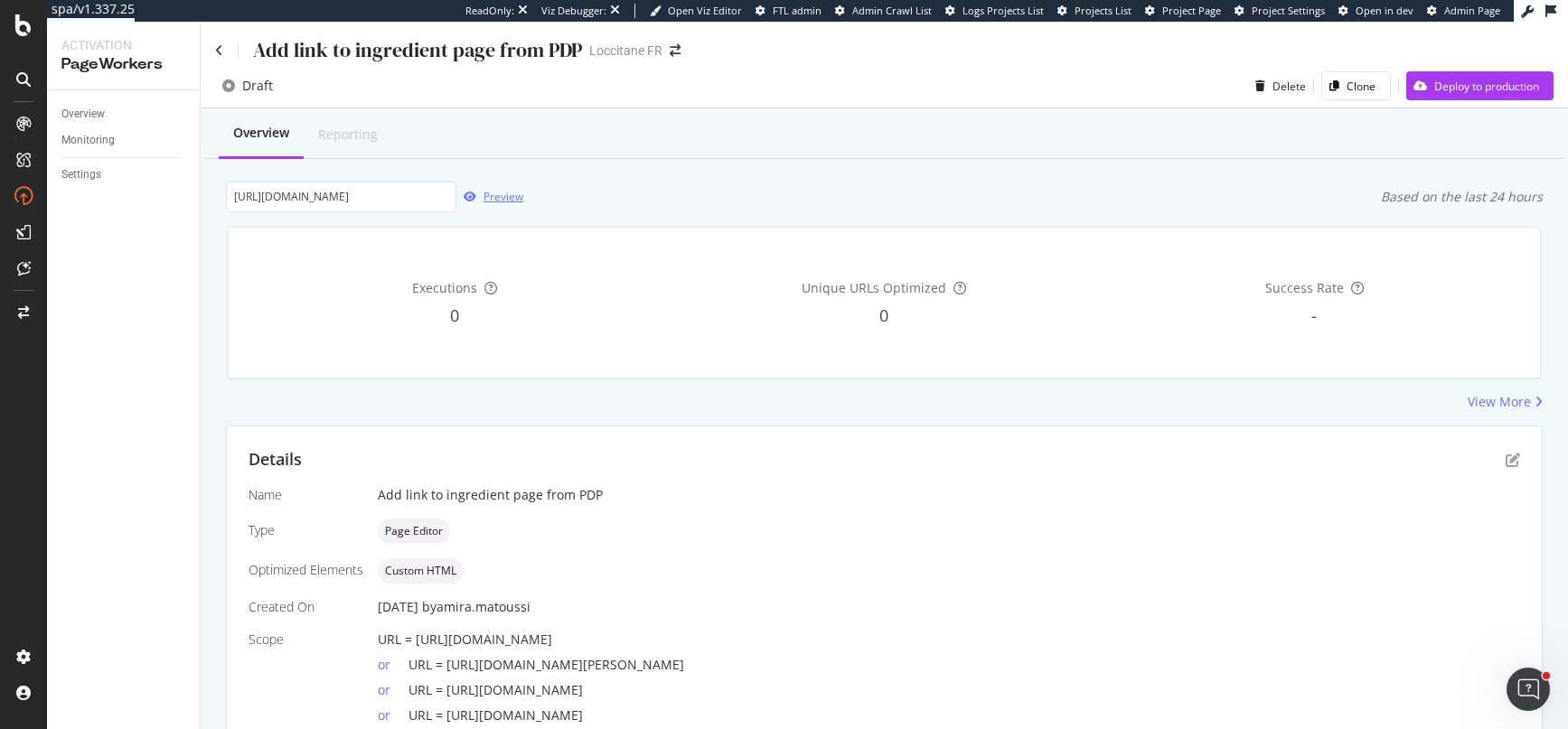
click at [492, 194] on div "Preview" at bounding box center [503, 196] width 40 height 16
click at [1461, 89] on div "Deploy to production" at bounding box center [1486, 86] width 105 height 16
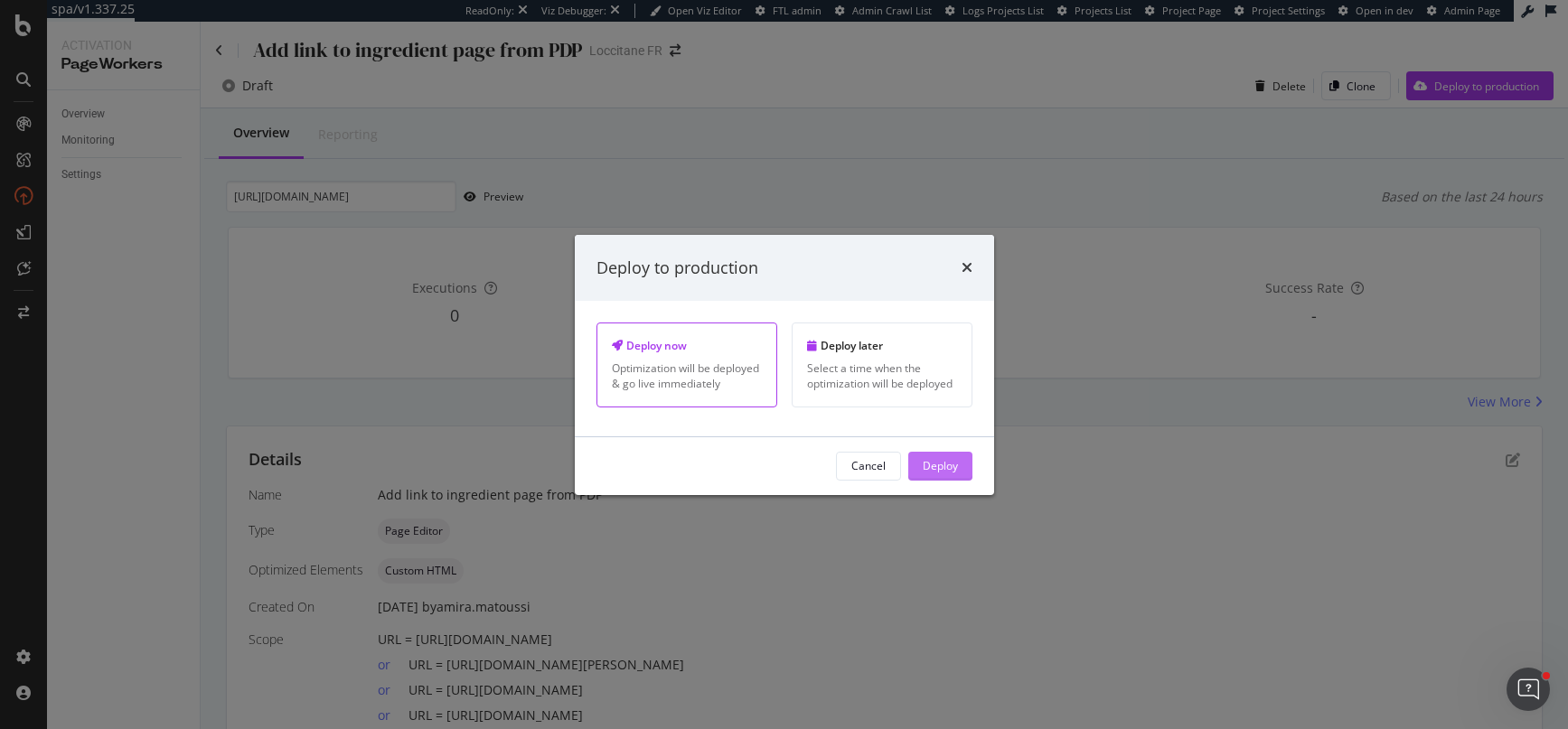
click at [947, 460] on div "Deploy" at bounding box center [940, 466] width 36 height 16
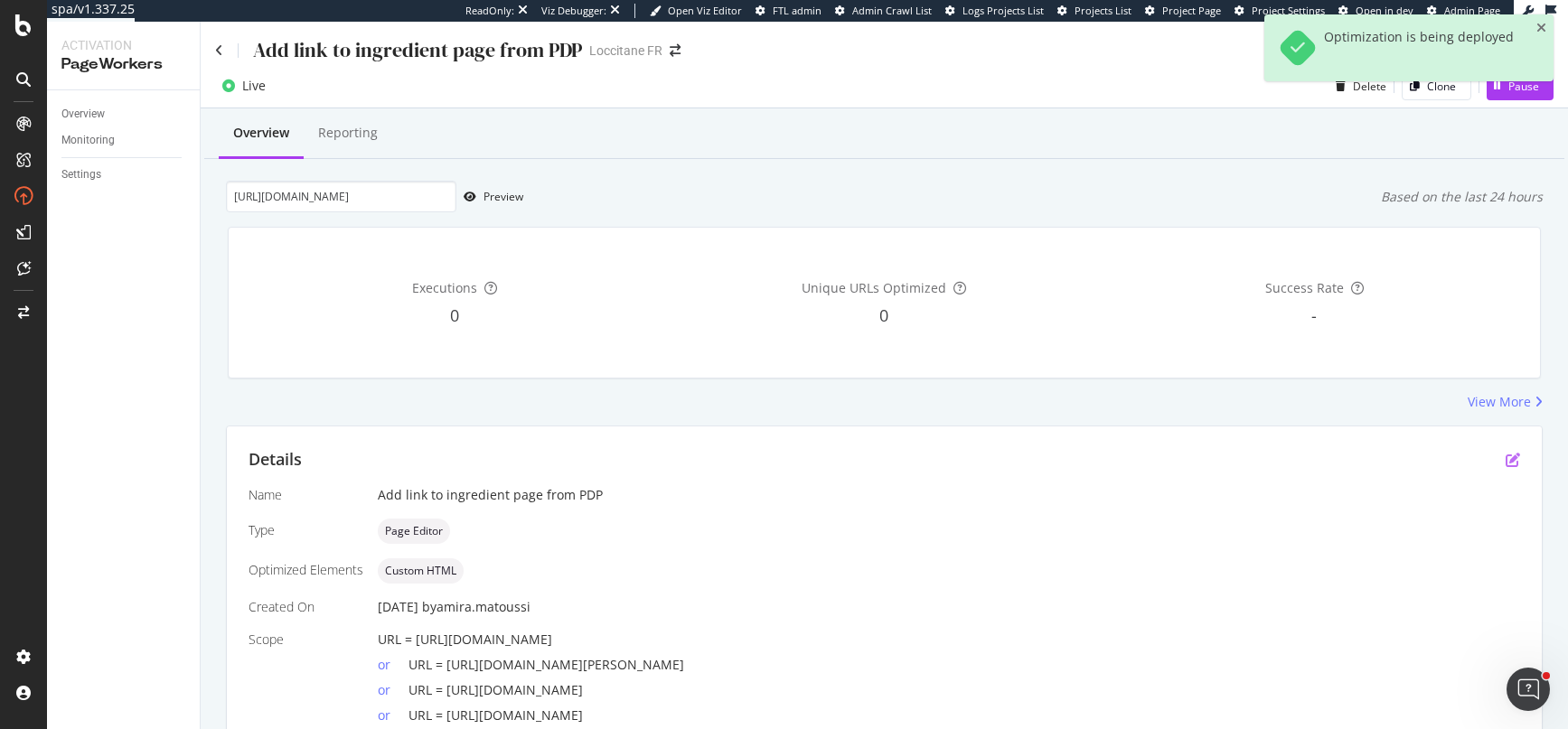
click at [1508, 460] on icon "pen-to-square" at bounding box center [1512, 460] width 15 height 15
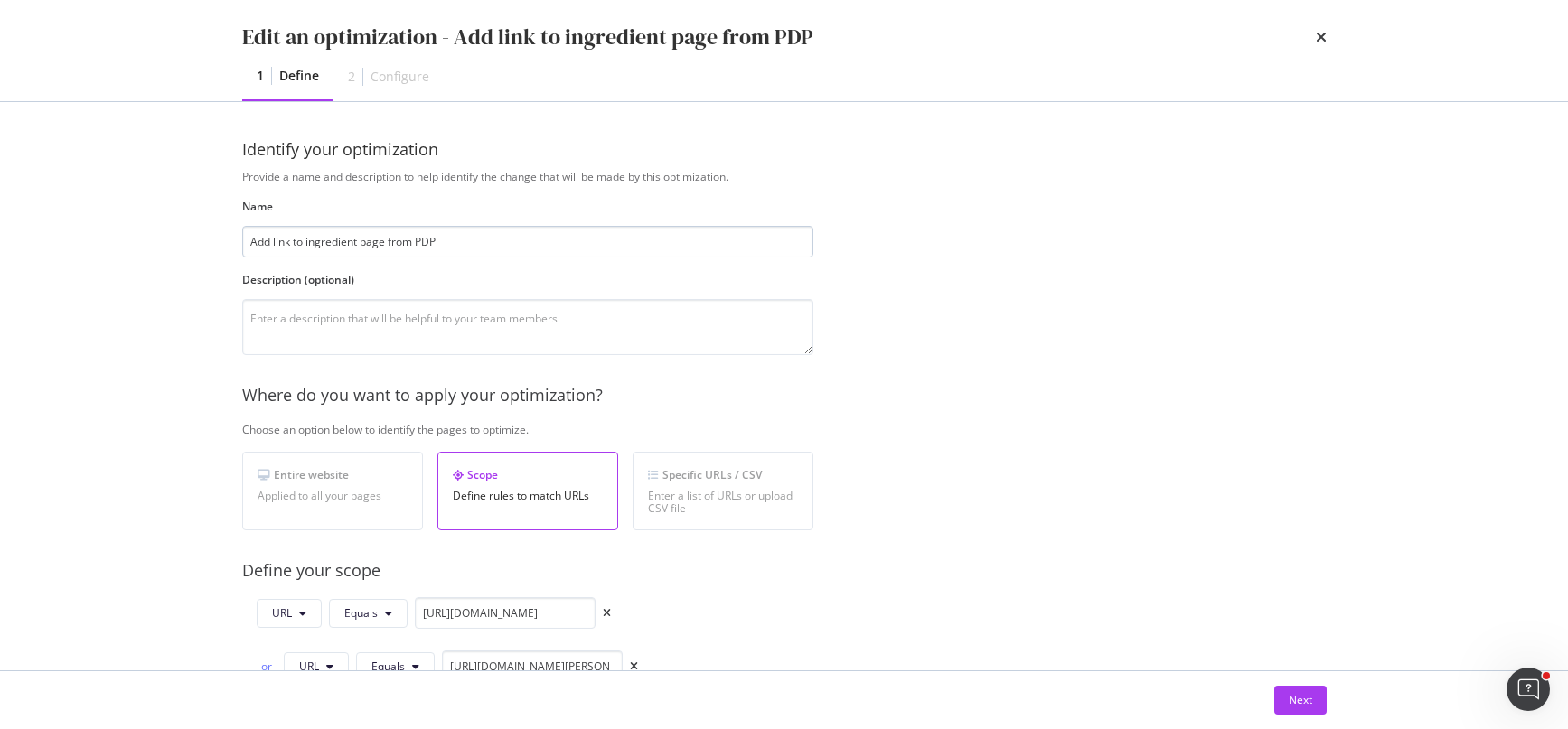
click at [386, 241] on input "Add link to ingredient page from PDP" at bounding box center [527, 241] width 571 height 32
click at [400, 241] on input "Add link to ingredient page <Cade> from PDP" at bounding box center [527, 241] width 571 height 32
click at [405, 243] on input "Add link to ingredient page <Cade> from PDP" at bounding box center [527, 241] width 571 height 32
click at [507, 239] on input "Add link to ingredient page <cade> from PDP" at bounding box center [527, 241] width 571 height 32
type input "Add link to ingredient page <cade> from PDPs"
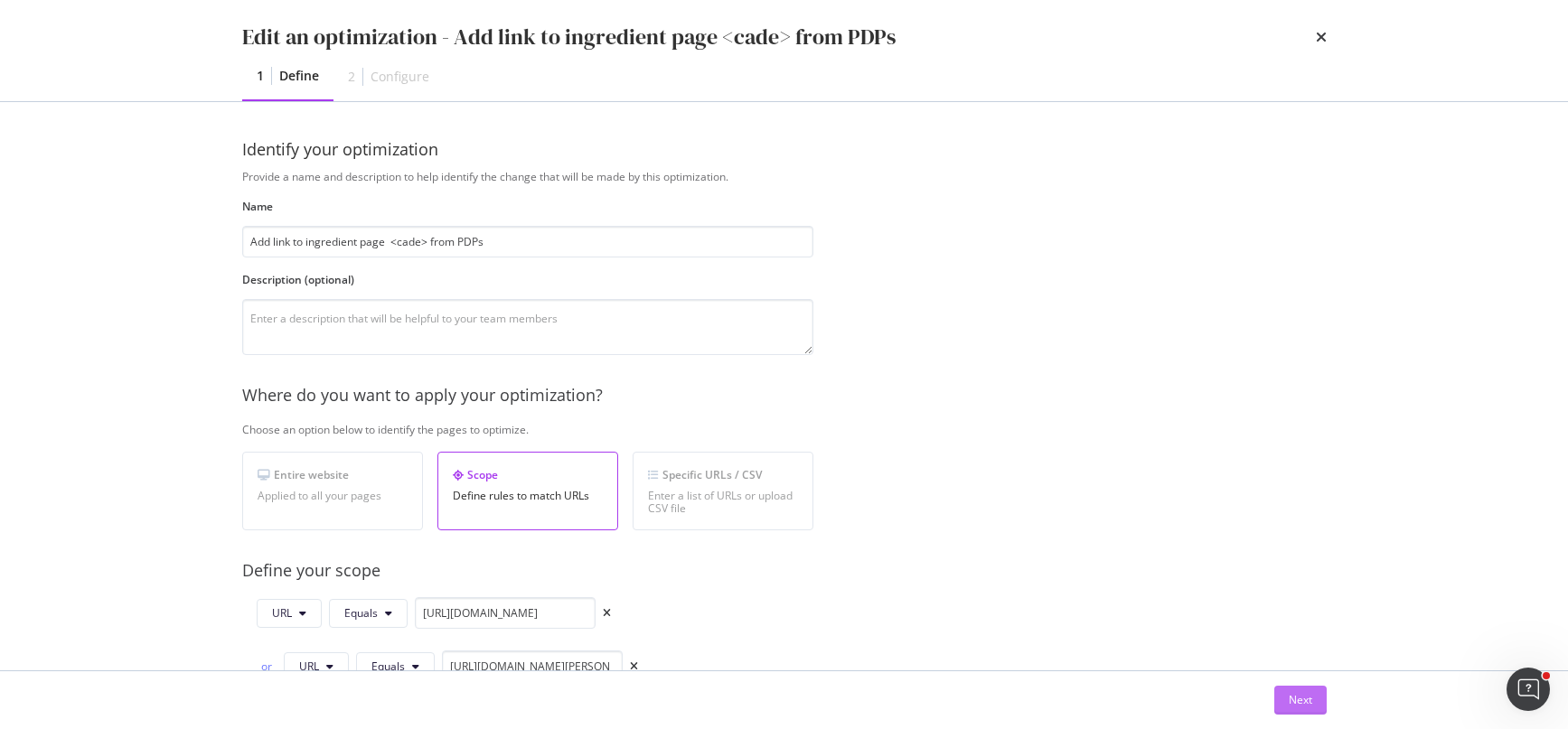
click at [1301, 705] on div "Next" at bounding box center [1300, 700] width 24 height 16
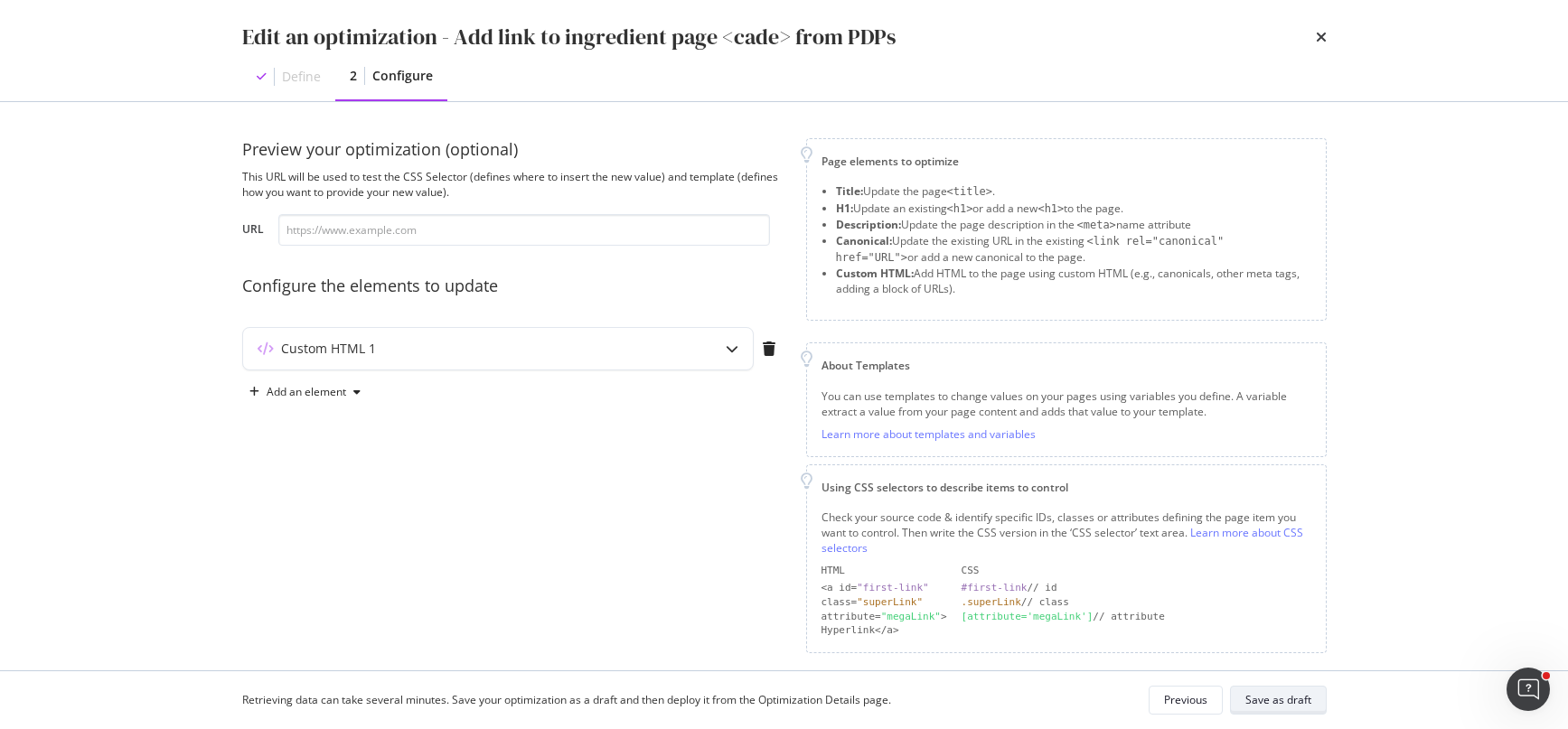
click at [1281, 698] on div "Save as draft" at bounding box center [1278, 700] width 66 height 16
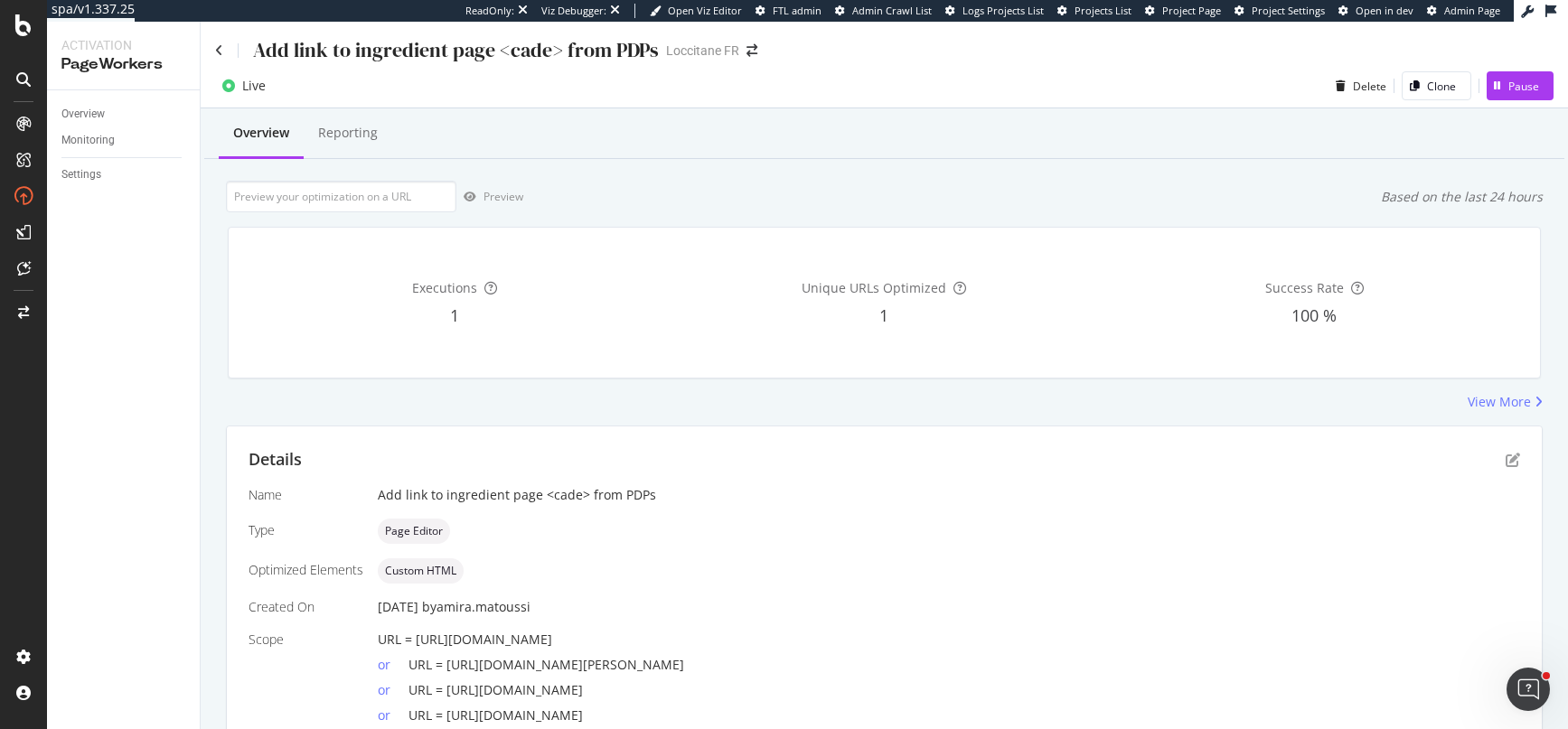
click at [696, 153] on div "Overview Reporting" at bounding box center [884, 134] width 1360 height 48
